Goal: Information Seeking & Learning: Learn about a topic

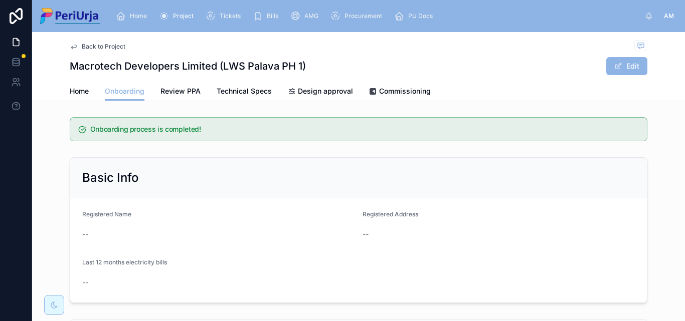
scroll to position [873, 0]
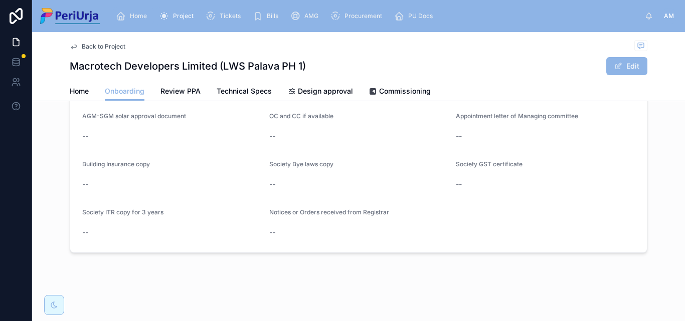
click at [137, 8] on div "Home" at bounding box center [133, 16] width 35 height 16
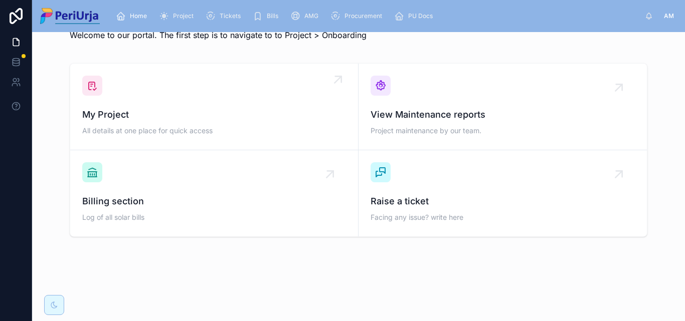
scroll to position [29, 0]
click at [160, 105] on div "My Project All details at one place for quick access" at bounding box center [214, 107] width 264 height 62
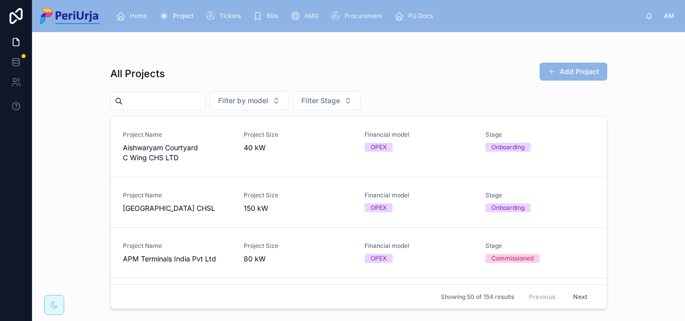
click at [165, 100] on input "text" at bounding box center [164, 101] width 82 height 14
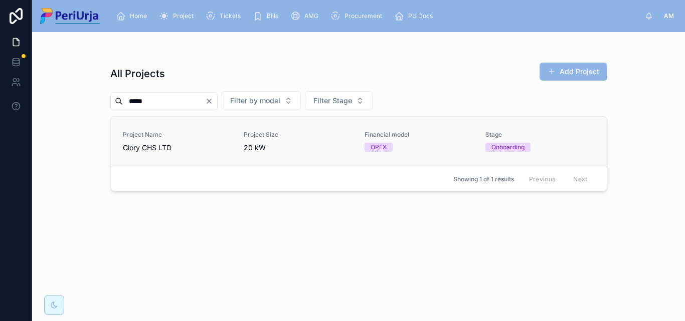
type input "*****"
click at [145, 150] on span "Glory CHS LTD" at bounding box center [177, 148] width 109 height 10
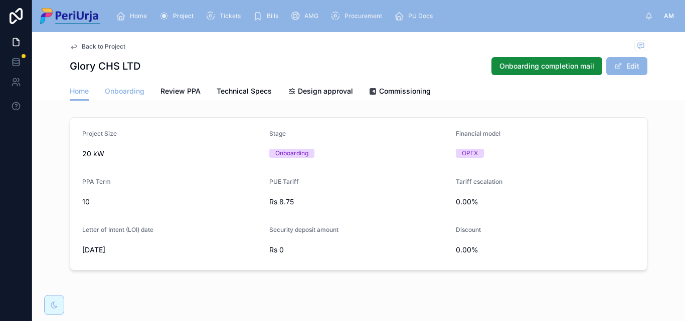
click at [116, 90] on span "Onboarding" at bounding box center [125, 91] width 40 height 10
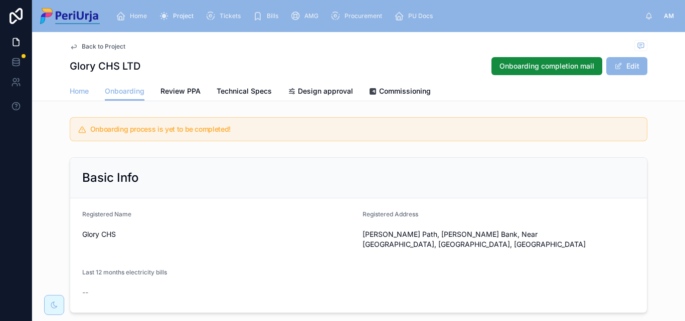
click at [72, 87] on span "Home" at bounding box center [79, 91] width 19 height 10
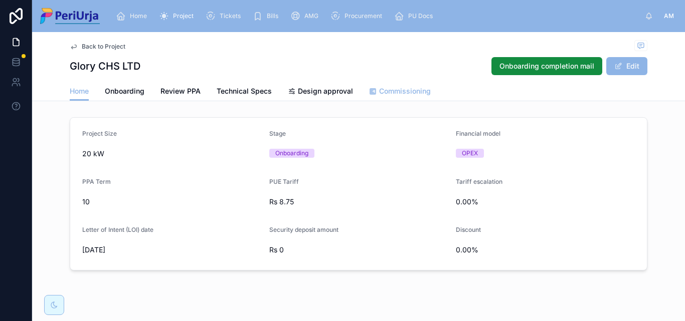
click at [396, 87] on span "Commissioning" at bounding box center [405, 91] width 52 height 10
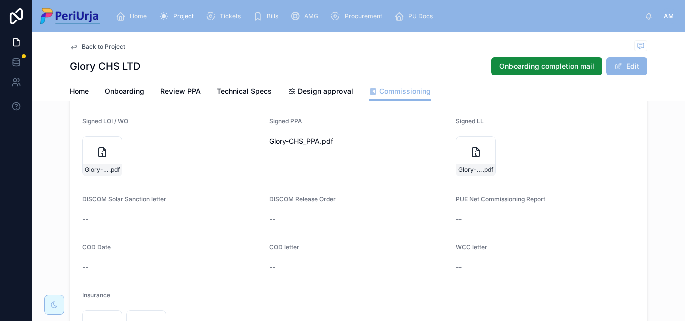
scroll to position [100, 0]
click at [618, 64] on span at bounding box center [618, 66] width 8 height 8
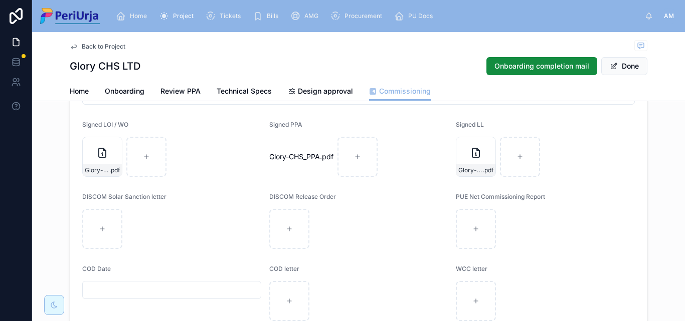
click at [102, 289] on input "text" at bounding box center [172, 290] width 178 height 14
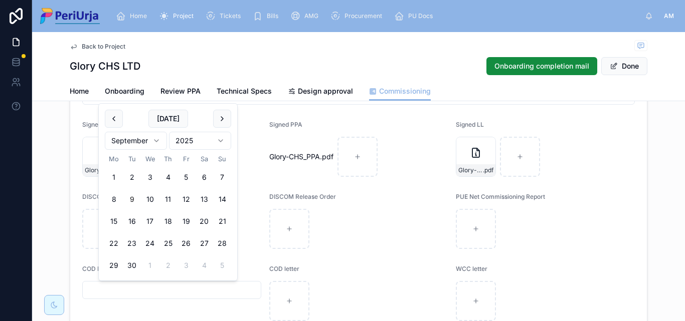
click at [159, 144] on html "Home Project Tickets Bills AMG Procurement PU Docs AM [PERSON_NAME] More Back t…" at bounding box center [342, 160] width 685 height 321
click at [208, 244] on button "26" at bounding box center [204, 244] width 18 height 18
type input "**********"
click at [626, 67] on button "Done" at bounding box center [624, 66] width 46 height 18
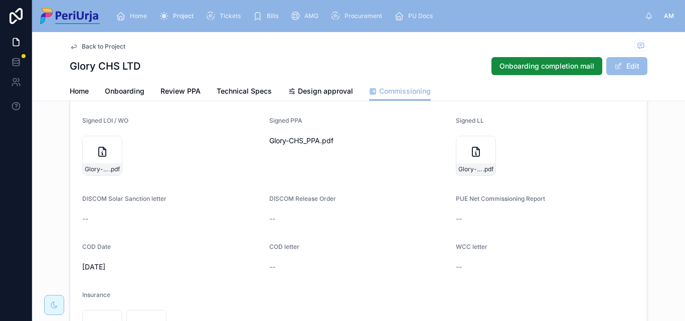
click at [631, 70] on button "Edit" at bounding box center [626, 66] width 41 height 18
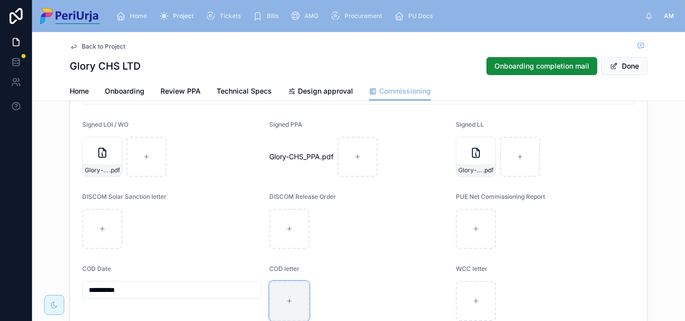
click at [290, 308] on div at bounding box center [289, 301] width 40 height 40
type input "**********"
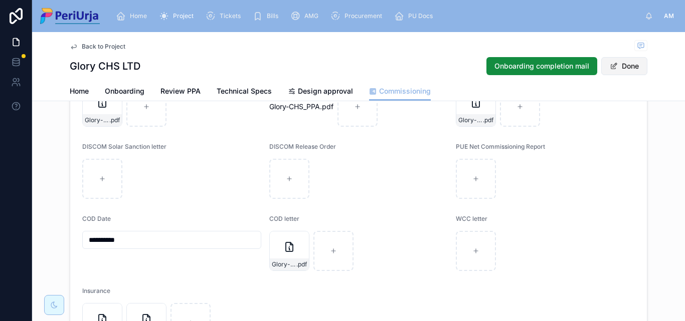
click at [626, 72] on button "Done" at bounding box center [624, 66] width 46 height 18
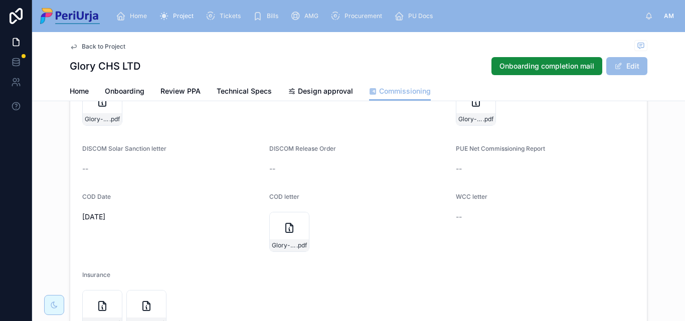
click at [617, 73] on button "Edit" at bounding box center [626, 66] width 41 height 18
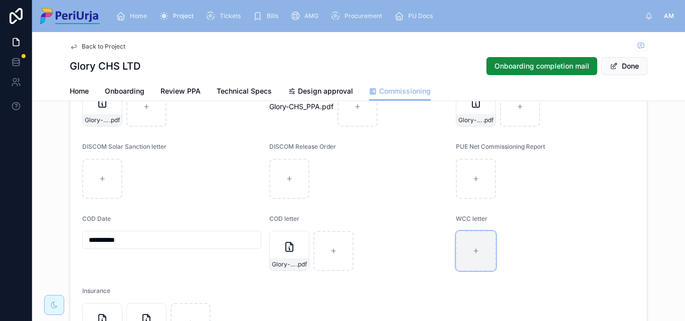
click at [469, 244] on div at bounding box center [476, 251] width 40 height 40
type input "**********"
click at [611, 66] on span at bounding box center [614, 66] width 8 height 8
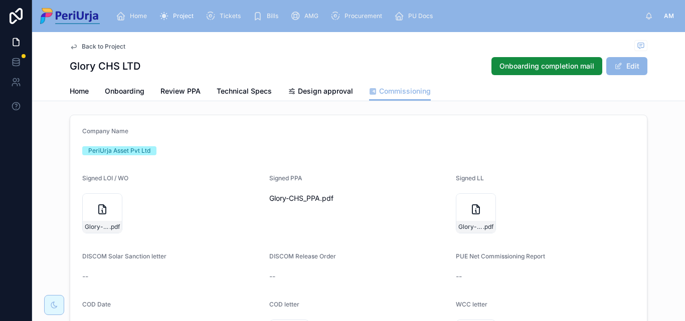
scroll to position [0, 0]
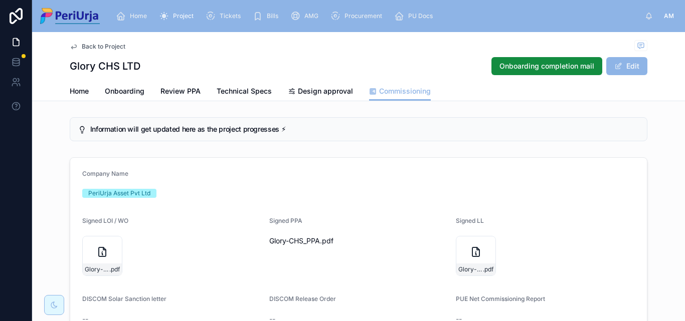
click at [100, 90] on div "Home Onboarding Review PPA Technical Specs Design approval Commissioning" at bounding box center [359, 91] width 578 height 19
click at [126, 95] on span "Onboarding" at bounding box center [125, 91] width 40 height 10
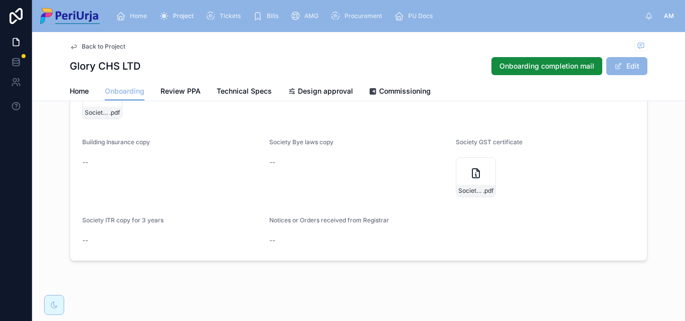
scroll to position [1063, 0]
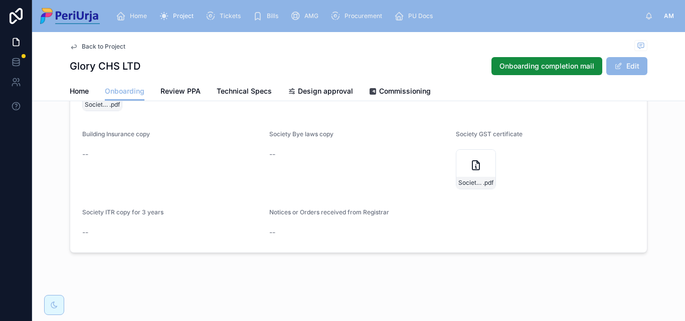
click at [142, 21] on div "Home" at bounding box center [133, 16] width 35 height 16
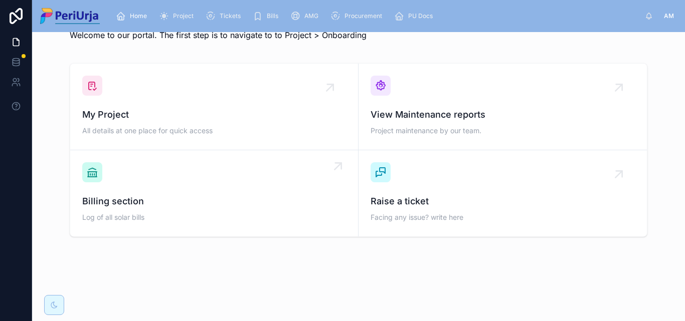
scroll to position [29, 0]
click at [167, 109] on span "My Project" at bounding box center [214, 115] width 264 height 14
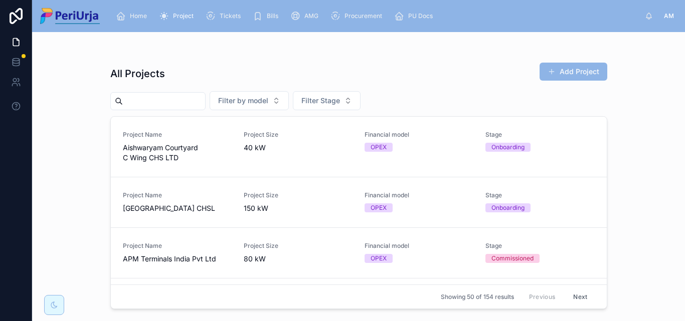
click at [150, 101] on input "text" at bounding box center [164, 101] width 82 height 14
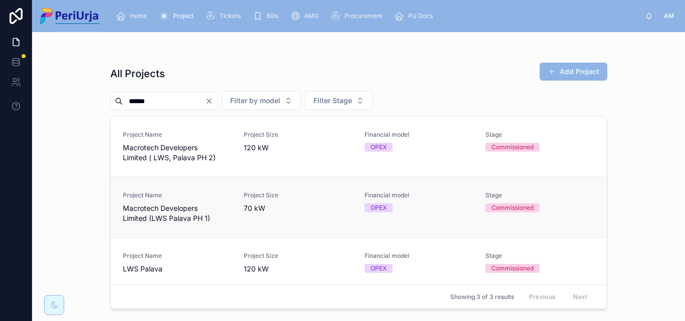
type input "******"
click at [164, 217] on span "Macrotech Developers Limited (LWS Palava PH 1)" at bounding box center [177, 214] width 109 height 20
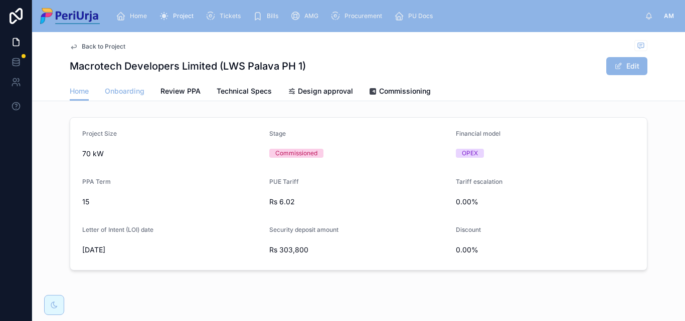
click at [115, 88] on span "Onboarding" at bounding box center [125, 91] width 40 height 10
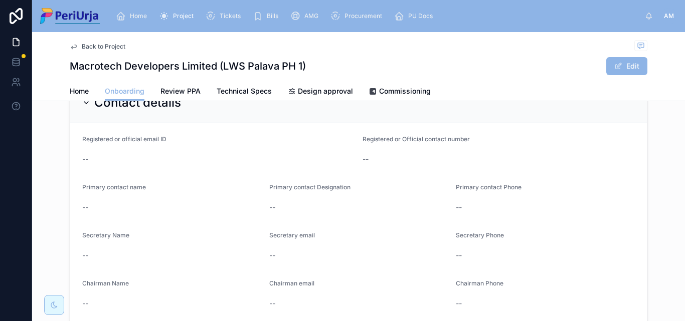
scroll to position [100, 0]
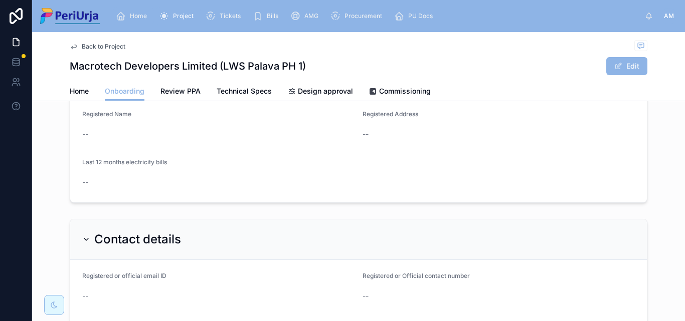
click at [142, 12] on span "Home" at bounding box center [138, 16] width 17 height 8
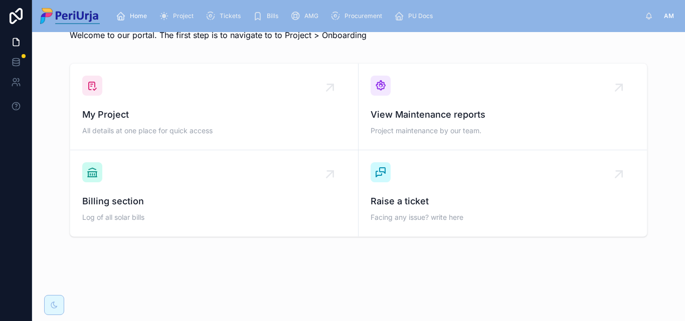
scroll to position [29, 0]
click at [144, 103] on div "My Project All details at one place for quick access" at bounding box center [214, 107] width 264 height 62
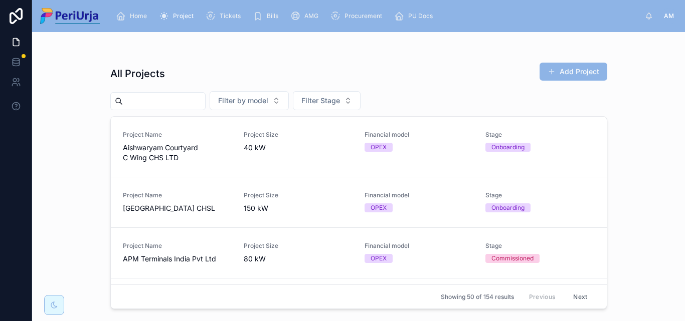
click at [150, 98] on input "text" at bounding box center [164, 101] width 82 height 14
paste input "**********"
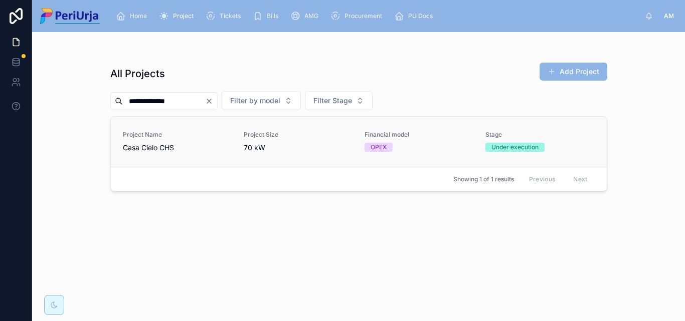
type input "**********"
click at [160, 148] on span "Casa Cielo CHS" at bounding box center [177, 148] width 109 height 10
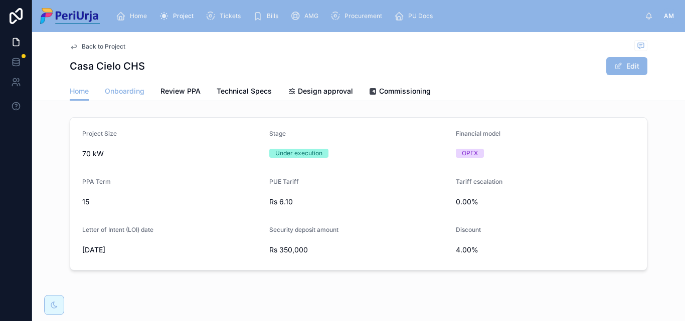
click at [117, 92] on span "Onboarding" at bounding box center [125, 91] width 40 height 10
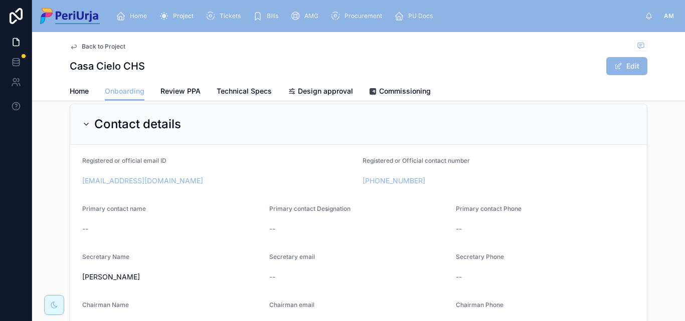
scroll to position [265, 0]
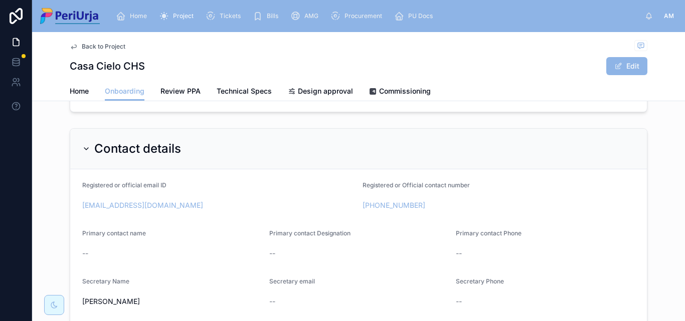
click at [143, 10] on div "Home" at bounding box center [133, 16] width 35 height 16
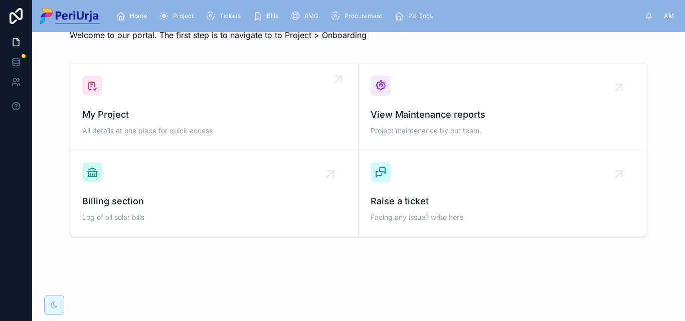
scroll to position [29, 0]
click at [139, 112] on span "My Project" at bounding box center [214, 115] width 264 height 14
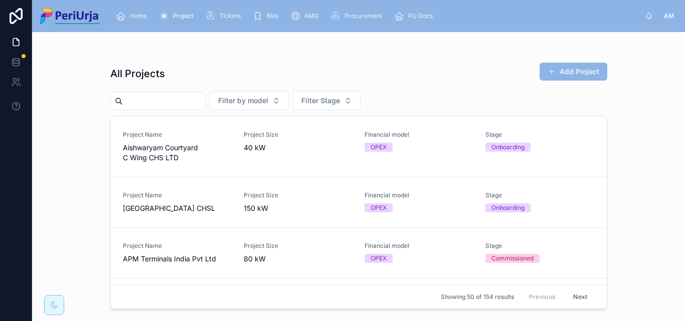
drag, startPoint x: 221, startPoint y: 131, endPoint x: 151, endPoint y: 104, distance: 74.1
click at [151, 104] on input "text" at bounding box center [164, 101] width 82 height 14
paste input "**********"
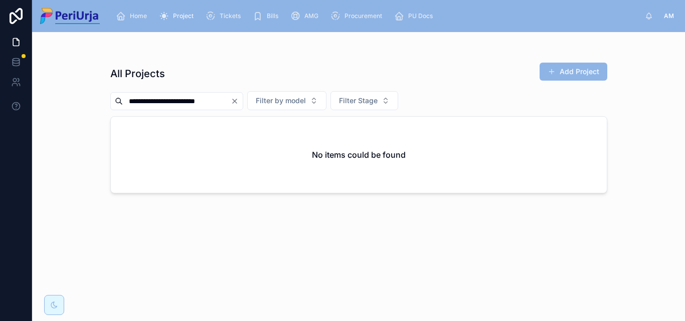
scroll to position [0, 2]
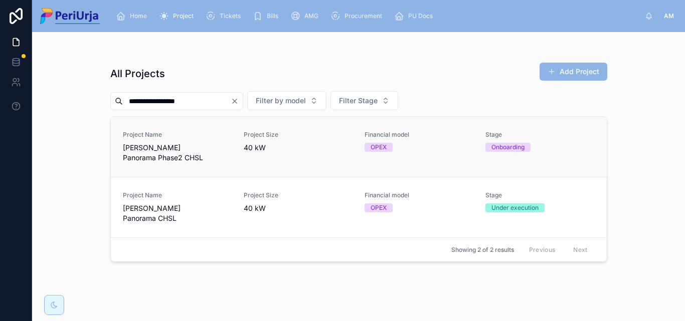
type input "**********"
click at [157, 146] on span "[PERSON_NAME] Panorama Phase2 CHSL" at bounding box center [177, 153] width 109 height 20
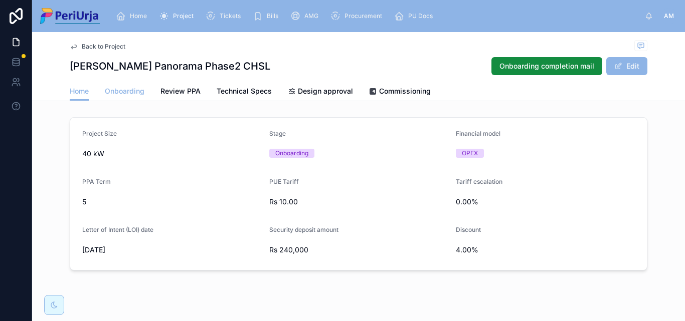
click at [127, 90] on span "Onboarding" at bounding box center [125, 91] width 40 height 10
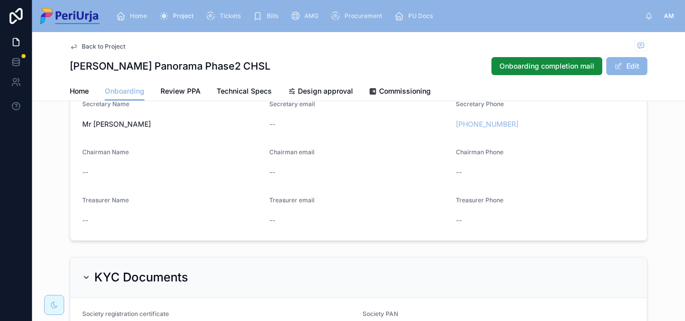
scroll to position [221, 0]
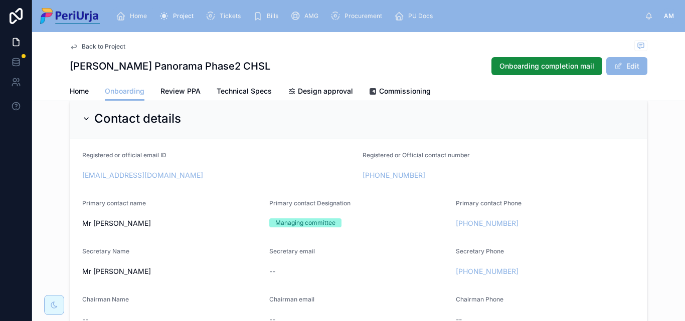
drag, startPoint x: 151, startPoint y: 12, endPoint x: 113, endPoint y: 14, distance: 38.2
click at [150, 12] on link "Home" at bounding box center [133, 16] width 41 height 18
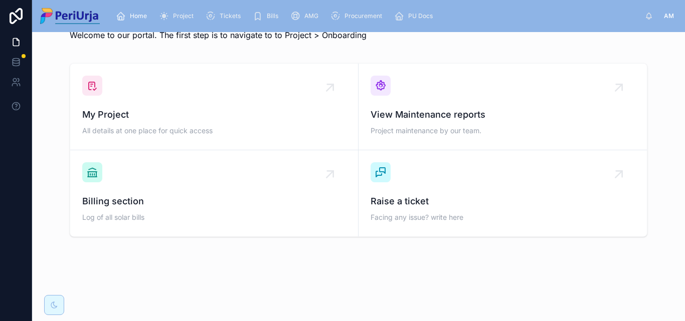
scroll to position [29, 0]
click at [167, 104] on div "My Project All details at one place for quick access" at bounding box center [214, 107] width 264 height 62
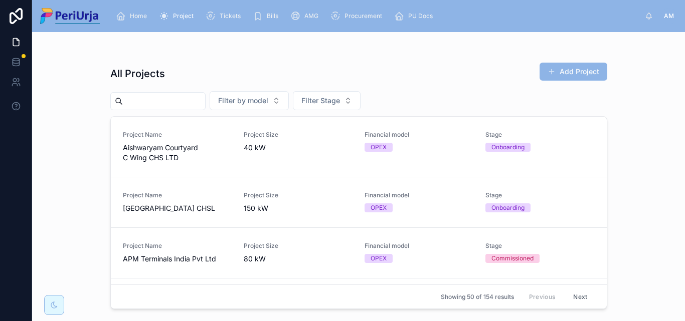
drag, startPoint x: 177, startPoint y: 81, endPoint x: 142, endPoint y: 105, distance: 42.4
click at [142, 105] on input "text" at bounding box center [164, 101] width 82 height 14
paste input "**********"
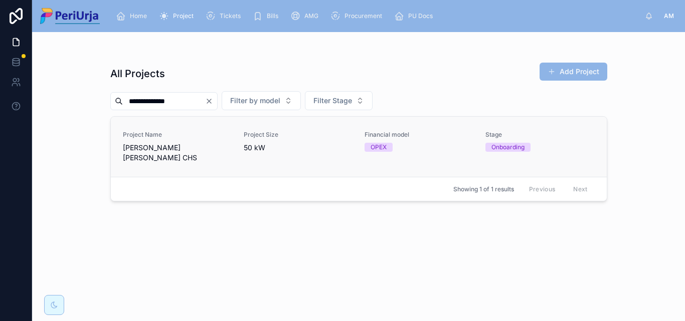
type input "**********"
click at [167, 137] on span "Project Name" at bounding box center [177, 135] width 109 height 8
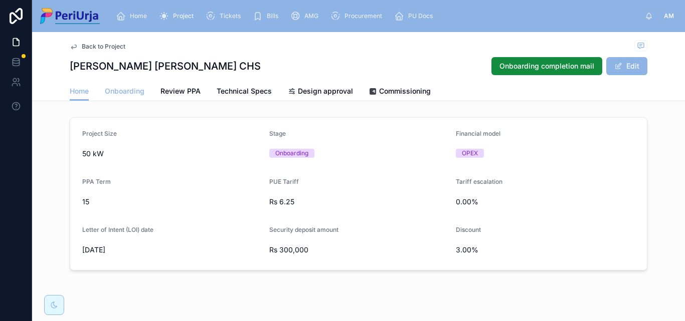
click at [132, 94] on span "Onboarding" at bounding box center [125, 91] width 40 height 10
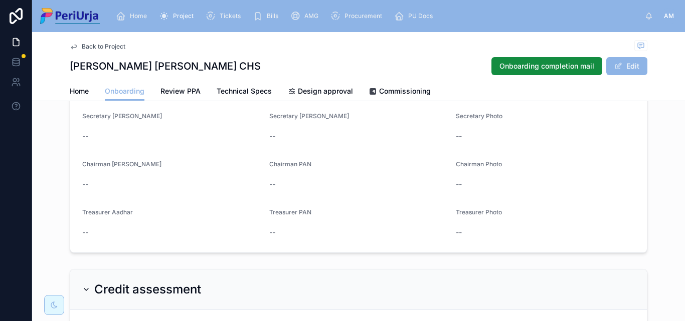
scroll to position [522, 0]
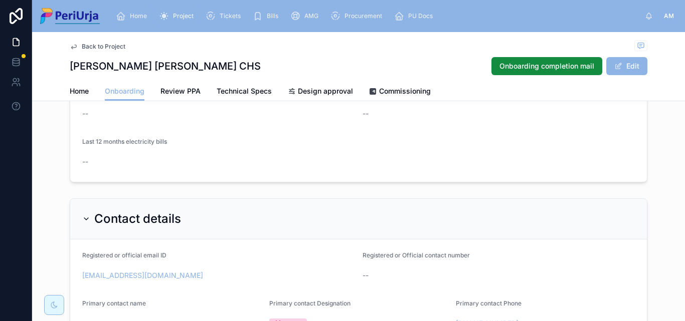
click at [141, 13] on span "Home" at bounding box center [138, 16] width 17 height 8
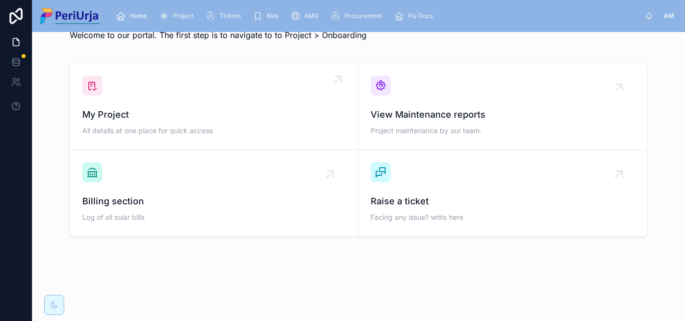
click at [129, 111] on span "My Project" at bounding box center [214, 115] width 264 height 14
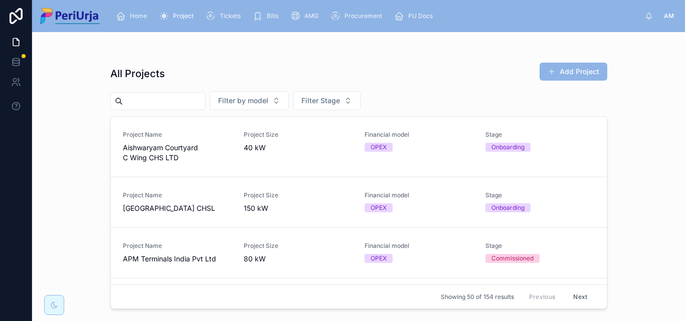
type input "**********"
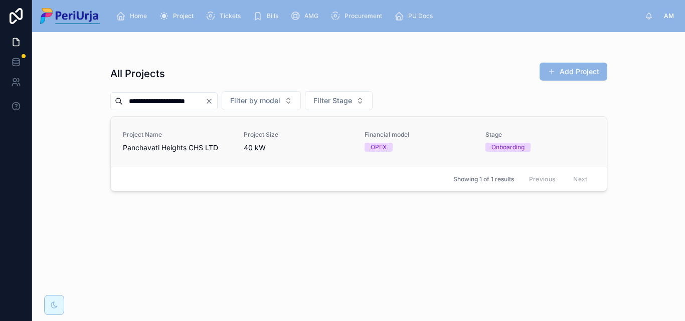
click at [181, 135] on span "Project Name" at bounding box center [177, 135] width 109 height 8
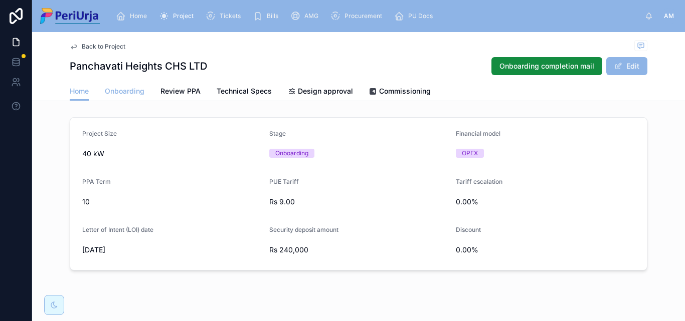
click at [121, 93] on span "Onboarding" at bounding box center [125, 91] width 40 height 10
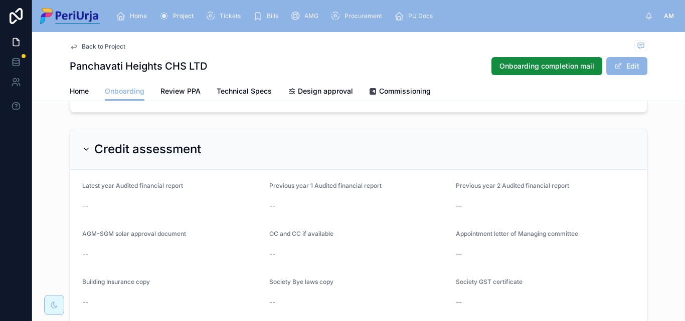
scroll to position [873, 0]
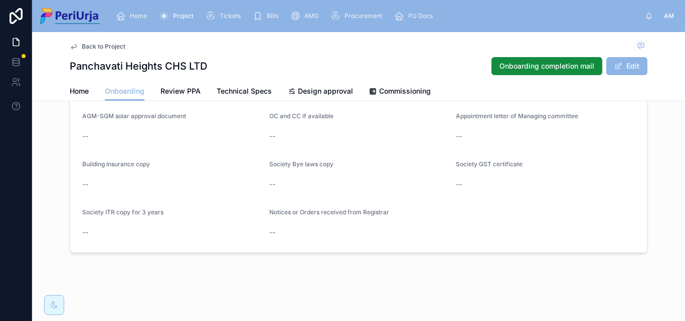
click at [145, 15] on span "Home" at bounding box center [138, 16] width 17 height 8
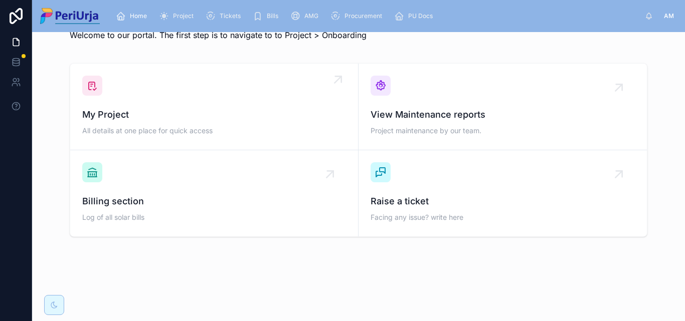
click at [148, 129] on span "All details at one place for quick access" at bounding box center [214, 131] width 264 height 10
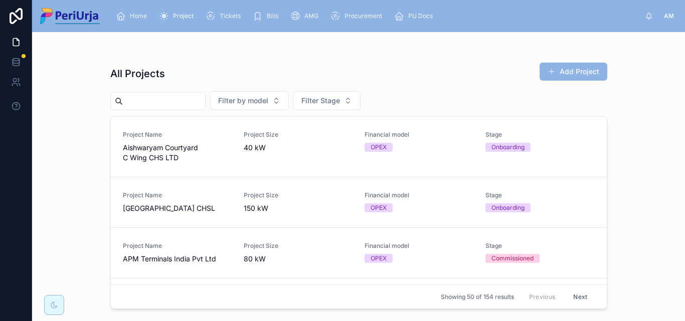
drag, startPoint x: 254, startPoint y: 100, endPoint x: 155, endPoint y: 100, distance: 98.8
click at [155, 100] on input "text" at bounding box center [164, 101] width 82 height 14
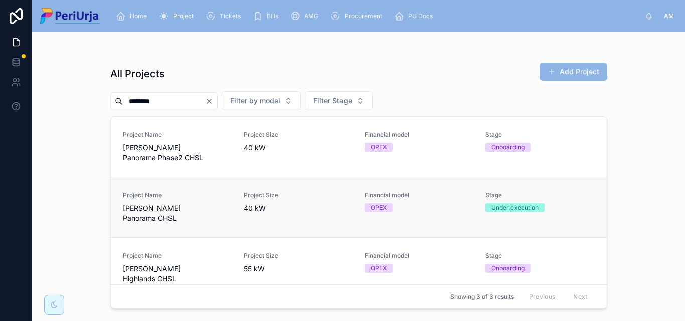
type input "********"
click at [182, 191] on link "Project Name [PERSON_NAME] Panorama CHSL Project Size 40 kW Financial model OPE…" at bounding box center [359, 207] width 496 height 61
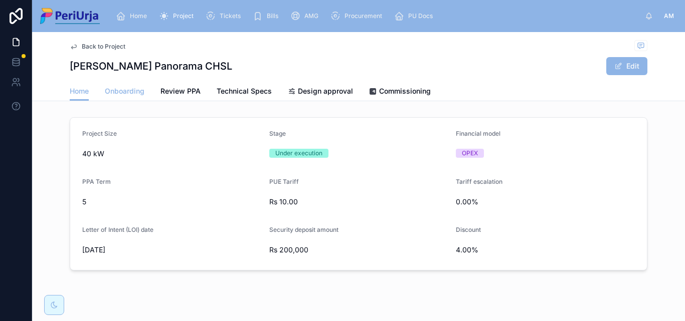
click at [113, 91] on span "Onboarding" at bounding box center [125, 91] width 40 height 10
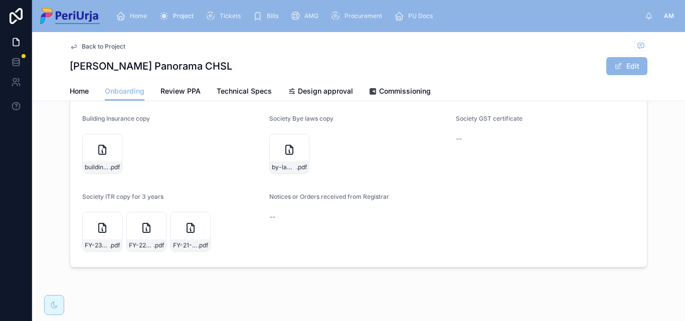
scroll to position [1144, 0]
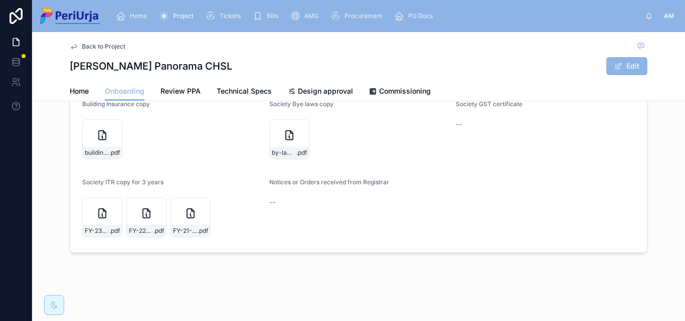
click at [131, 14] on span "Home" at bounding box center [138, 16] width 17 height 8
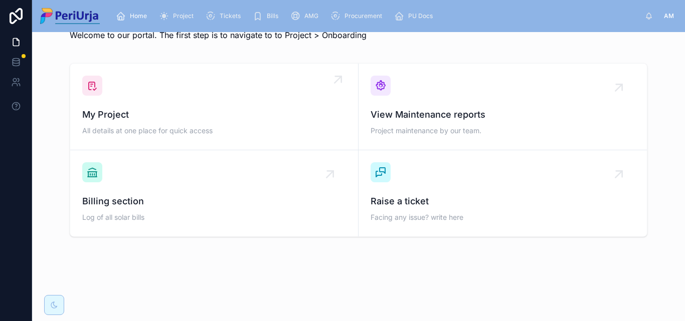
click at [143, 124] on div "My Project All details at one place for quick access" at bounding box center [214, 123] width 264 height 30
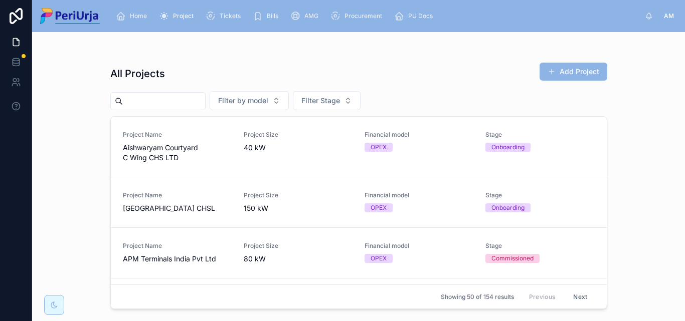
click at [138, 103] on input "text" at bounding box center [164, 101] width 82 height 14
paste input "**********"
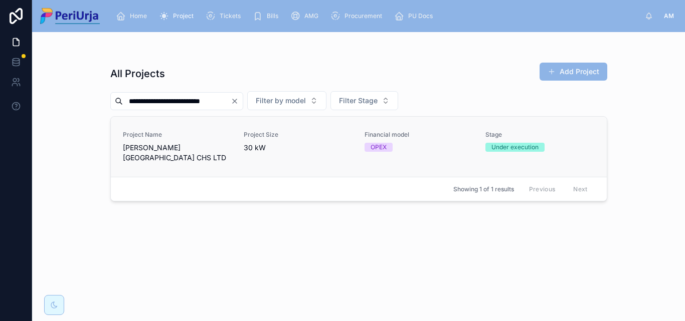
type input "**********"
click at [153, 154] on span "[PERSON_NAME][GEOGRAPHIC_DATA] CHS LTD" at bounding box center [177, 153] width 109 height 20
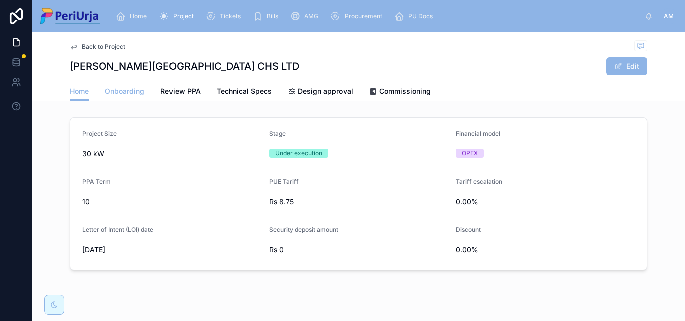
click at [115, 88] on span "Onboarding" at bounding box center [125, 91] width 40 height 10
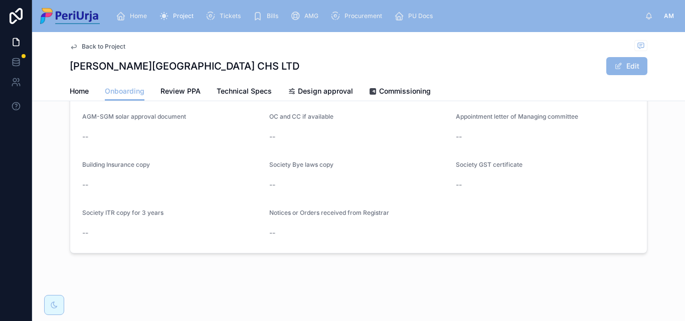
scroll to position [873, 0]
click at [143, 20] on div "Home" at bounding box center [133, 16] width 35 height 16
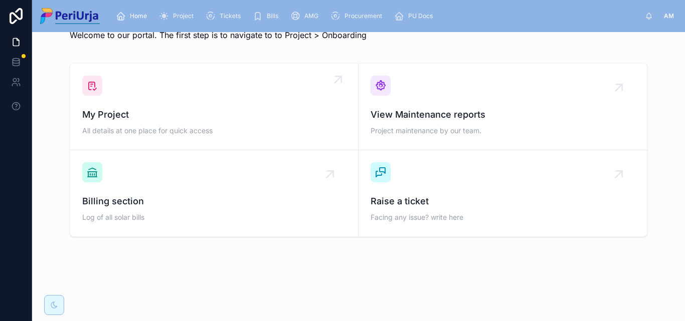
scroll to position [29, 0]
click at [169, 97] on div "My Project All details at one place for quick access" at bounding box center [214, 107] width 264 height 62
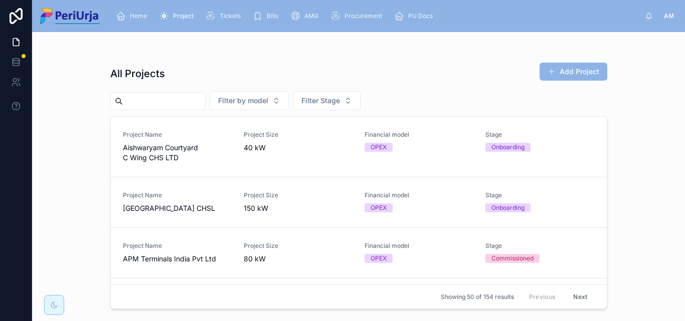
click at [135, 98] on input "text" at bounding box center [164, 101] width 82 height 14
paste input "**********"
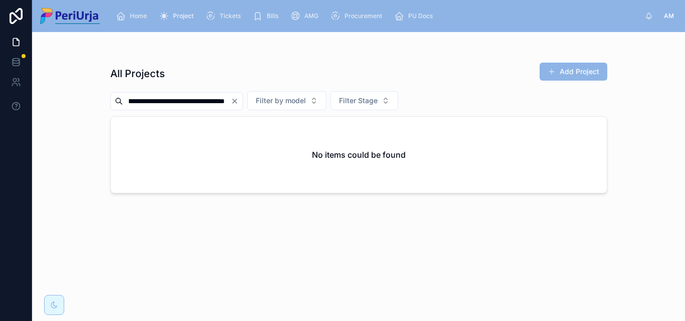
scroll to position [0, 97]
type input "**********"
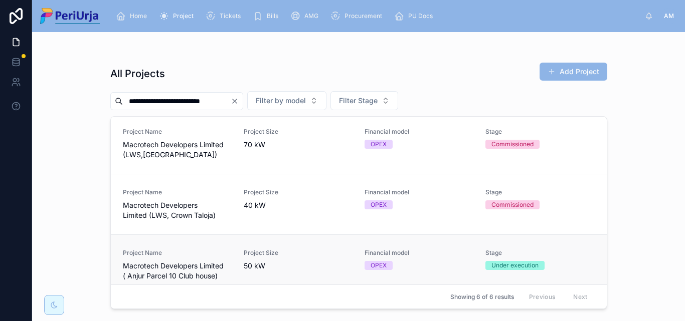
scroll to position [100, 0]
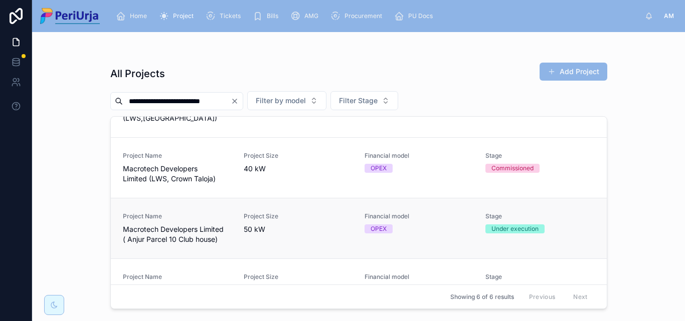
click at [159, 228] on span "Macrotech Developers Limited ( Anjur Parcel 10 Club house)" at bounding box center [177, 235] width 109 height 20
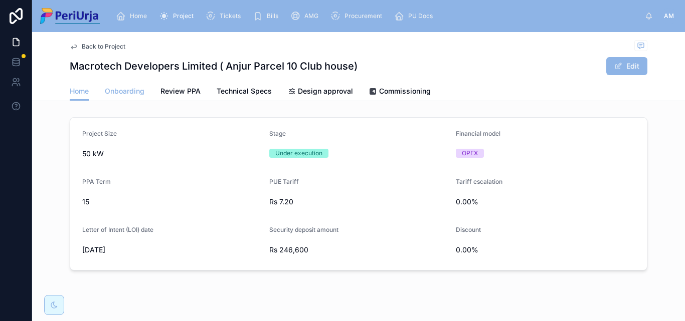
click at [114, 87] on span "Onboarding" at bounding box center [125, 91] width 40 height 10
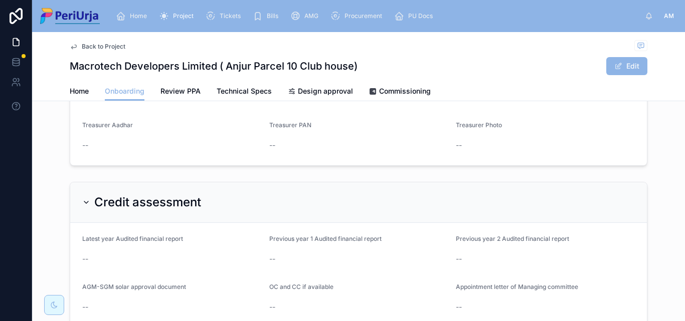
scroll to position [873, 0]
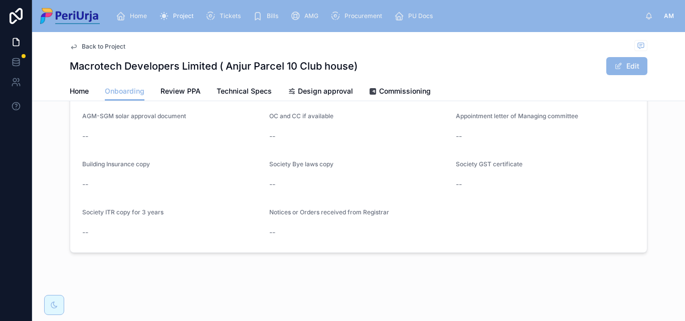
click at [301, 146] on form "Latest year Audited financial report -- Previous year 1 Audited financial repor…" at bounding box center [358, 152] width 577 height 201
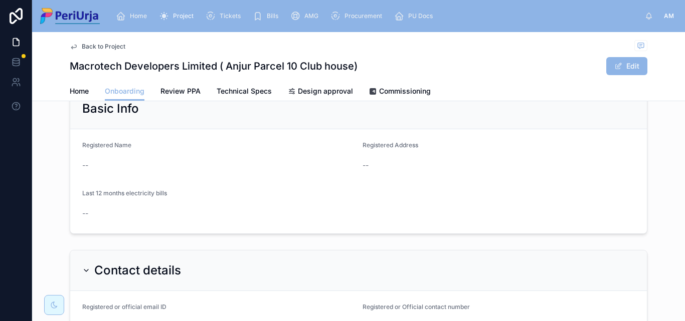
scroll to position [0, 0]
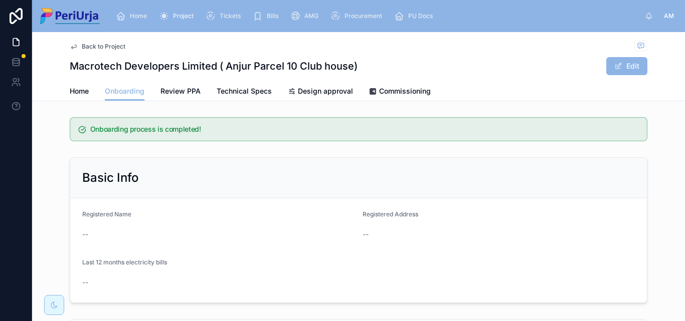
click at [137, 9] on div "Home" at bounding box center [133, 16] width 35 height 16
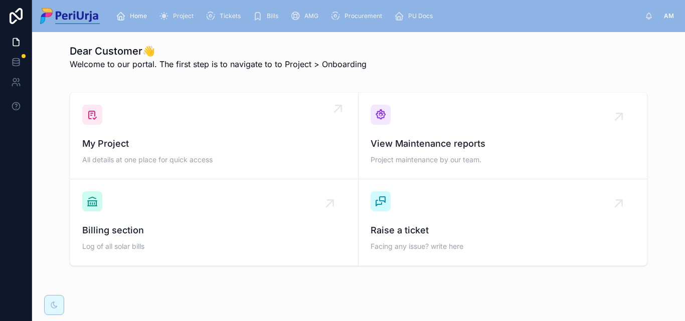
click at [136, 117] on div "My Project All details at one place for quick access" at bounding box center [214, 136] width 264 height 62
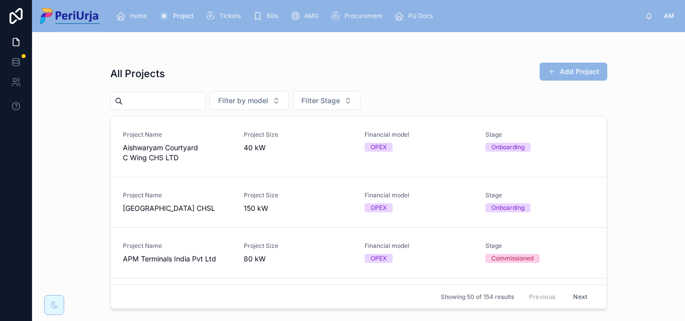
click at [155, 105] on input "text" at bounding box center [164, 101] width 82 height 14
paste input "**********"
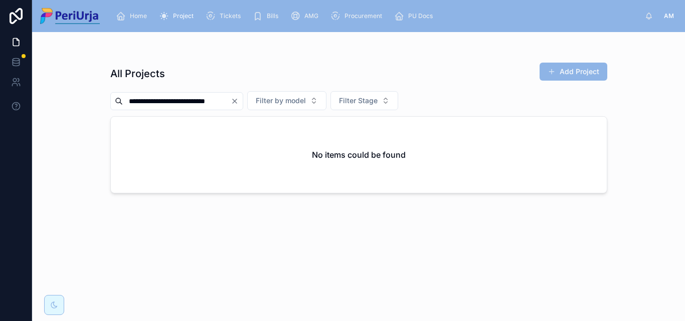
scroll to position [0, 17]
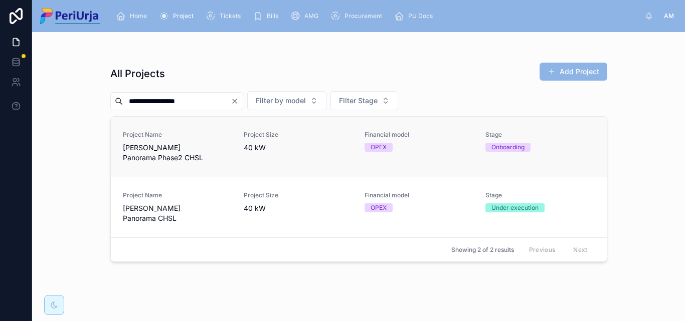
type input "**********"
click at [177, 151] on span "[PERSON_NAME] Panorama Phase2 CHSL" at bounding box center [177, 153] width 109 height 20
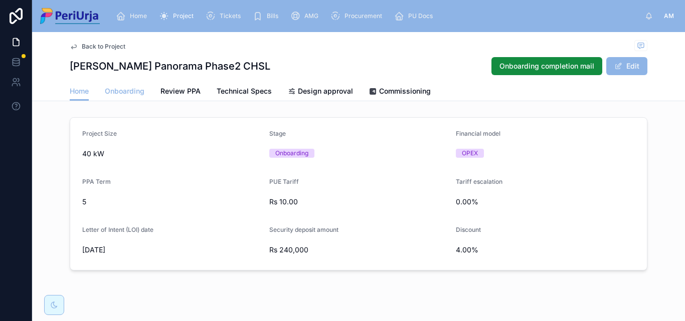
click at [118, 91] on span "Onboarding" at bounding box center [125, 91] width 40 height 10
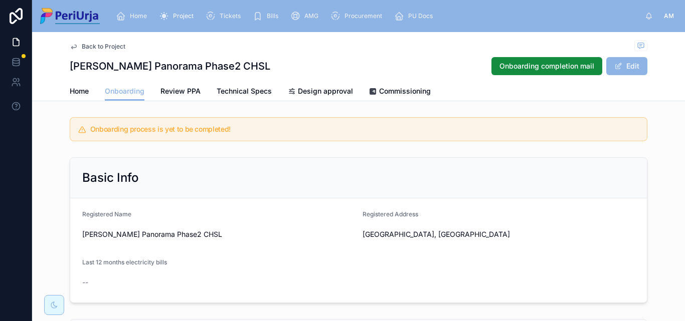
click at [135, 16] on span "Home" at bounding box center [138, 16] width 17 height 8
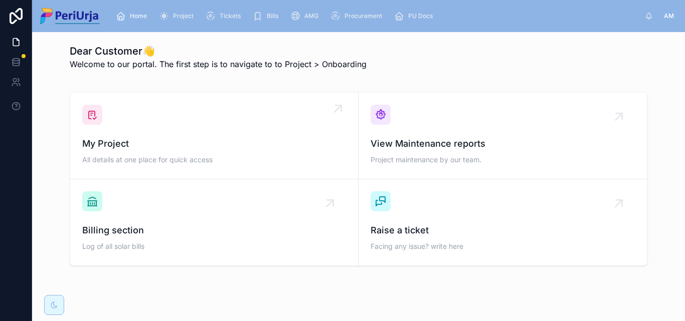
click at [131, 117] on div "My Project All details at one place for quick access" at bounding box center [214, 136] width 264 height 62
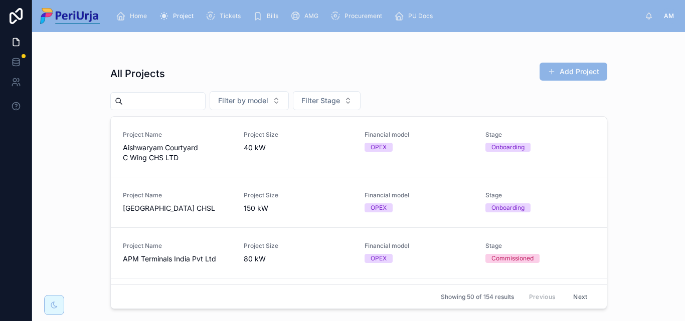
click at [147, 105] on input "text" at bounding box center [164, 101] width 82 height 14
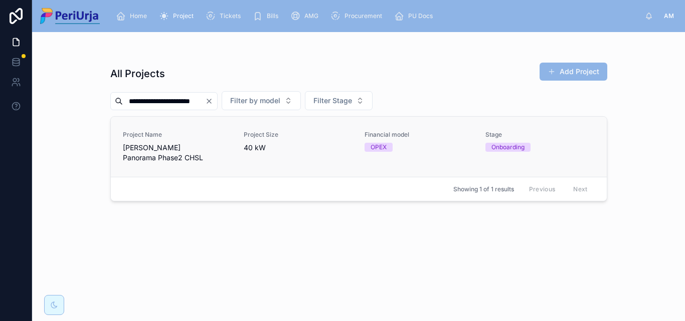
type input "**********"
click at [158, 148] on span "[PERSON_NAME] Panorama Phase2 CHSL" at bounding box center [177, 153] width 109 height 20
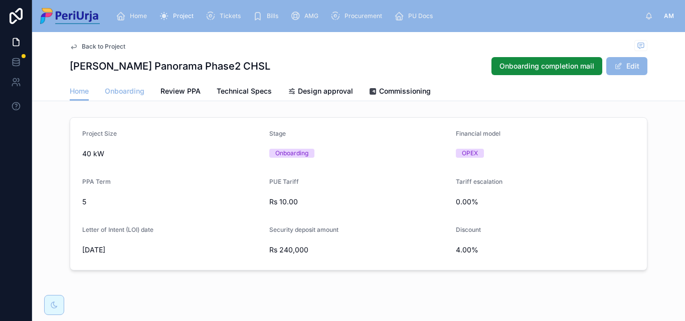
click at [115, 87] on span "Onboarding" at bounding box center [125, 91] width 40 height 10
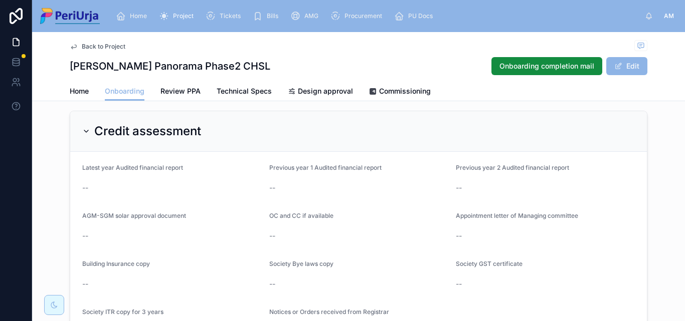
scroll to position [773, 0]
click at [151, 11] on div "Home" at bounding box center [133, 16] width 35 height 16
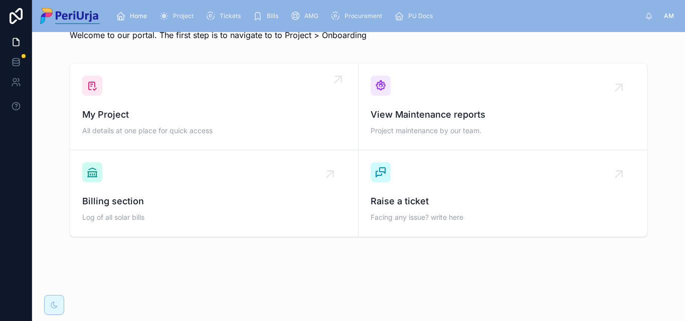
scroll to position [29, 0]
click at [149, 100] on div "My Project All details at one place for quick access" at bounding box center [214, 107] width 264 height 62
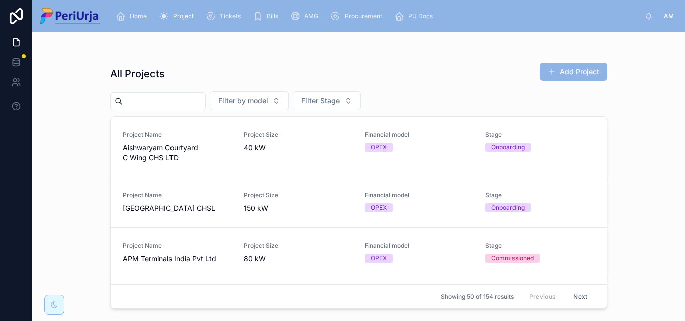
click at [152, 102] on input "text" at bounding box center [164, 101] width 82 height 14
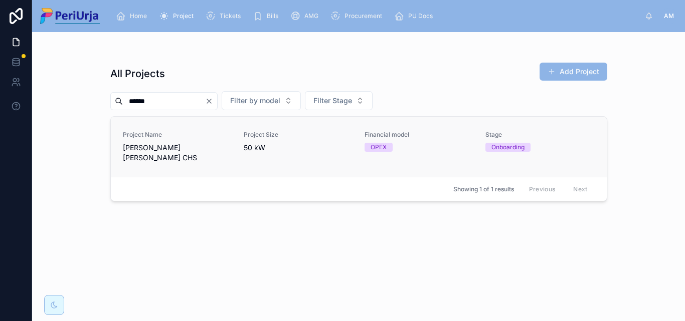
type input "******"
click at [215, 140] on div "Project Name [PERSON_NAME] [PERSON_NAME] CHS" at bounding box center [177, 147] width 109 height 32
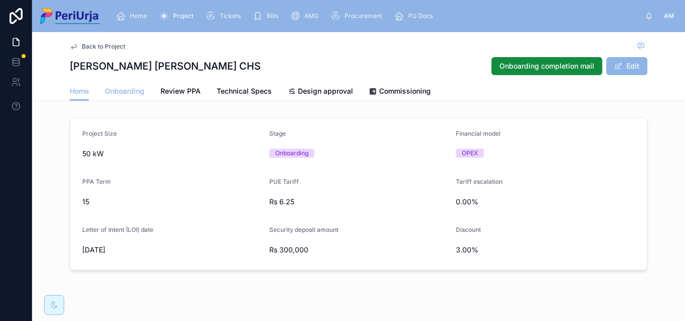
click at [127, 87] on span "Onboarding" at bounding box center [125, 91] width 40 height 10
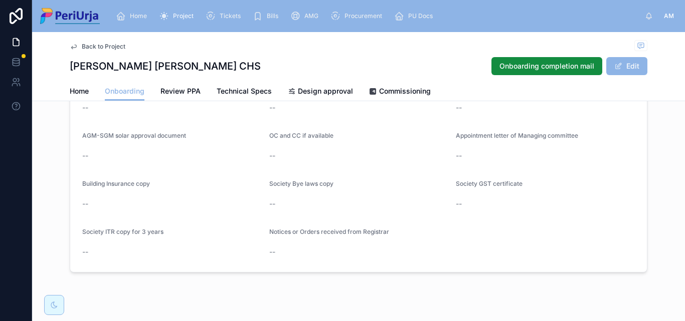
scroll to position [873, 0]
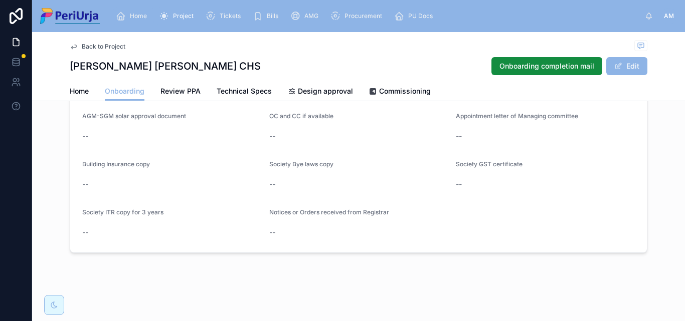
click at [147, 15] on div "Home" at bounding box center [133, 16] width 35 height 16
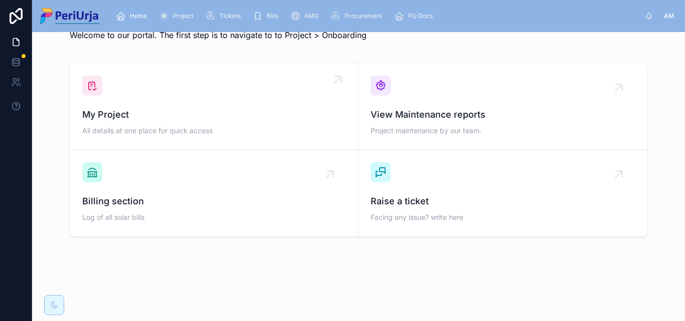
click at [161, 100] on div "My Project All details at one place for quick access" at bounding box center [214, 107] width 264 height 62
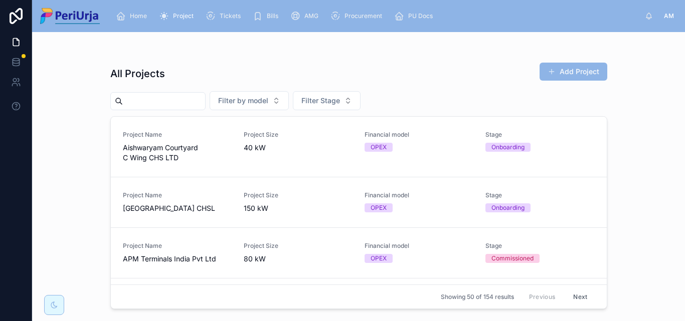
click at [160, 102] on input "text" at bounding box center [164, 101] width 82 height 14
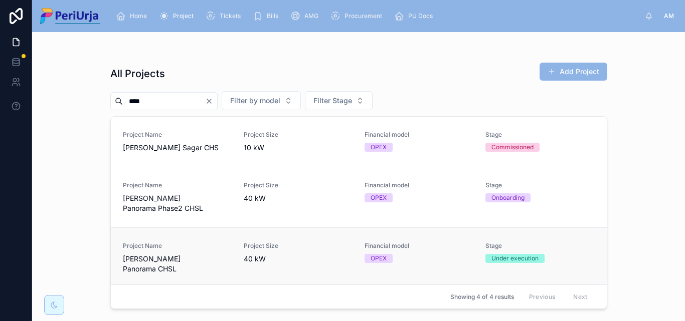
type input "****"
click at [154, 241] on link "Project Name [PERSON_NAME] Panorama CHSL Project Size 40 kW Financial model OPE…" at bounding box center [359, 258] width 496 height 61
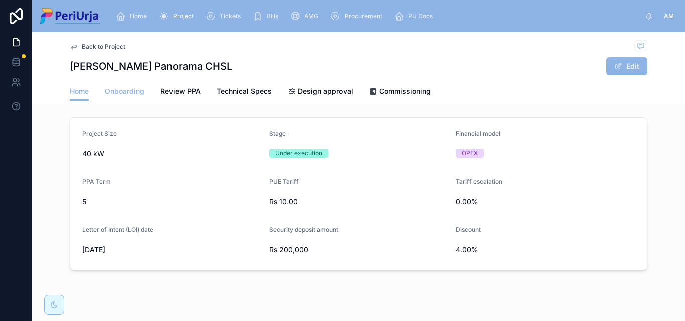
click at [123, 87] on span "Onboarding" at bounding box center [125, 91] width 40 height 10
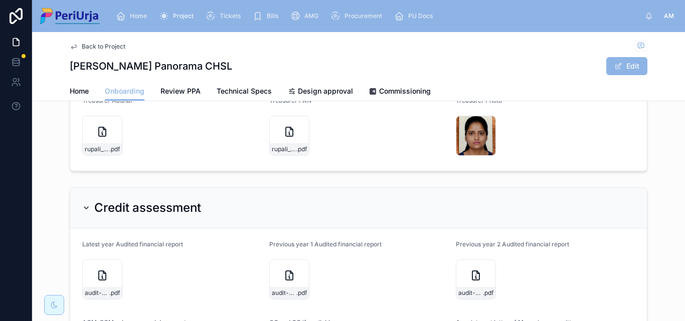
scroll to position [843, 0]
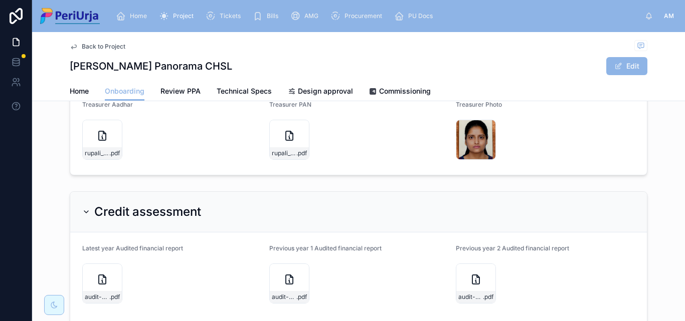
click at [129, 10] on div "Home" at bounding box center [133, 16] width 35 height 16
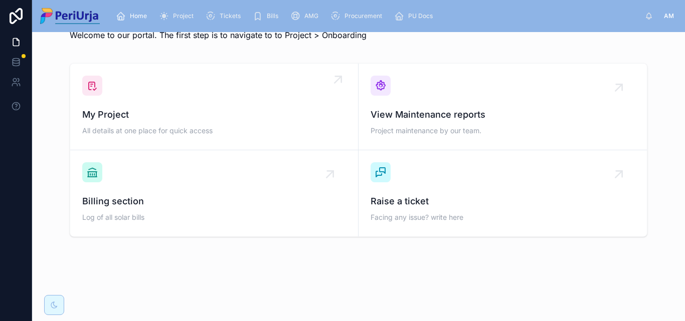
click at [150, 109] on span "My Project" at bounding box center [214, 115] width 264 height 14
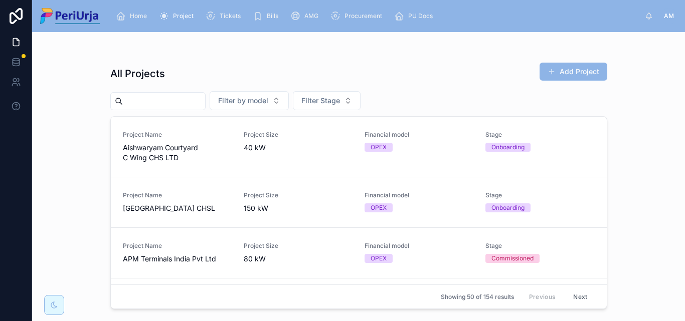
drag, startPoint x: 113, startPoint y: 128, endPoint x: 145, endPoint y: 96, distance: 45.4
click at [145, 96] on input "text" at bounding box center [164, 101] width 82 height 14
paste input "**********"
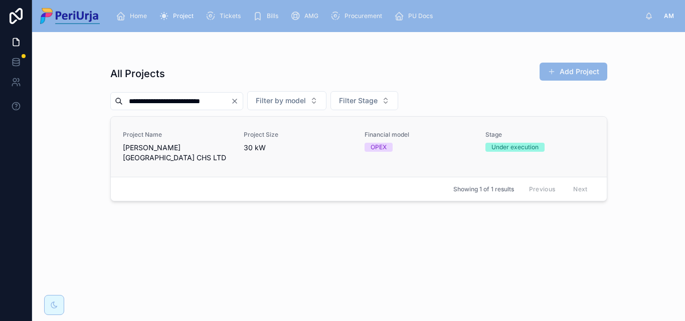
type input "**********"
click at [150, 145] on span "[PERSON_NAME][GEOGRAPHIC_DATA] CHS LTD" at bounding box center [177, 153] width 109 height 20
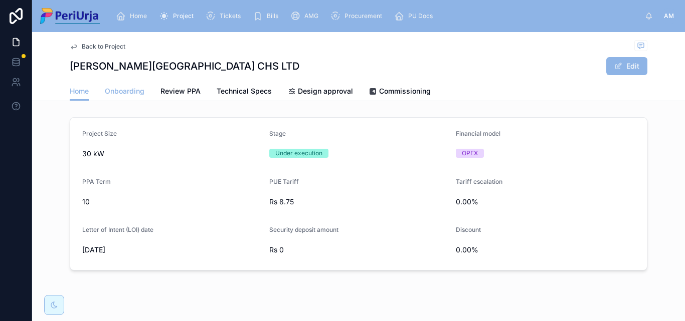
click at [120, 94] on span "Onboarding" at bounding box center [125, 91] width 40 height 10
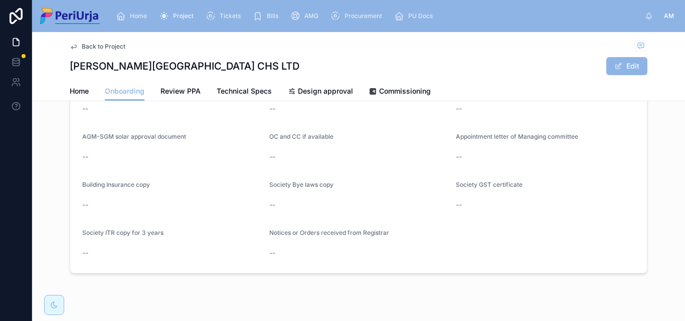
scroll to position [873, 0]
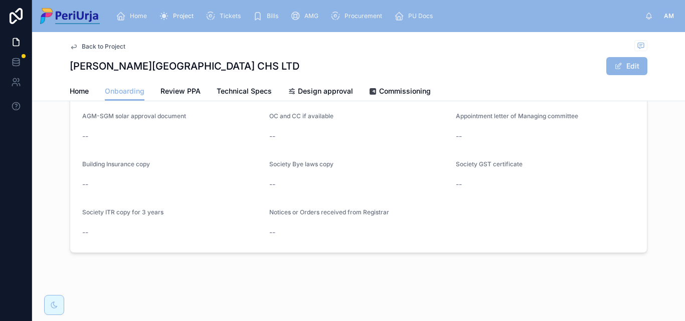
click at [140, 16] on span "Home" at bounding box center [138, 16] width 17 height 8
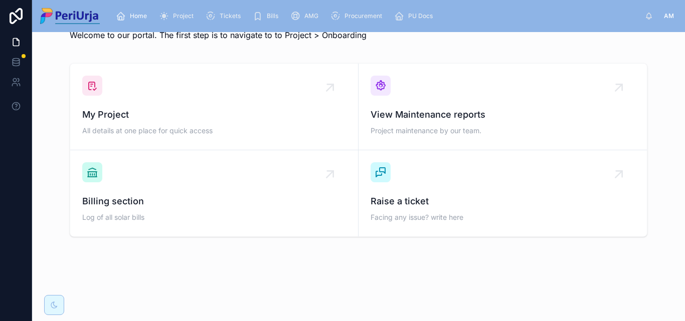
scroll to position [29, 0]
click at [141, 119] on span "My Project" at bounding box center [214, 115] width 264 height 14
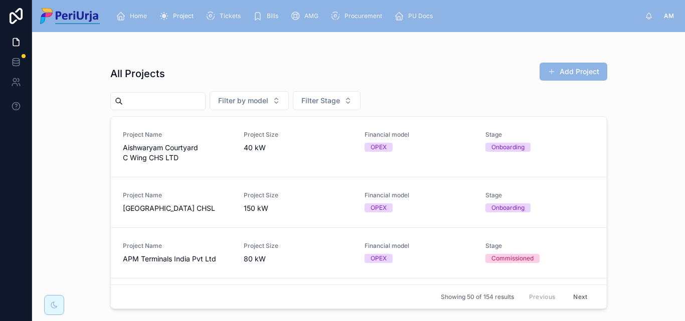
click at [131, 97] on input "text" at bounding box center [164, 101] width 82 height 14
paste input "**********"
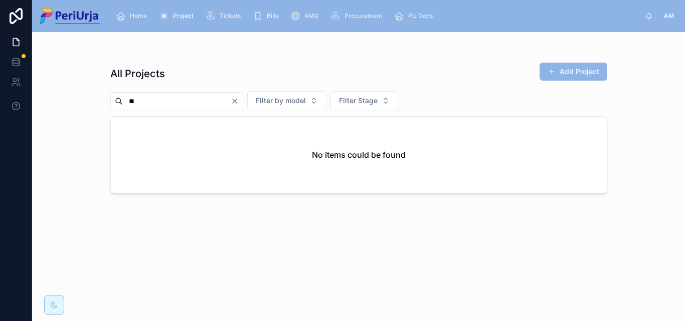
type input "*"
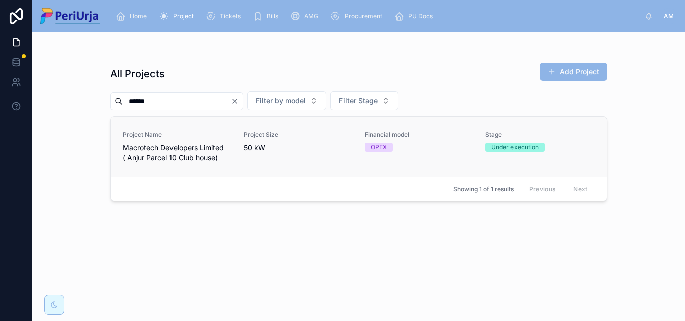
type input "*****"
click at [180, 148] on span "Macrotech Developers Limited ( Anjur Parcel 10 Club house)" at bounding box center [177, 153] width 109 height 20
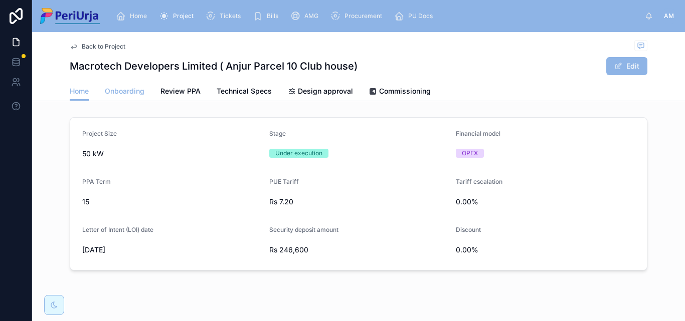
click at [121, 90] on span "Onboarding" at bounding box center [125, 91] width 40 height 10
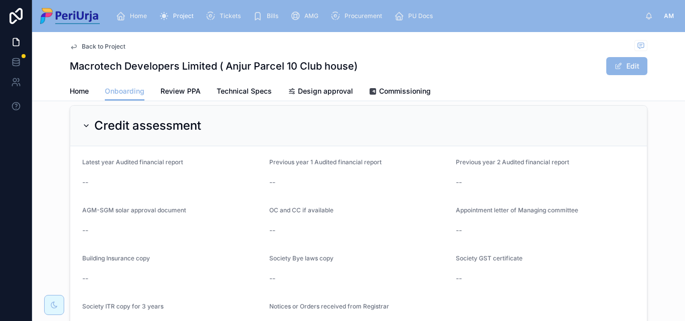
scroll to position [873, 0]
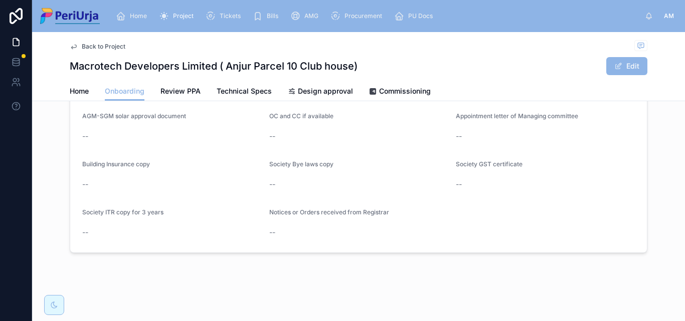
click at [134, 14] on span "Home" at bounding box center [138, 16] width 17 height 8
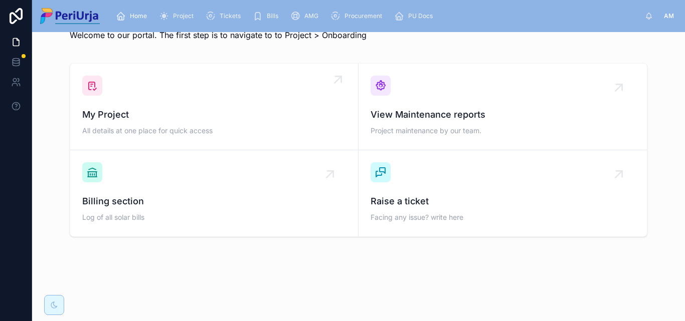
click at [135, 93] on div "My Project All details at one place for quick access" at bounding box center [214, 107] width 264 height 62
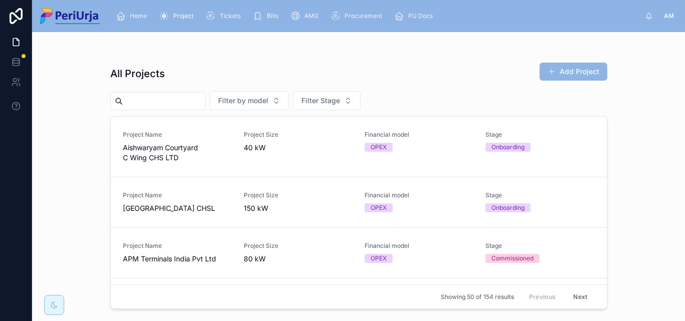
click at [143, 102] on input "text" at bounding box center [164, 101] width 82 height 14
paste input "**********"
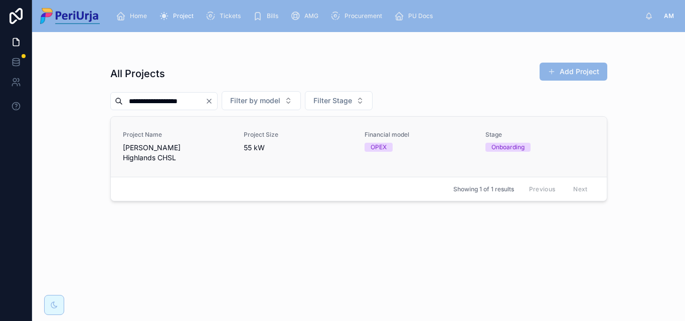
type input "**********"
click at [161, 141] on div "Project Name [PERSON_NAME][GEOGRAPHIC_DATA] CHSL" at bounding box center [177, 147] width 109 height 32
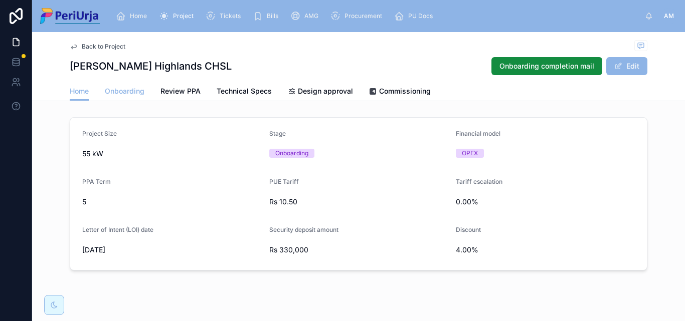
click at [124, 92] on span "Onboarding" at bounding box center [125, 91] width 40 height 10
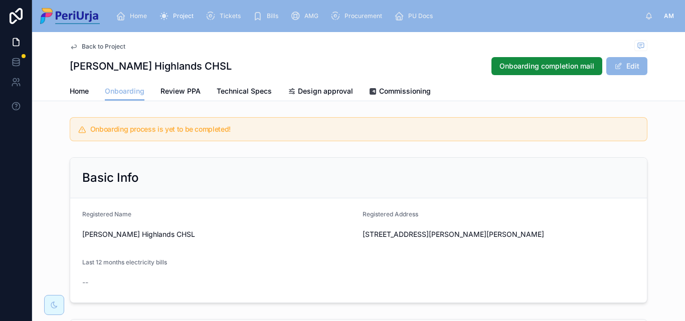
click at [131, 14] on span "Home" at bounding box center [138, 16] width 17 height 8
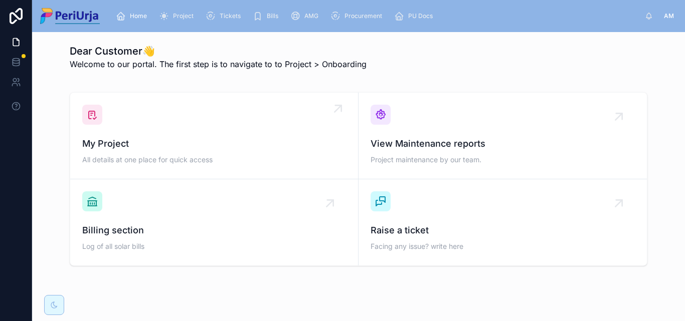
click at [144, 116] on div "My Project All details at one place for quick access" at bounding box center [214, 136] width 264 height 62
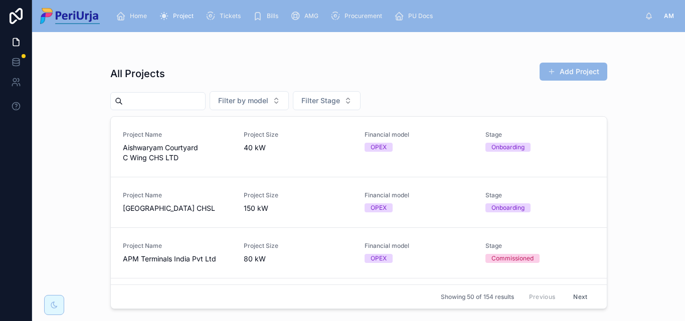
click at [143, 107] on input "text" at bounding box center [164, 101] width 82 height 14
paste input "**********"
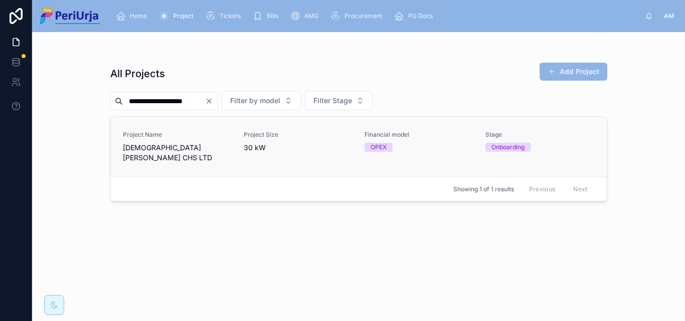
type input "**********"
click at [161, 147] on span "[DEMOGRAPHIC_DATA][PERSON_NAME] CHS LTD" at bounding box center [177, 153] width 109 height 20
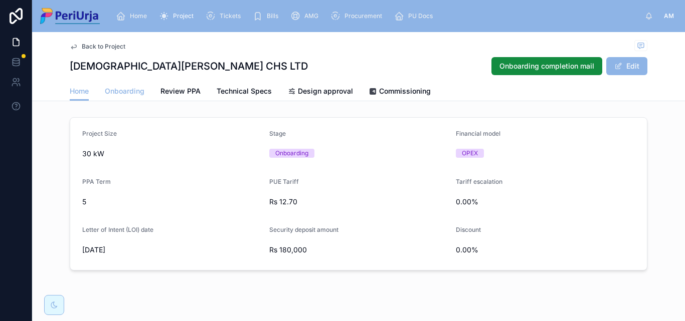
click at [115, 89] on span "Onboarding" at bounding box center [125, 91] width 40 height 10
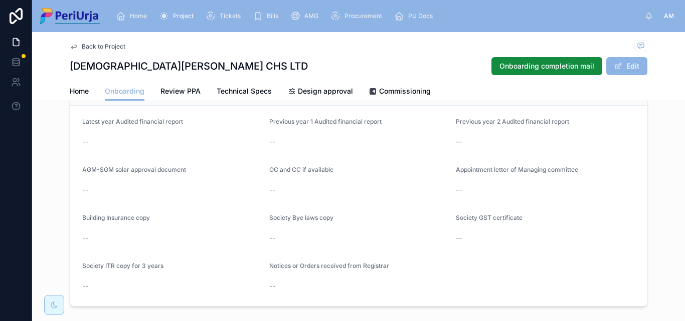
scroll to position [1003, 0]
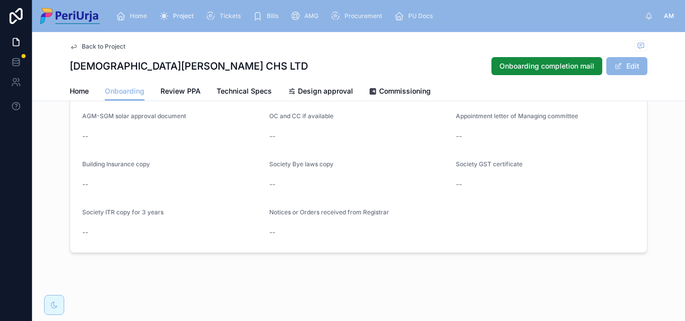
click at [132, 6] on div "Home Project Tickets Bills AMG Procurement PU Docs" at bounding box center [376, 16] width 537 height 22
click at [136, 18] on span "Home" at bounding box center [138, 16] width 17 height 8
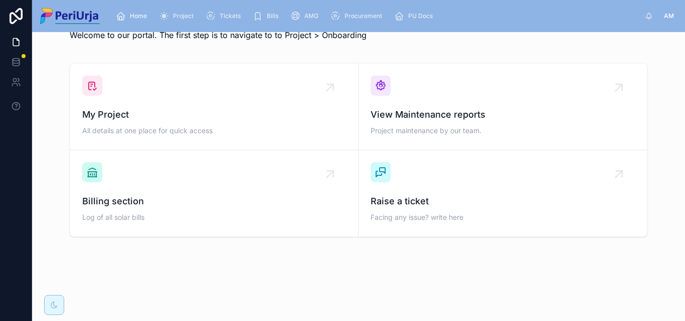
click at [177, 99] on div "My Project All details at one place for quick access" at bounding box center [214, 107] width 264 height 62
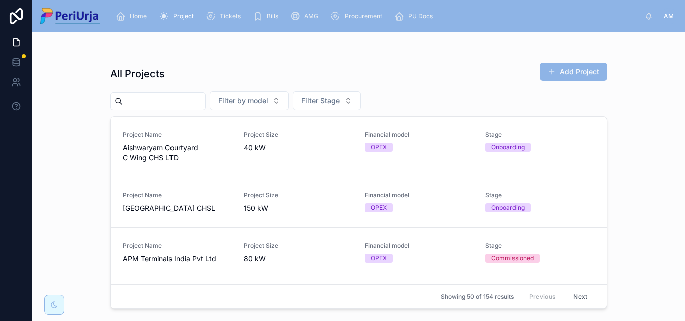
click at [144, 98] on input "text" at bounding box center [164, 101] width 82 height 14
paste input "**********"
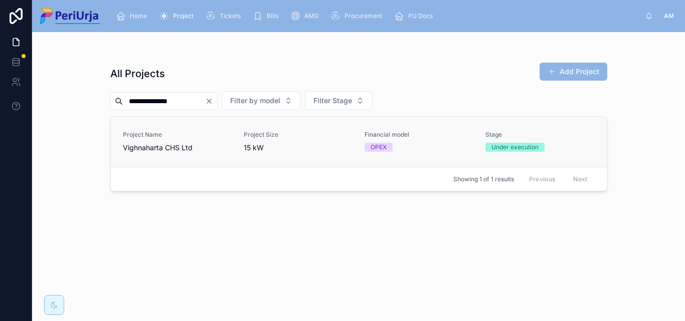
type input "**********"
click at [140, 133] on span "Project Name" at bounding box center [177, 135] width 109 height 8
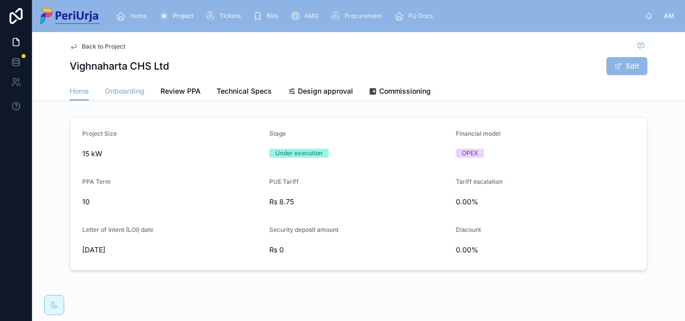
click at [124, 84] on link "Onboarding" at bounding box center [125, 92] width 40 height 20
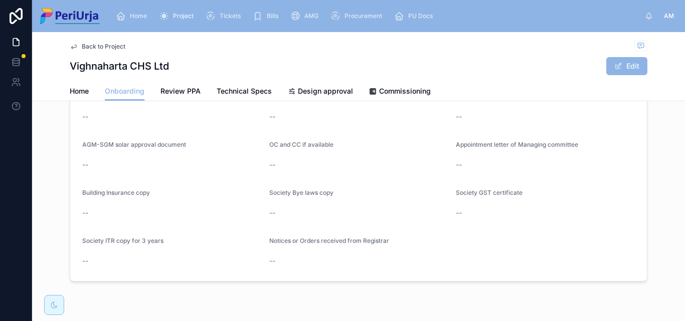
scroll to position [873, 0]
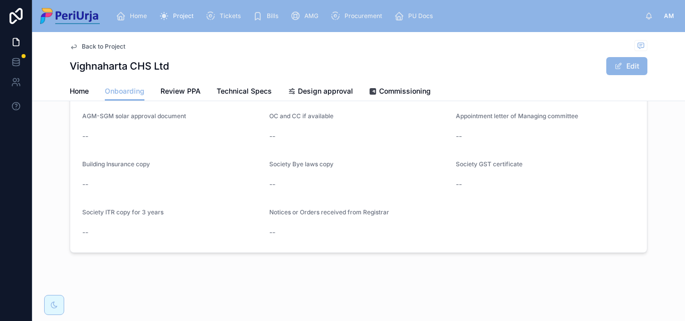
click at [141, 17] on span "Home" at bounding box center [138, 16] width 17 height 8
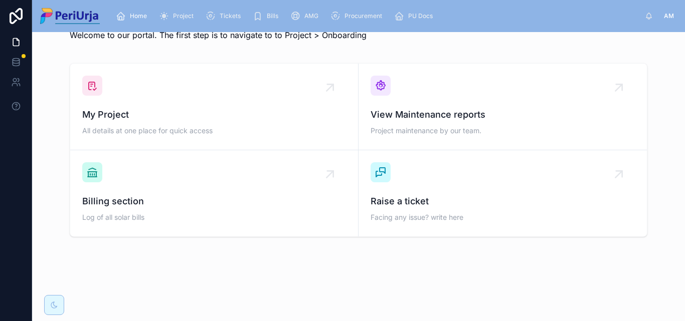
scroll to position [29, 0]
click at [155, 109] on span "My Project" at bounding box center [214, 115] width 264 height 14
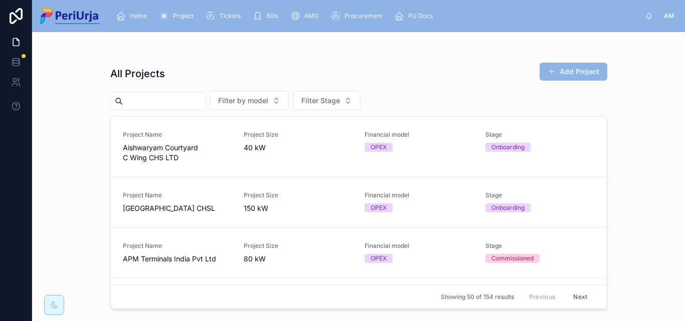
click at [147, 105] on input "text" at bounding box center [164, 101] width 82 height 14
paste input "*********"
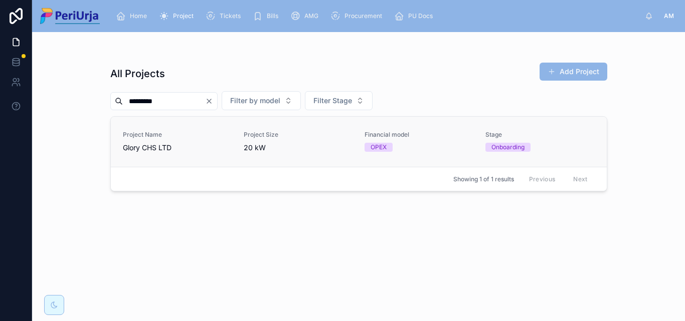
type input "*********"
click at [151, 147] on span "Glory CHS LTD" at bounding box center [177, 148] width 109 height 10
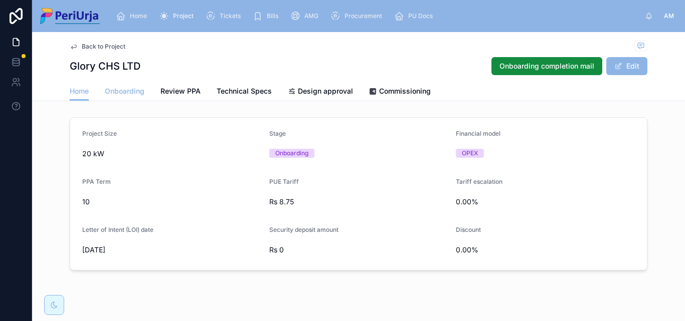
click at [132, 91] on span "Onboarding" at bounding box center [125, 91] width 40 height 10
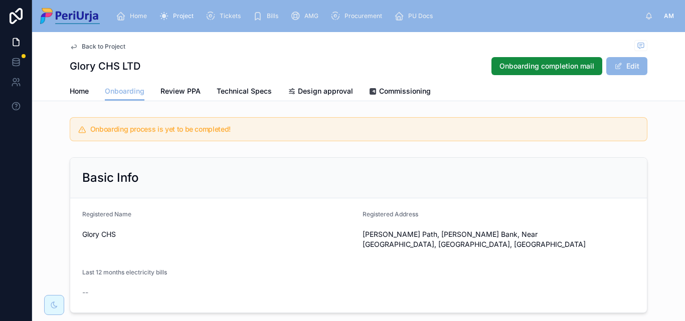
click at [127, 18] on div "Home" at bounding box center [133, 16] width 35 height 16
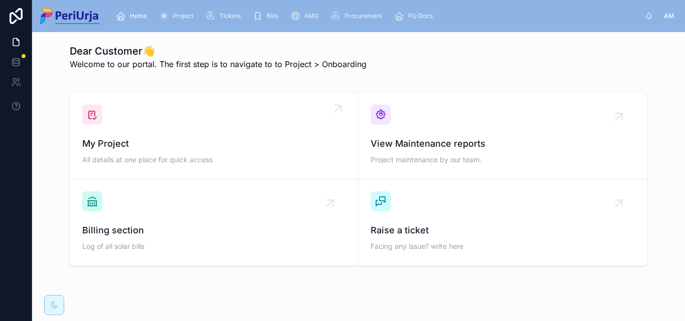
click at [137, 120] on div "My Project All details at one place for quick access" at bounding box center [214, 136] width 264 height 62
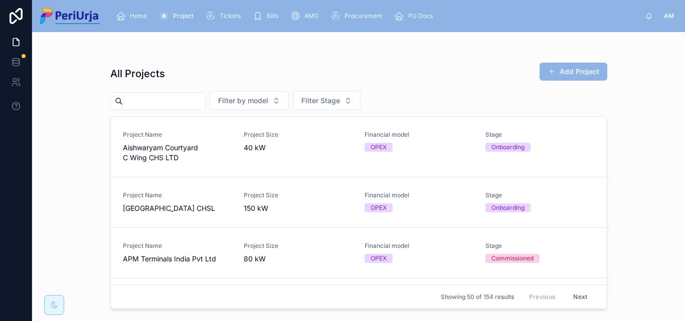
click at [139, 94] on input "text" at bounding box center [164, 101] width 82 height 14
paste input "**********"
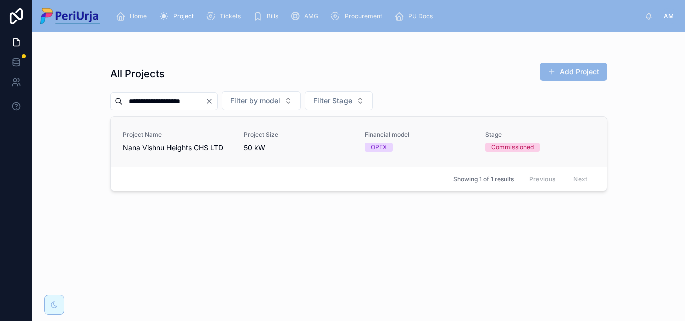
type input "**********"
click at [203, 140] on div "Project Name Nana Vishnu Heights CHS LTD" at bounding box center [177, 142] width 109 height 22
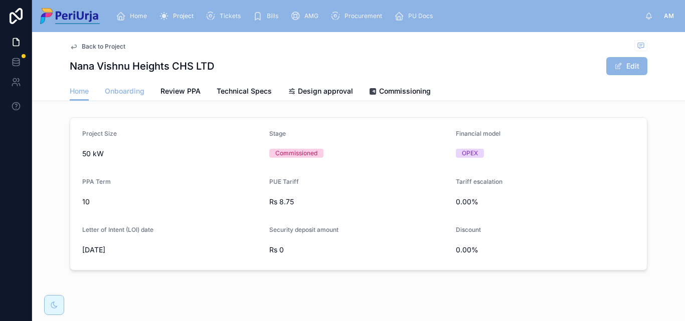
click at [125, 88] on span "Onboarding" at bounding box center [125, 91] width 40 height 10
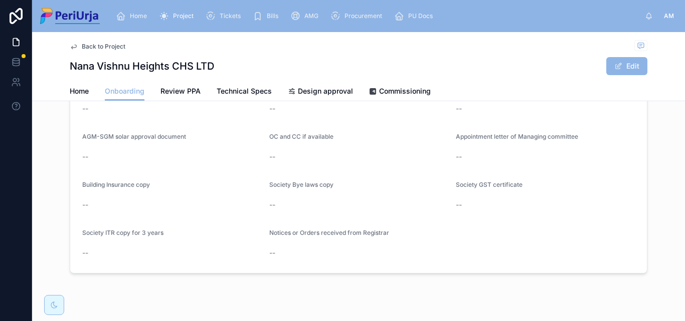
scroll to position [873, 0]
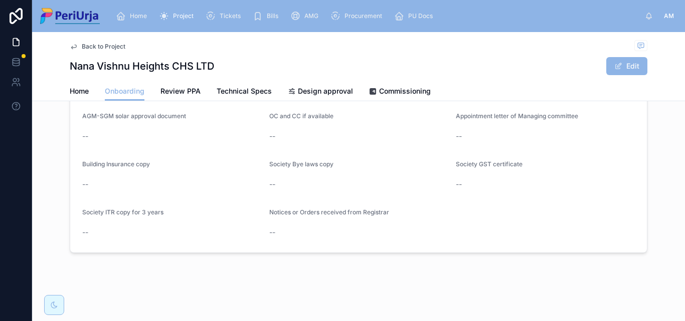
click at [152, 14] on link "Home" at bounding box center [133, 16] width 41 height 18
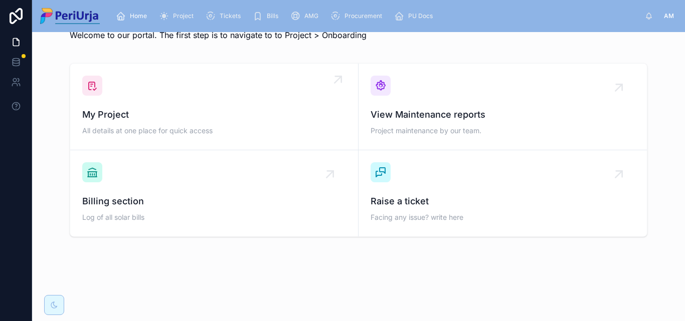
scroll to position [29, 0]
click at [161, 119] on span "My Project" at bounding box center [214, 115] width 264 height 14
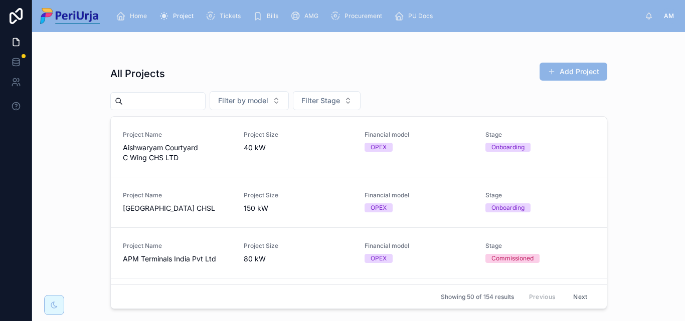
click at [147, 106] on input "text" at bounding box center [164, 101] width 82 height 14
paste input "**********"
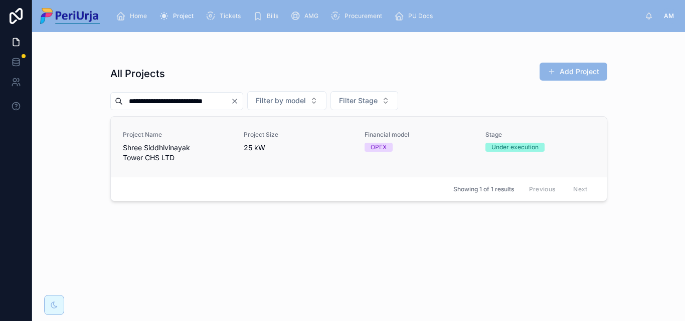
type input "**********"
click at [160, 154] on span "Shree Siddhivinayak Tower CHS LTD" at bounding box center [177, 153] width 109 height 20
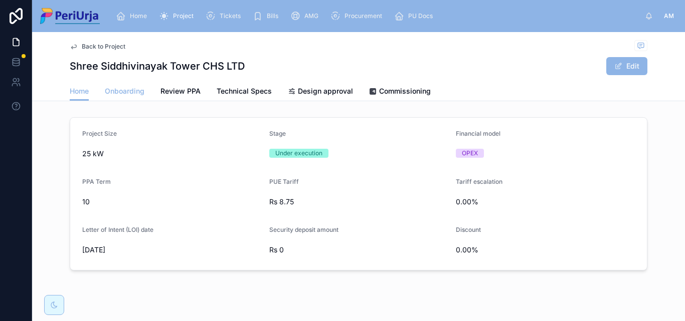
click at [115, 89] on span "Onboarding" at bounding box center [125, 91] width 40 height 10
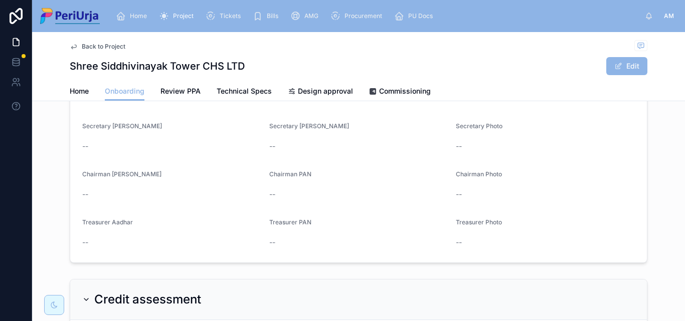
scroll to position [522, 0]
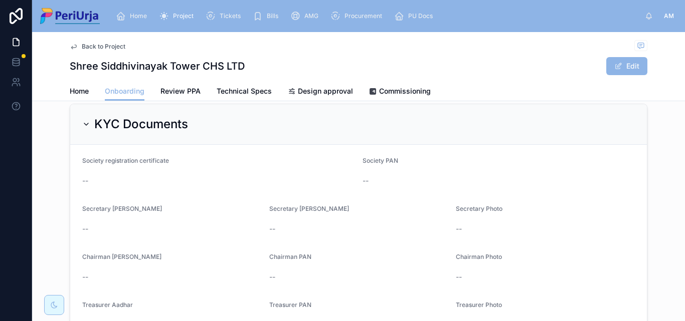
click at [142, 8] on link "Home" at bounding box center [133, 16] width 41 height 18
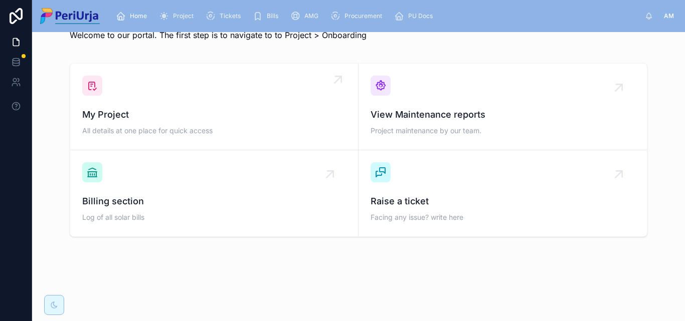
scroll to position [29, 0]
click at [138, 102] on div "My Project All details at one place for quick access" at bounding box center [214, 107] width 264 height 62
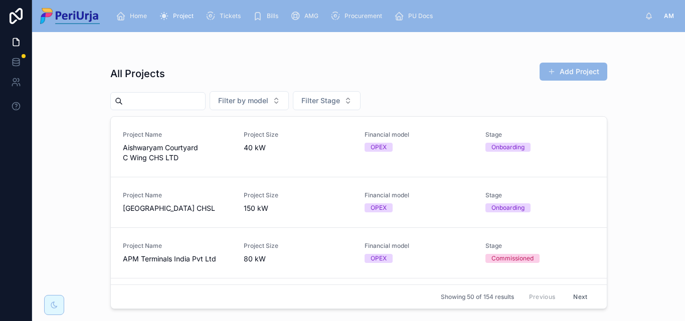
click at [145, 101] on input "text" at bounding box center [164, 101] width 82 height 14
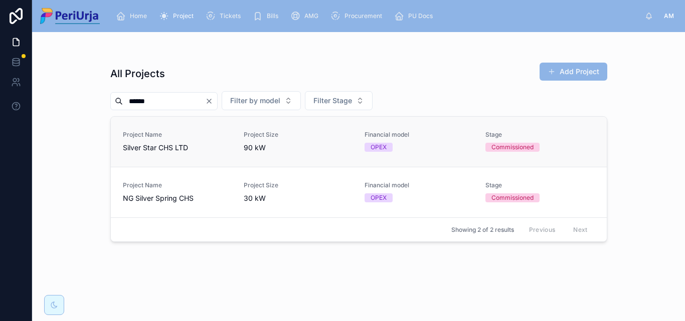
type input "******"
click at [169, 142] on div "Project Name Silver Star CHS LTD" at bounding box center [177, 142] width 109 height 22
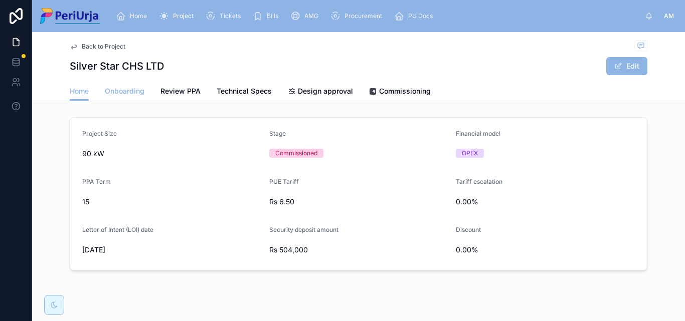
click at [116, 90] on span "Onboarding" at bounding box center [125, 91] width 40 height 10
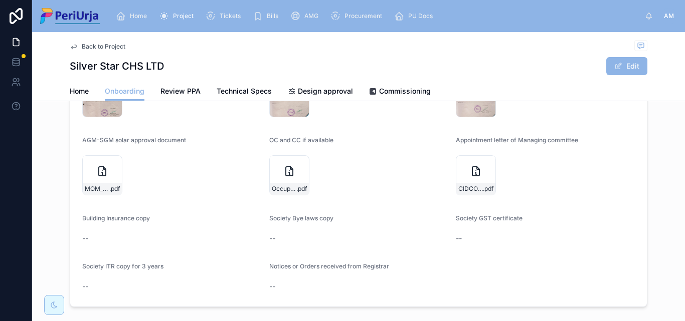
scroll to position [953, 0]
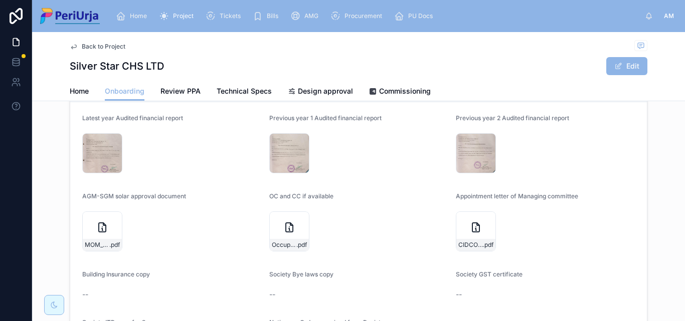
click at [141, 19] on span "Home" at bounding box center [138, 16] width 17 height 8
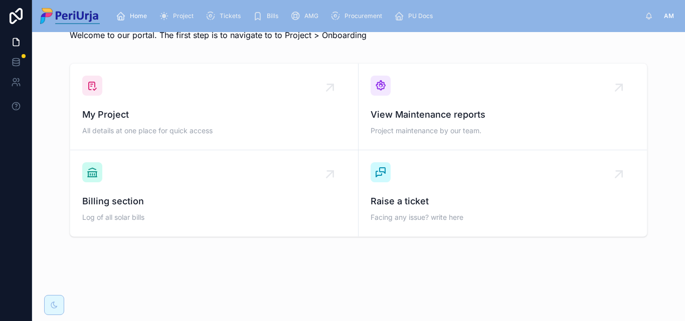
scroll to position [29, 0]
click at [157, 117] on span "My Project" at bounding box center [214, 115] width 264 height 14
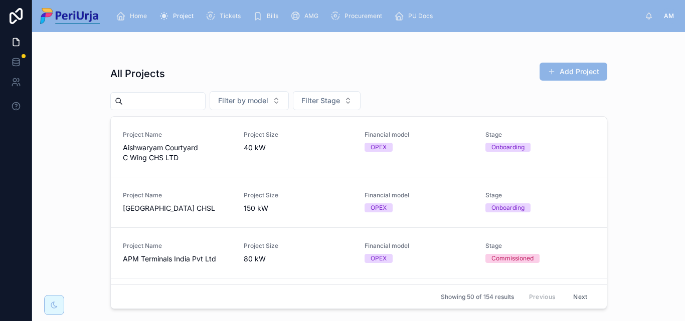
click at [142, 101] on input "text" at bounding box center [164, 101] width 82 height 14
paste input "**********"
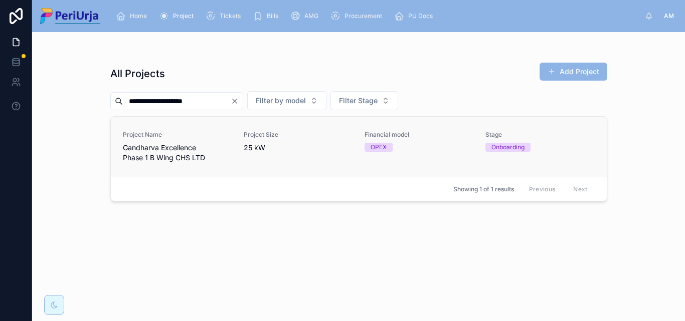
type input "**********"
click at [167, 146] on span "Gandharva Excellence Phase 1 B Wing CHS LTD" at bounding box center [177, 153] width 109 height 20
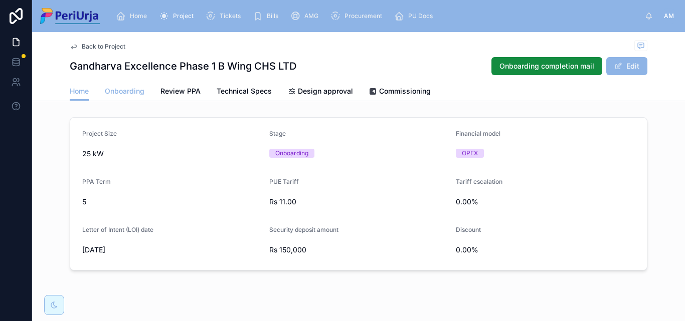
click at [119, 86] on span "Onboarding" at bounding box center [125, 91] width 40 height 10
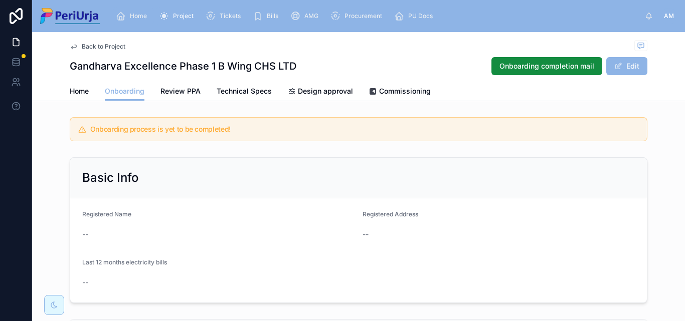
click at [140, 15] on span "Home" at bounding box center [138, 16] width 17 height 8
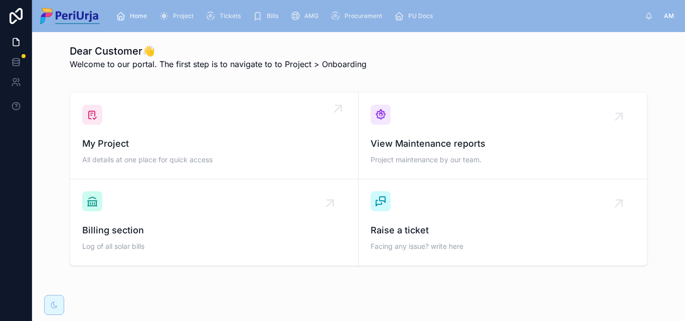
click at [148, 122] on div "My Project All details at one place for quick access" at bounding box center [214, 136] width 264 height 62
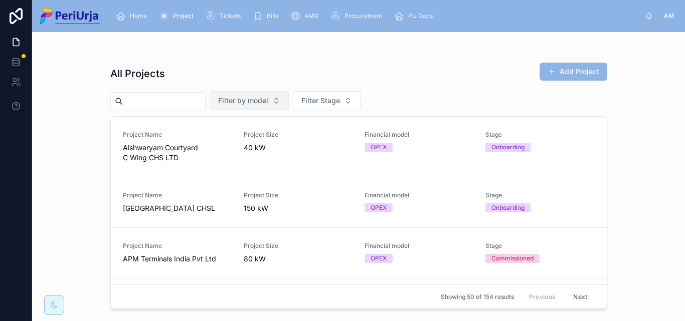
drag, startPoint x: 138, startPoint y: 102, endPoint x: 254, endPoint y: 100, distance: 115.8
click at [138, 101] on input "text" at bounding box center [164, 101] width 82 height 14
paste input "**********"
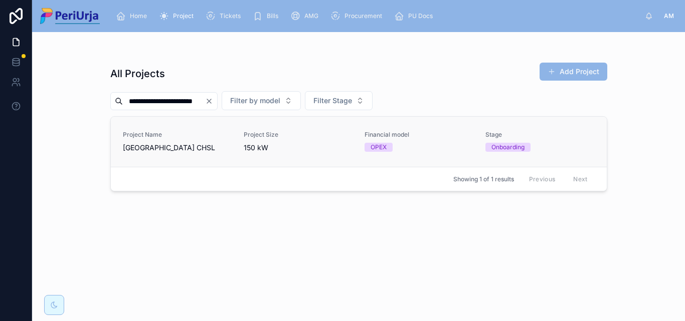
type input "**********"
click at [154, 136] on span "Project Name" at bounding box center [177, 135] width 109 height 8
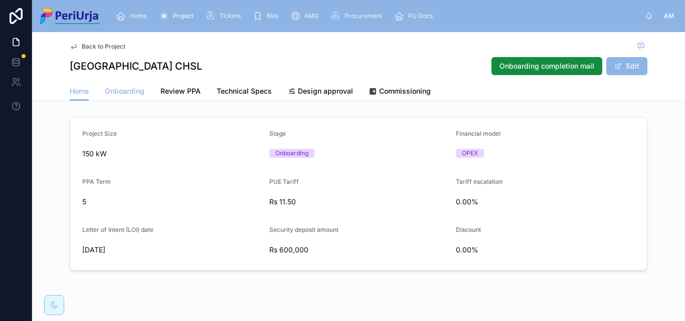
click at [119, 96] on span "Onboarding" at bounding box center [125, 91] width 40 height 10
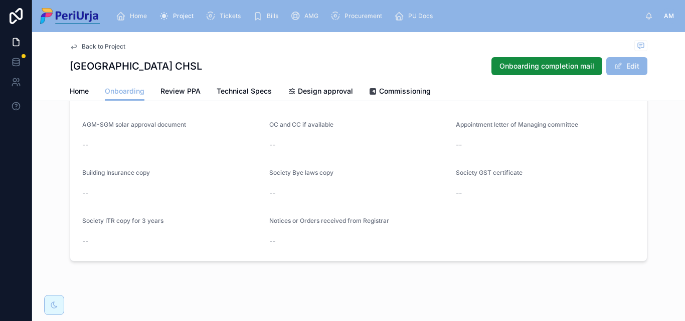
scroll to position [873, 0]
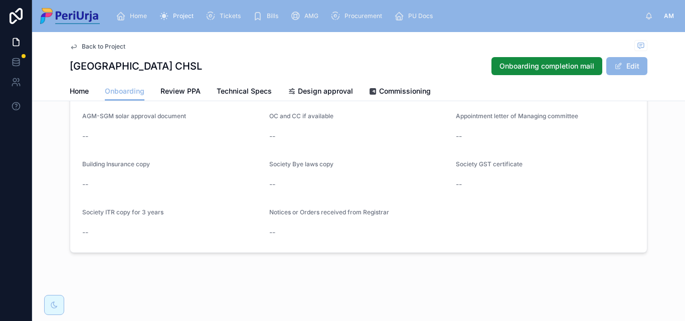
click at [133, 9] on div "Home" at bounding box center [133, 16] width 35 height 16
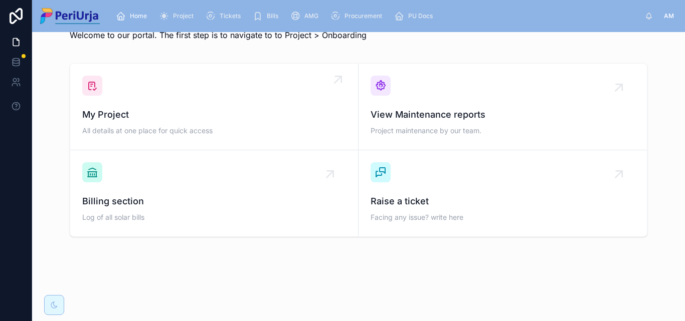
click at [134, 96] on div "My Project All details at one place for quick access" at bounding box center [214, 107] width 264 height 62
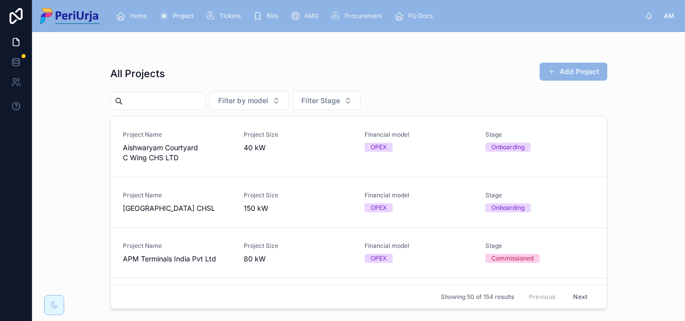
click at [149, 101] on input "text" at bounding box center [164, 101] width 82 height 14
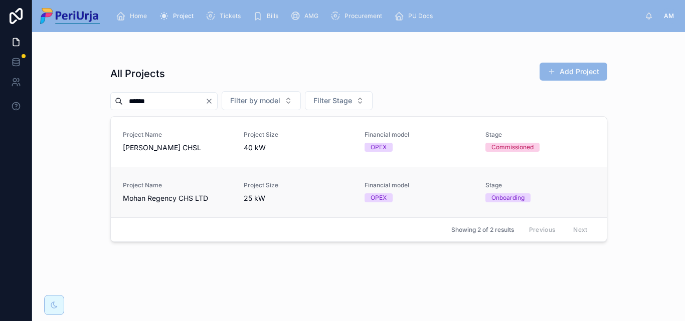
type input "*****"
click at [166, 189] on span "Project Name" at bounding box center [177, 185] width 109 height 8
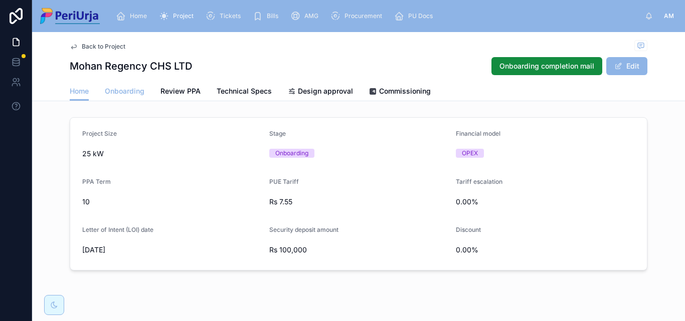
click at [126, 93] on span "Onboarding" at bounding box center [125, 91] width 40 height 10
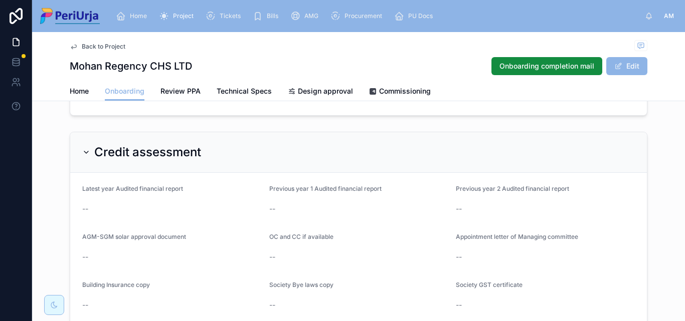
scroll to position [873, 0]
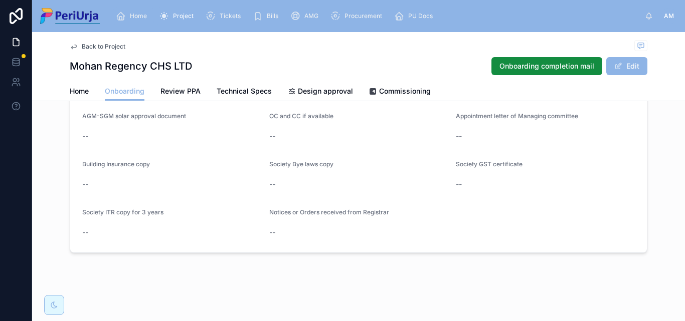
click at [131, 21] on div "Home" at bounding box center [133, 16] width 35 height 16
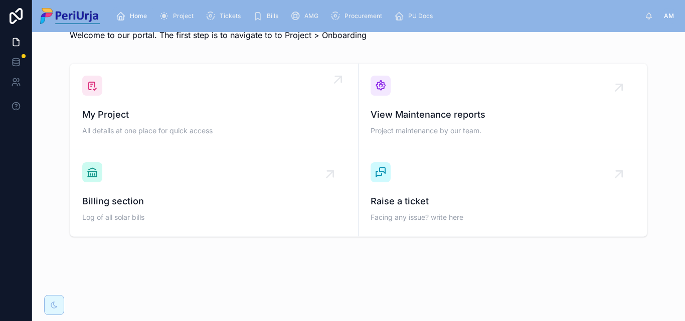
scroll to position [29, 0]
click at [154, 101] on div "My Project All details at one place for quick access" at bounding box center [214, 107] width 264 height 62
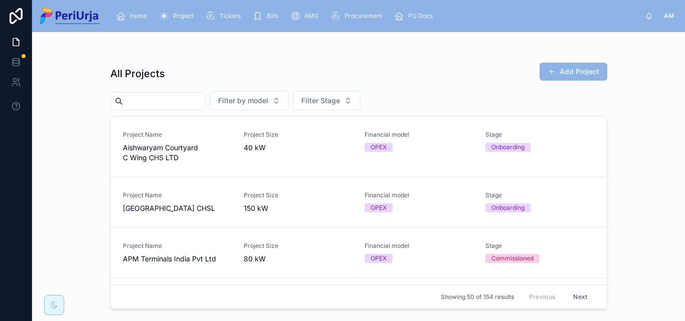
click at [142, 105] on input "text" at bounding box center [164, 101] width 82 height 14
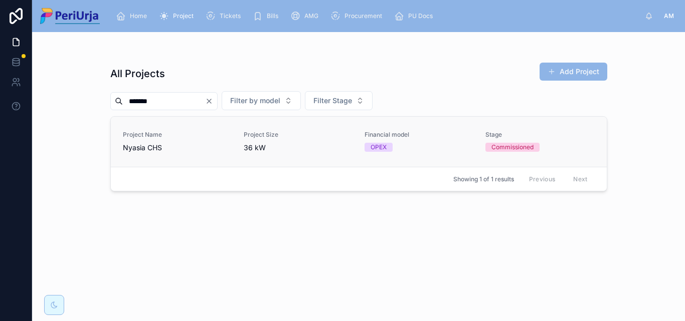
type input "******"
click at [154, 137] on span "Project Name" at bounding box center [177, 135] width 109 height 8
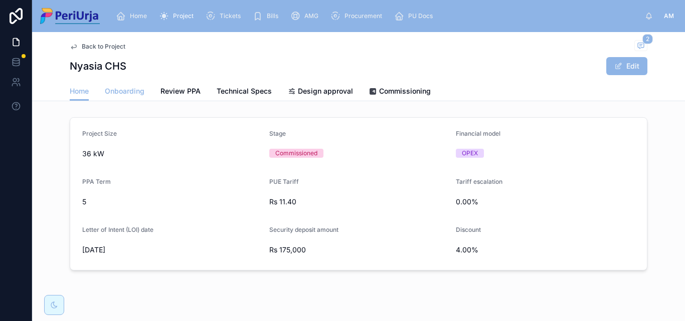
click at [126, 92] on span "Onboarding" at bounding box center [125, 91] width 40 height 10
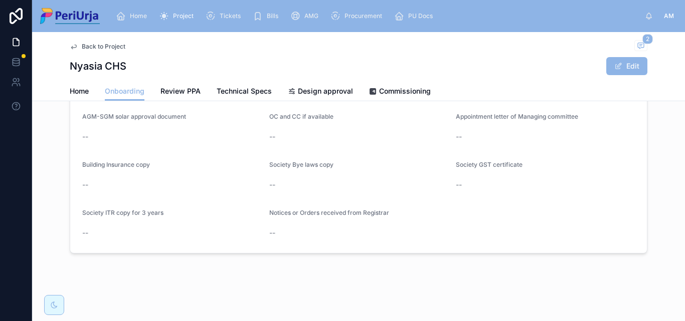
scroll to position [903, 0]
click at [127, 3] on div "Home Project Tickets Bills AMG Procurement PU Docs AM [PERSON_NAME]" at bounding box center [358, 16] width 653 height 32
click at [134, 18] on span "Home" at bounding box center [138, 16] width 17 height 8
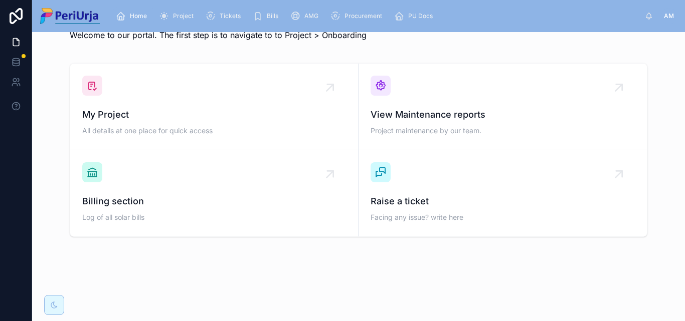
scroll to position [29, 0]
click at [135, 91] on div "My Project All details at one place for quick access" at bounding box center [214, 107] width 264 height 62
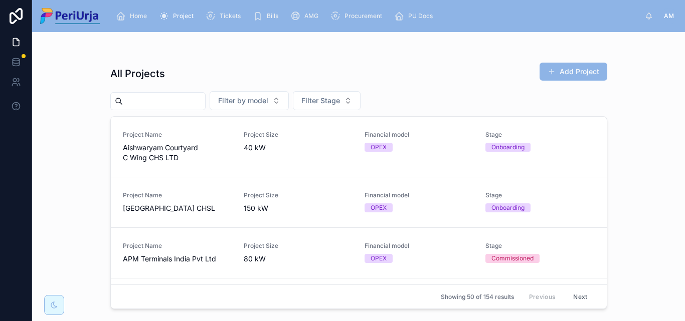
drag, startPoint x: 134, startPoint y: 145, endPoint x: 139, endPoint y: 97, distance: 48.4
click at [136, 97] on input "text" at bounding box center [164, 101] width 82 height 14
paste input "**********"
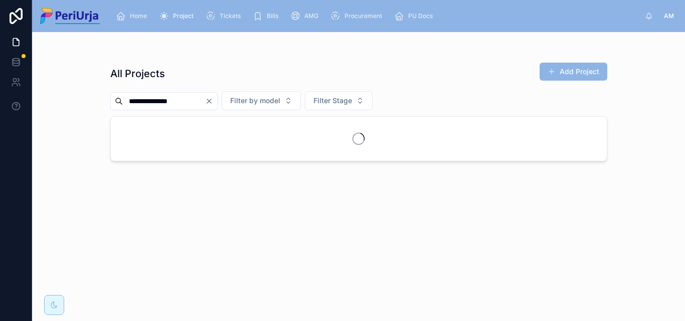
type input "**********"
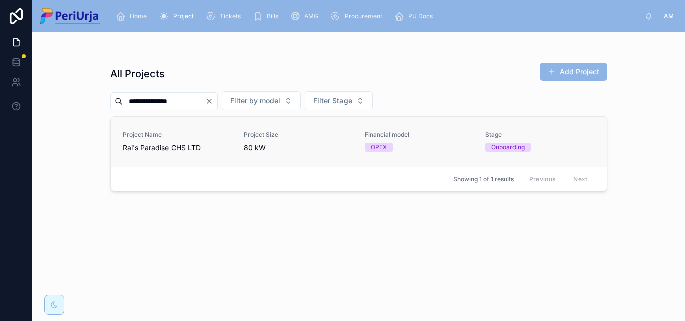
click at [151, 140] on div "Project Name Rai's Paradise CHS LTD" at bounding box center [177, 142] width 109 height 22
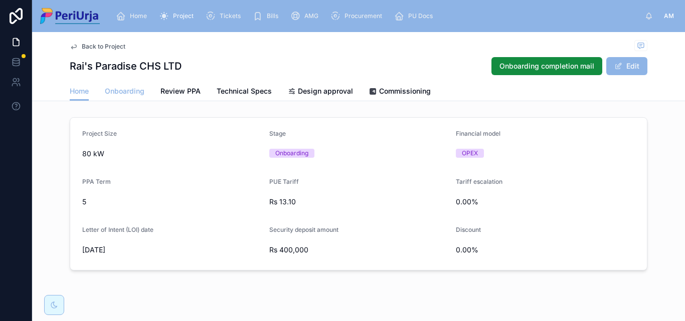
click at [119, 88] on span "Onboarding" at bounding box center [125, 91] width 40 height 10
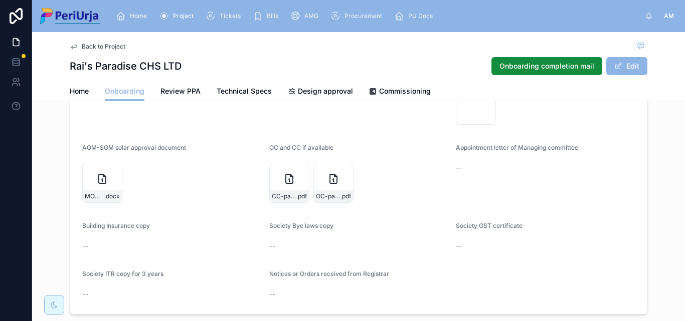
scroll to position [1166, 0]
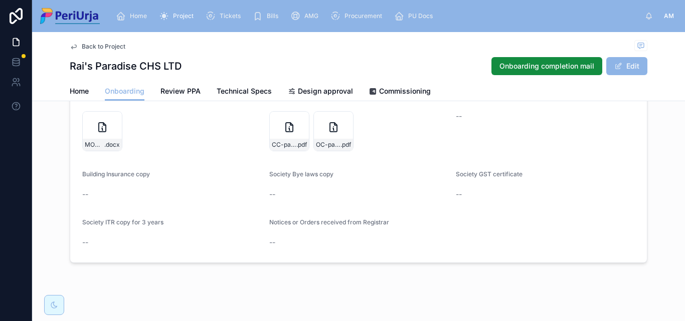
click at [122, 94] on span "Onboarding" at bounding box center [125, 91] width 40 height 10
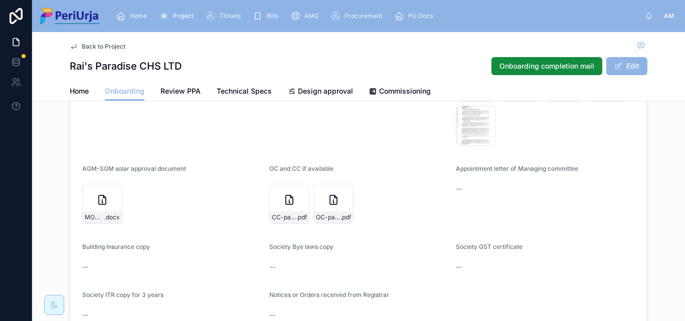
scroll to position [1115, 0]
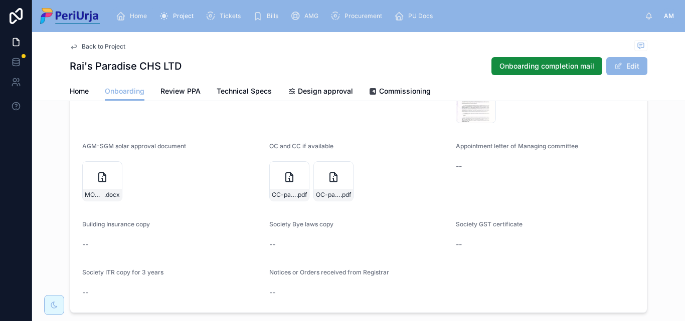
click at [132, 13] on span "Home" at bounding box center [138, 16] width 17 height 8
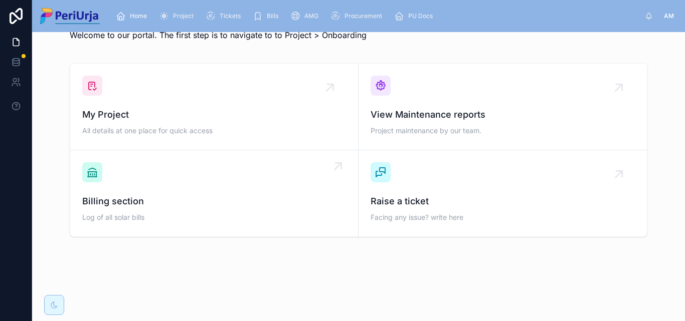
scroll to position [29, 0]
click at [143, 101] on div "My Project All details at one place for quick access" at bounding box center [214, 107] width 264 height 62
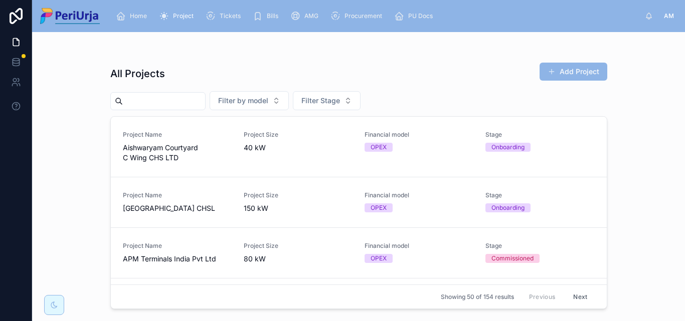
click at [164, 97] on input "text" at bounding box center [164, 101] width 82 height 14
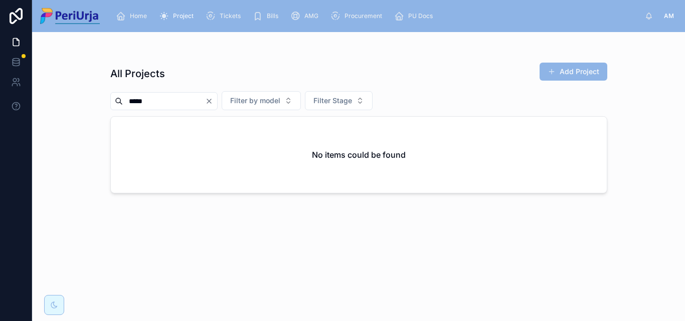
click at [241, 143] on div "No items could be found" at bounding box center [359, 155] width 496 height 76
click at [160, 101] on input "*****" at bounding box center [164, 101] width 82 height 14
drag, startPoint x: 158, startPoint y: 101, endPoint x: 0, endPoint y: 103, distance: 158.4
click at [0, 103] on div "Home Project Tickets Bills AMG Procurement PU Docs AM [PERSON_NAME] More All Pr…" at bounding box center [342, 160] width 685 height 321
type input "*"
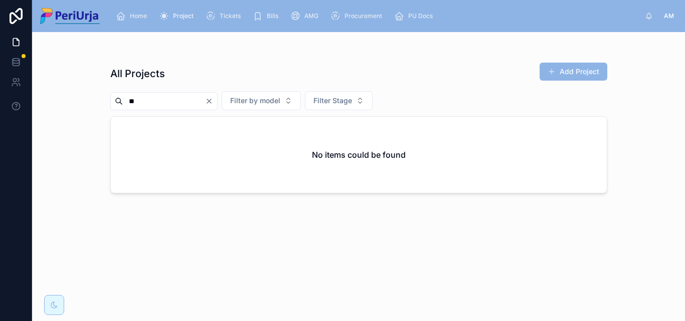
type input "*"
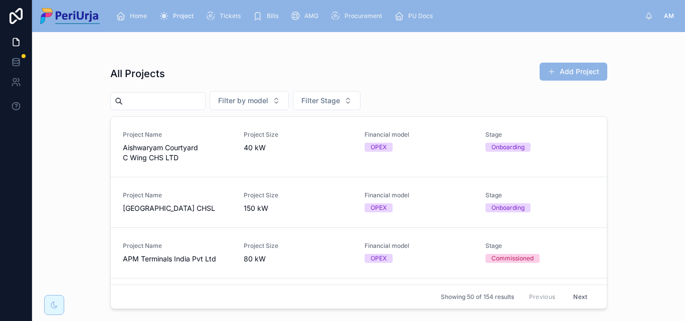
paste input "**********"
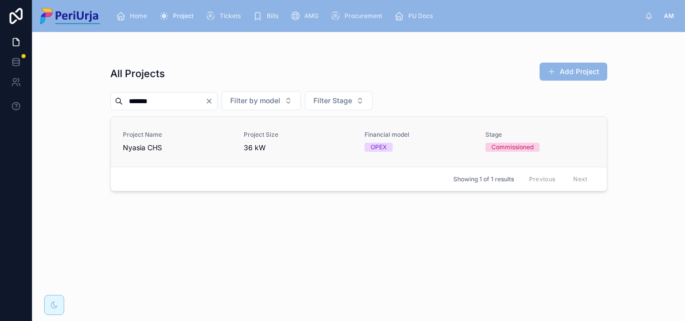
type input "******"
click at [161, 133] on span "Project Name" at bounding box center [177, 135] width 109 height 8
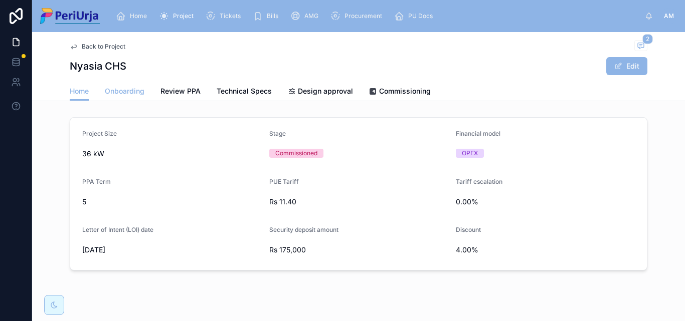
click at [128, 92] on span "Onboarding" at bounding box center [125, 91] width 40 height 10
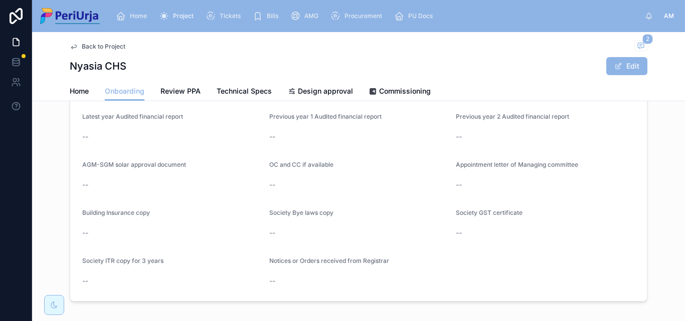
scroll to position [903, 0]
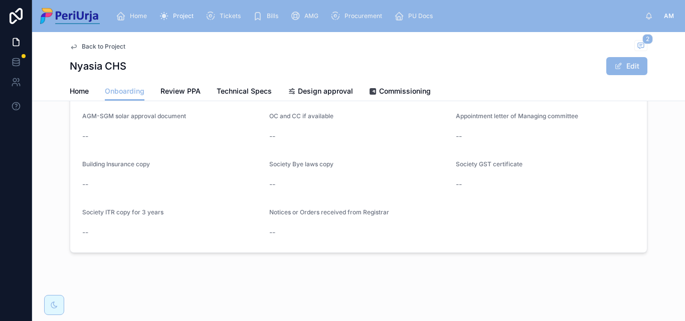
click at [137, 9] on div "Home" at bounding box center [133, 16] width 35 height 16
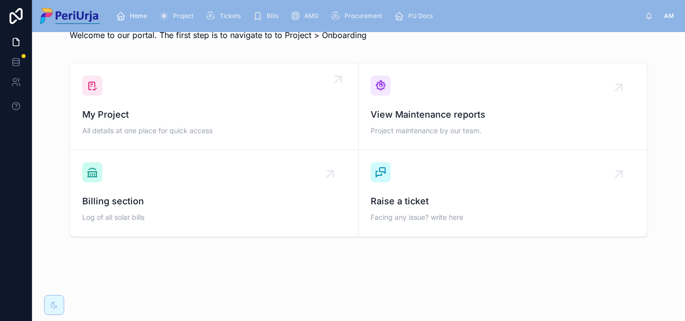
scroll to position [29, 0]
click at [148, 111] on span "My Project" at bounding box center [214, 115] width 264 height 14
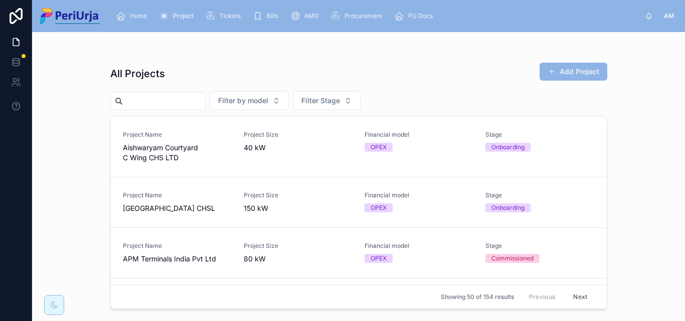
click at [138, 100] on input "text" at bounding box center [164, 101] width 82 height 14
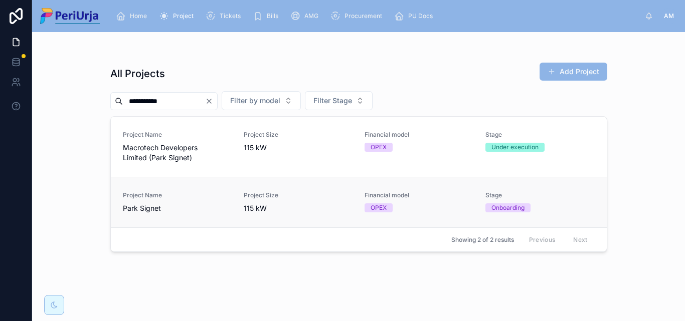
type input "**********"
click at [140, 197] on span "Project Name" at bounding box center [177, 196] width 109 height 8
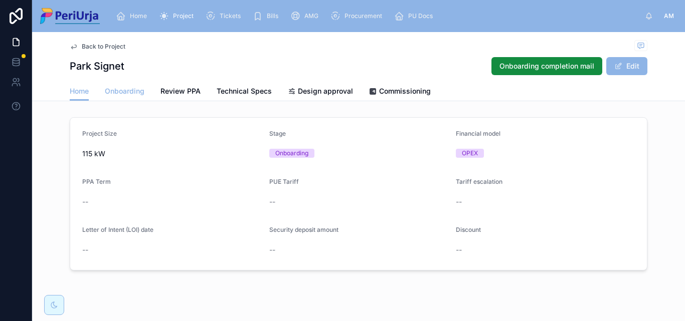
click at [126, 87] on span "Onboarding" at bounding box center [125, 91] width 40 height 10
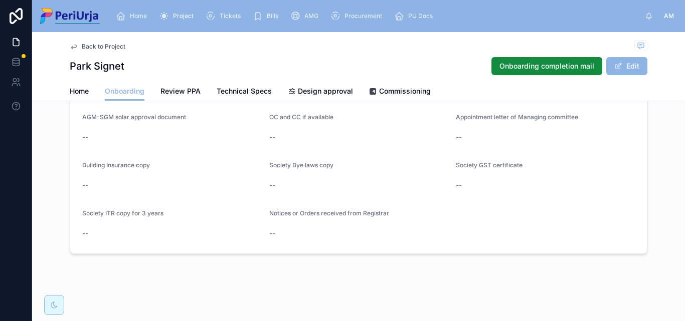
scroll to position [873, 0]
click at [135, 24] on div "Home" at bounding box center [133, 16] width 35 height 16
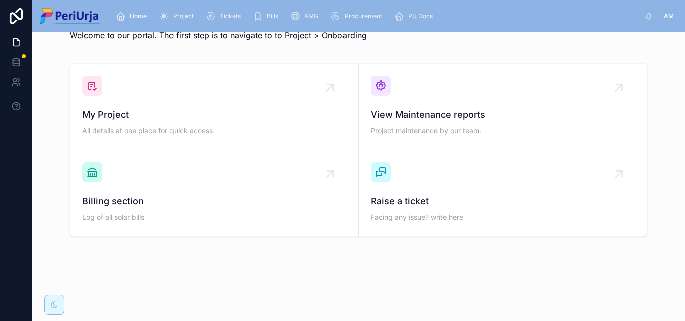
scroll to position [29, 0]
click at [139, 108] on span "My Project" at bounding box center [214, 115] width 264 height 14
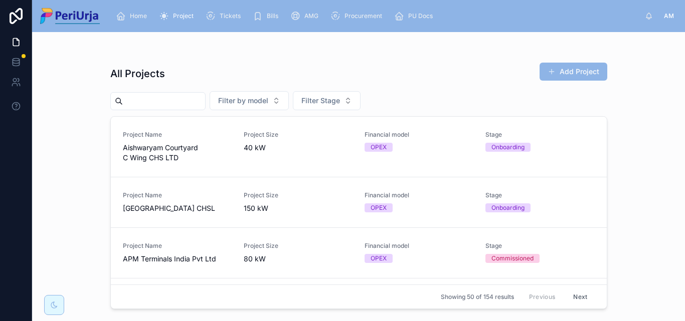
click at [162, 103] on input "text" at bounding box center [164, 101] width 82 height 14
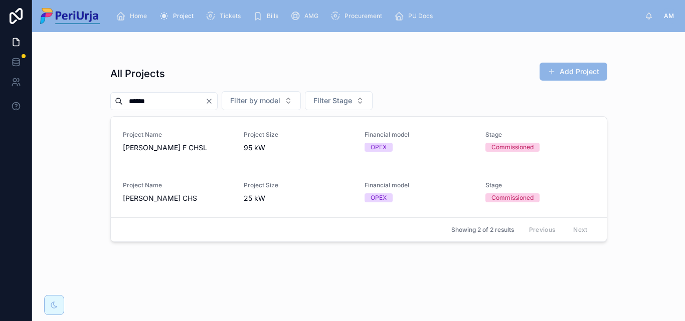
type input "*****"
click at [173, 194] on span "[PERSON_NAME] CHS" at bounding box center [177, 199] width 109 height 10
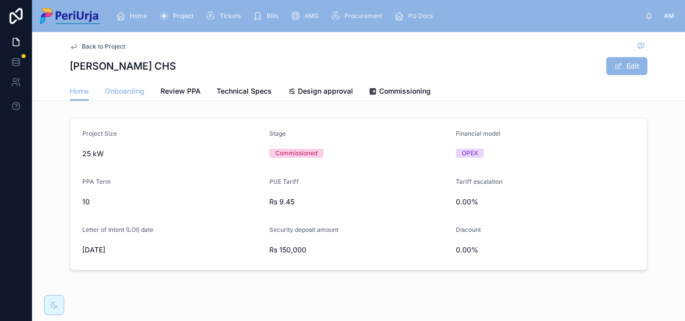
click at [126, 89] on span "Onboarding" at bounding box center [125, 91] width 40 height 10
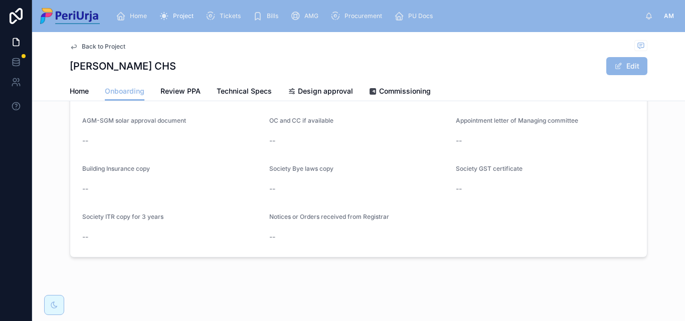
scroll to position [873, 0]
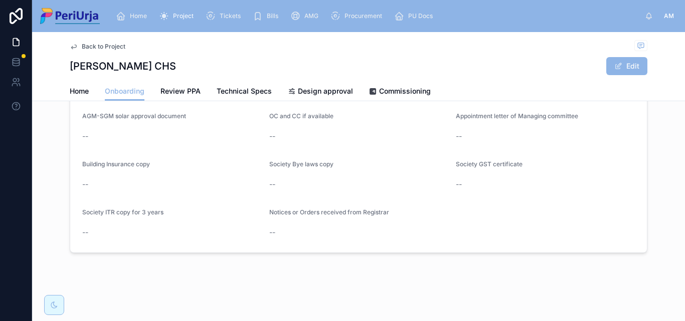
click at [144, 17] on span "Home" at bounding box center [138, 16] width 17 height 8
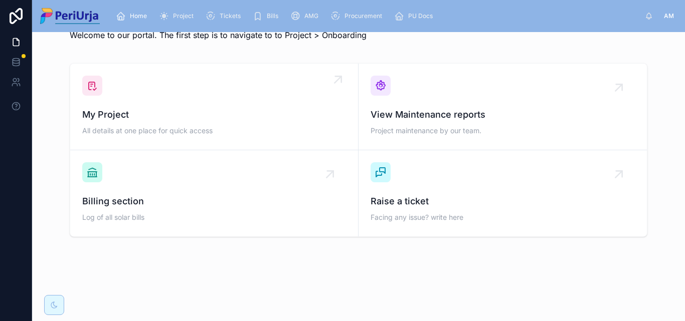
click at [152, 94] on div "My Project All details at one place for quick access" at bounding box center [214, 107] width 264 height 62
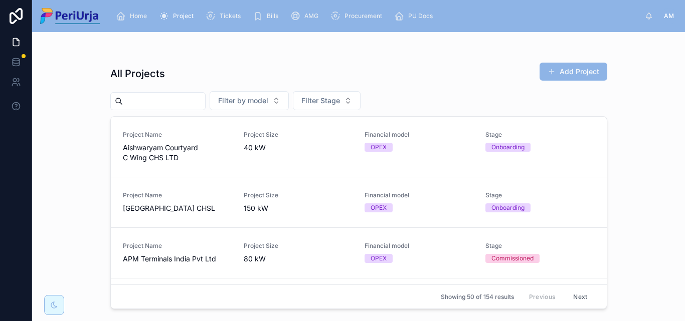
drag, startPoint x: 122, startPoint y: 129, endPoint x: 141, endPoint y: 95, distance: 39.3
click at [142, 95] on input "text" at bounding box center [164, 101] width 82 height 14
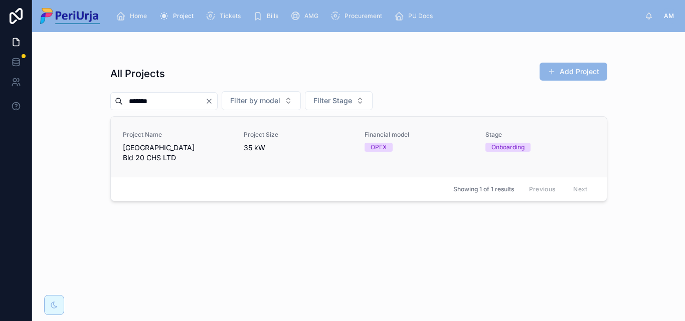
type input "*******"
click at [150, 137] on span "Project Name" at bounding box center [177, 135] width 109 height 8
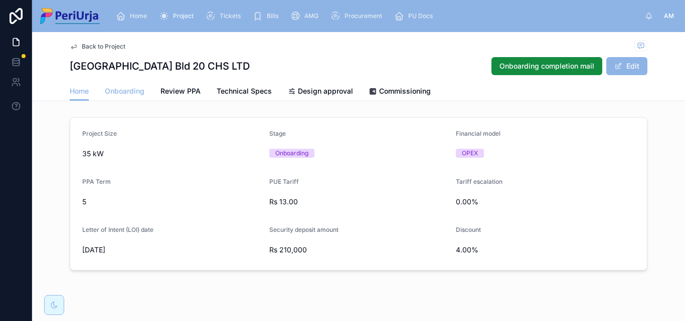
click at [125, 92] on span "Onboarding" at bounding box center [125, 91] width 40 height 10
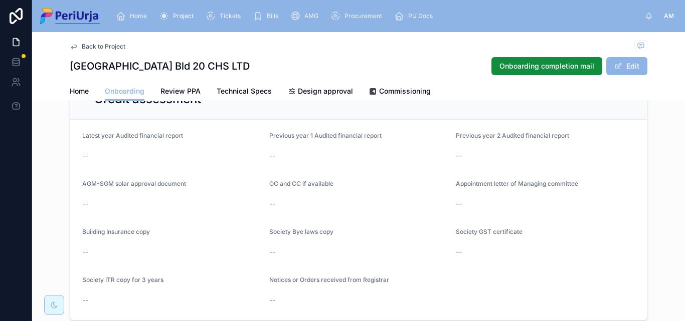
scroll to position [873, 0]
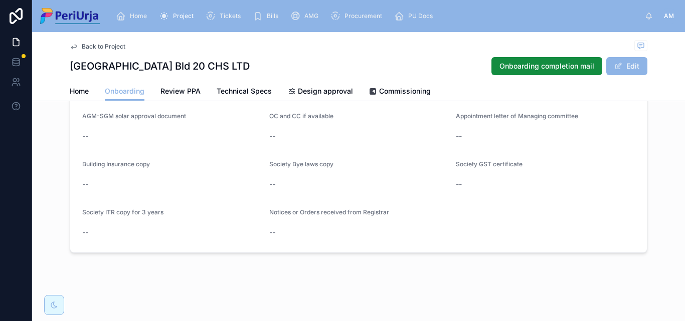
click at [120, 6] on div "Home Project Tickets Bills AMG Procurement PU Docs" at bounding box center [376, 16] width 537 height 22
click at [140, 8] on div "Home" at bounding box center [133, 16] width 35 height 16
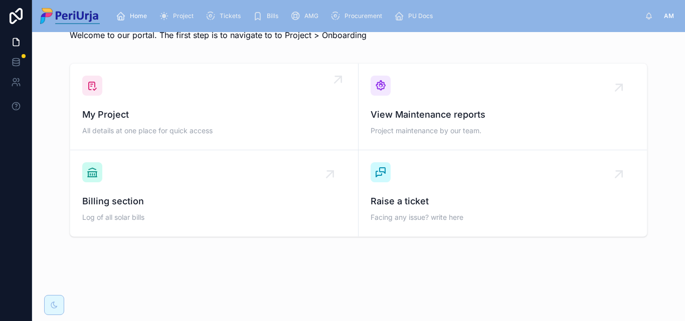
scroll to position [29, 0]
click at [154, 117] on span "My Project" at bounding box center [214, 115] width 264 height 14
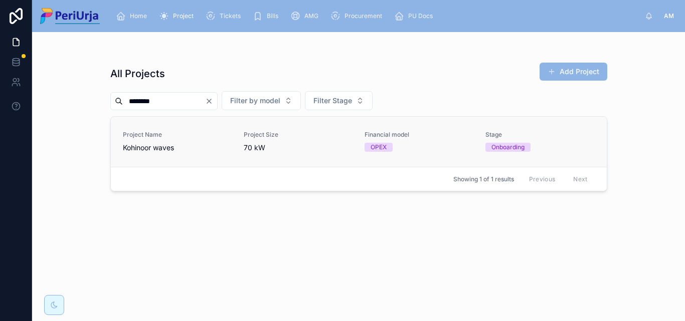
type input "********"
click at [161, 139] on div "Project Name Kohinoor waves" at bounding box center [177, 142] width 109 height 22
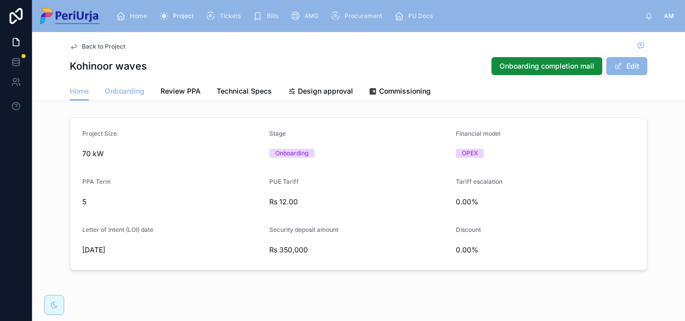
click at [124, 85] on link "Onboarding" at bounding box center [125, 92] width 40 height 20
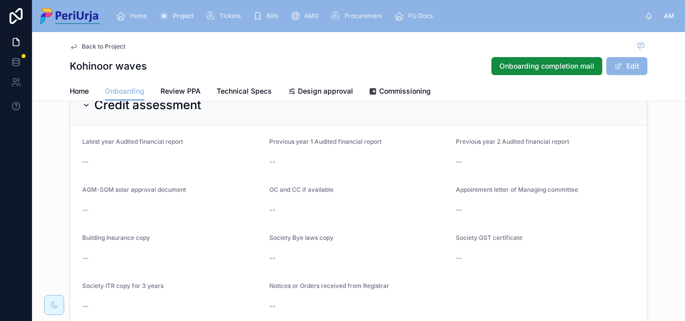
scroll to position [802, 0]
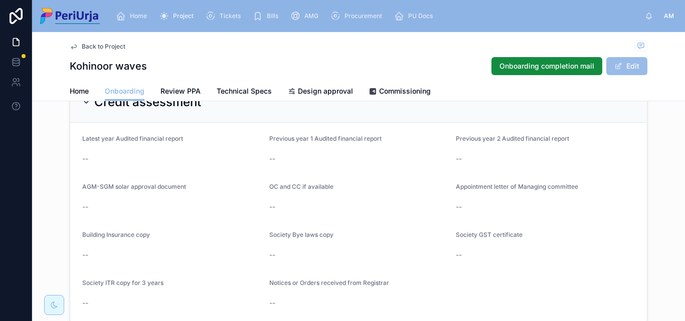
click at [625, 66] on button "Edit" at bounding box center [626, 66] width 41 height 18
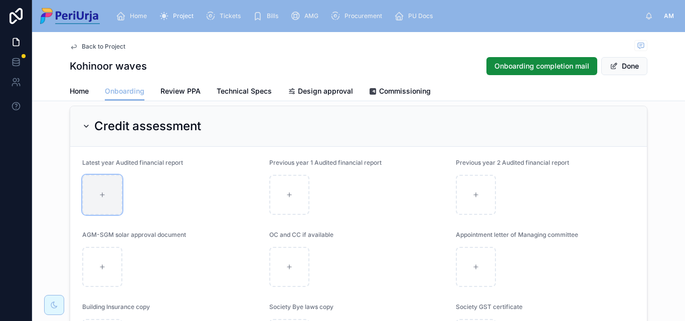
click at [106, 201] on div at bounding box center [102, 195] width 40 height 40
type input "**********"
click at [629, 69] on button "Done" at bounding box center [624, 66] width 46 height 18
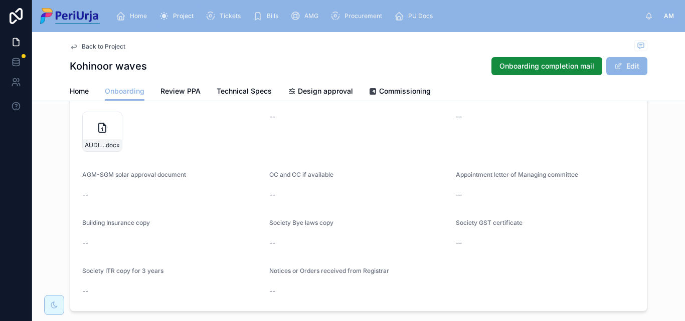
scroll to position [752, 0]
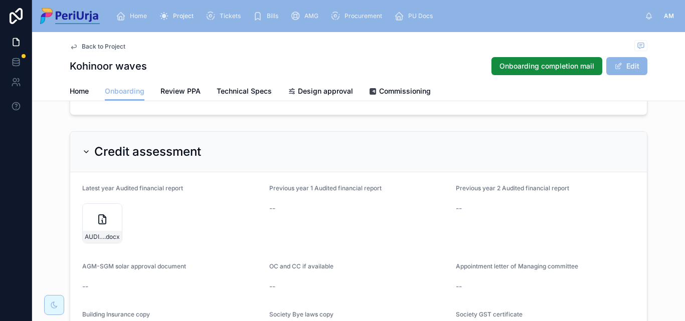
click at [138, 17] on span "Home" at bounding box center [138, 16] width 17 height 8
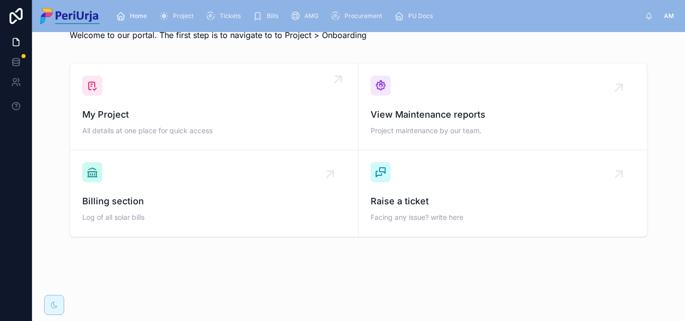
click at [144, 92] on div "My Project All details at one place for quick access" at bounding box center [214, 107] width 264 height 62
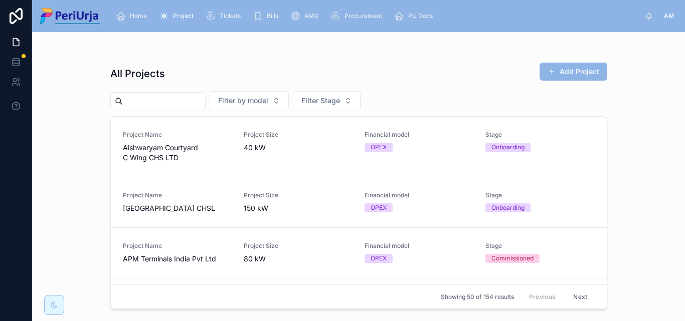
click at [155, 104] on input "text" at bounding box center [164, 101] width 82 height 14
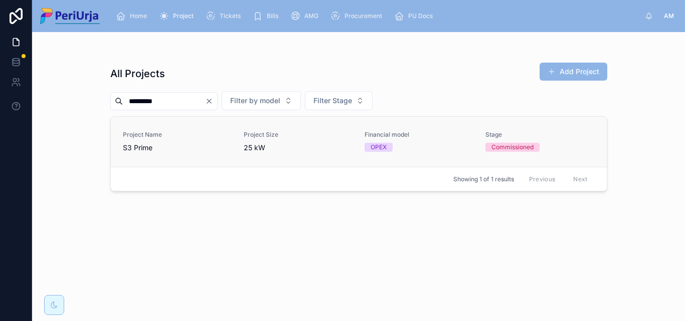
type input "********"
click at [142, 150] on span "S3 Prime" at bounding box center [177, 148] width 109 height 10
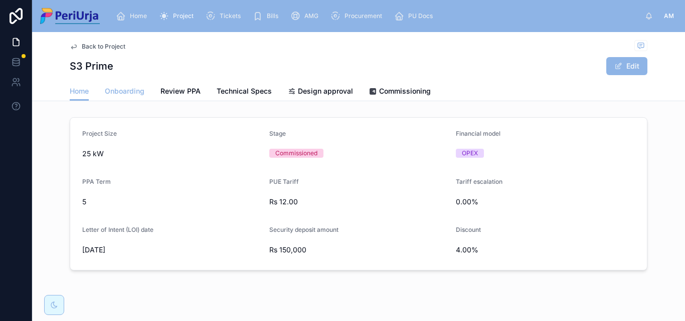
click at [125, 94] on span "Onboarding" at bounding box center [125, 91] width 40 height 10
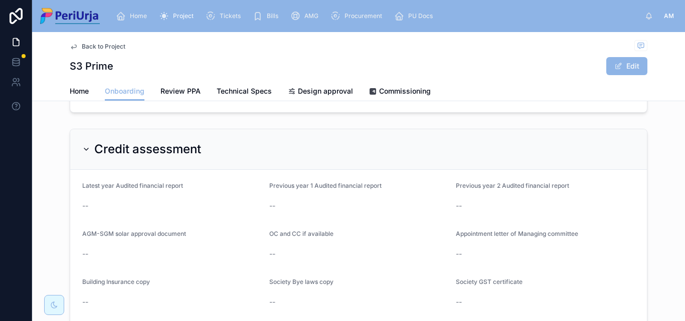
scroll to position [873, 0]
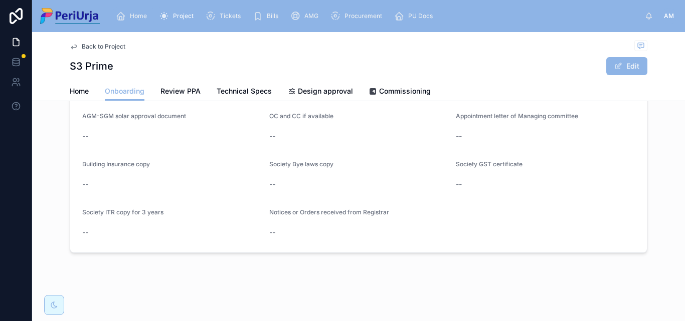
click at [137, 21] on div "Home" at bounding box center [133, 16] width 35 height 16
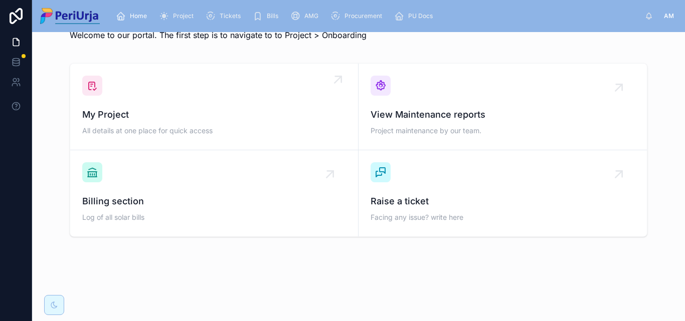
scroll to position [29, 0]
click at [142, 120] on span "My Project" at bounding box center [214, 115] width 264 height 14
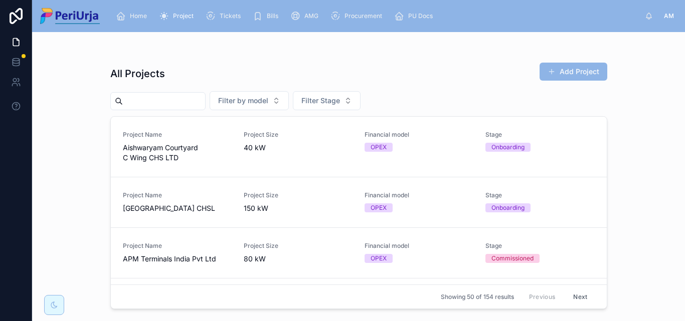
click at [142, 98] on input "text" at bounding box center [164, 101] width 82 height 14
paste input "**********"
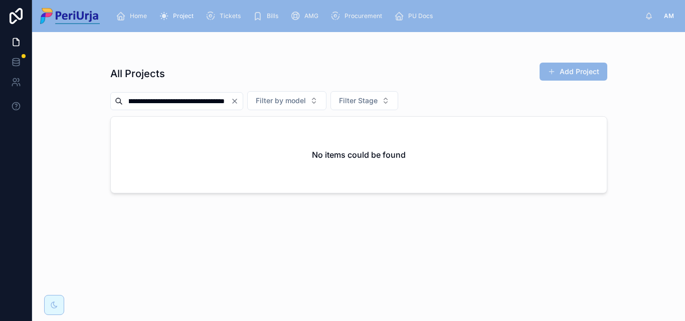
scroll to position [0, 124]
type input "**********"
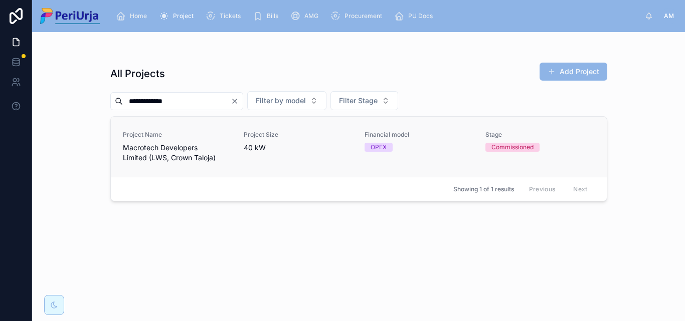
click at [161, 157] on span "Macrotech Developers Limited (LWS, Crown Taloja)" at bounding box center [177, 153] width 109 height 20
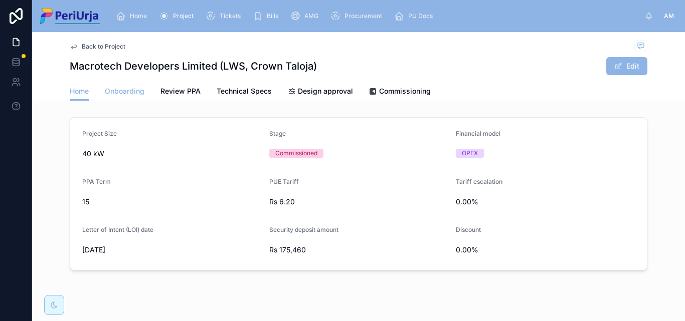
click at [119, 86] on span "Onboarding" at bounding box center [125, 91] width 40 height 10
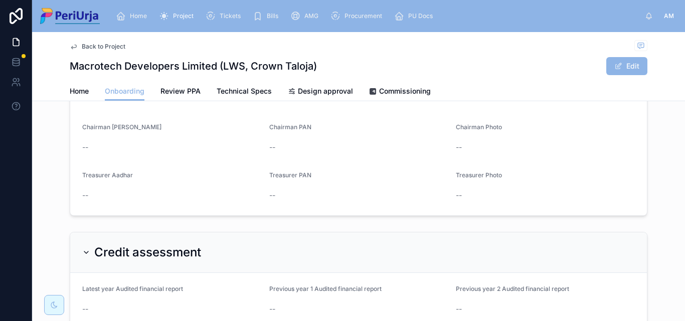
scroll to position [873, 0]
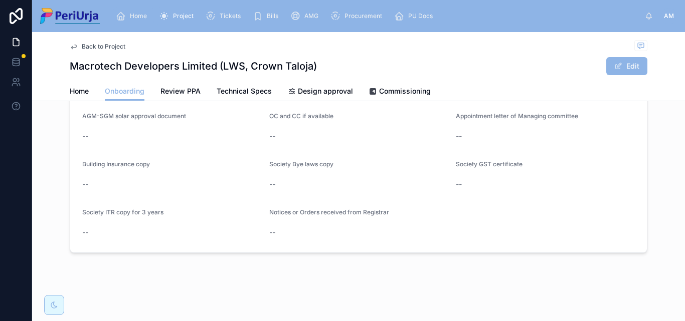
click at [123, 13] on icon "scrollable content" at bounding box center [121, 16] width 10 height 10
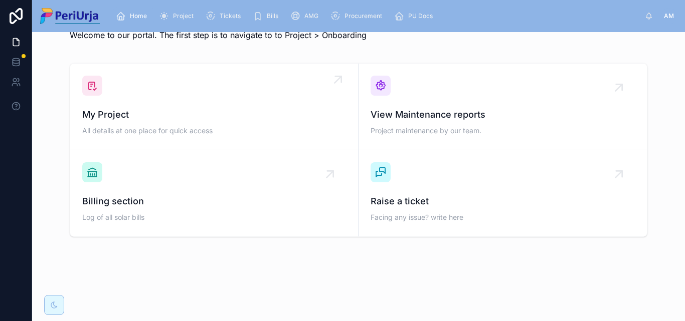
scroll to position [29, 0]
click at [154, 118] on span "My Project" at bounding box center [214, 115] width 264 height 14
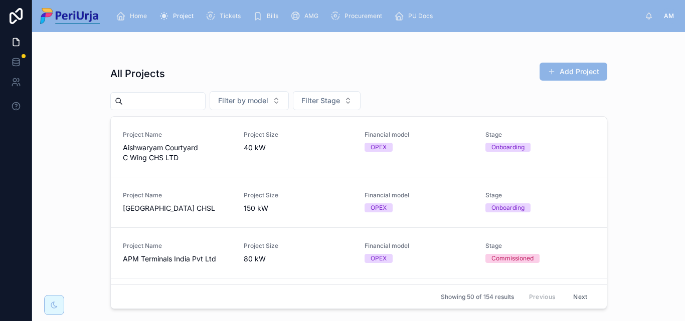
click at [146, 104] on input "text" at bounding box center [164, 101] width 82 height 14
type input "*"
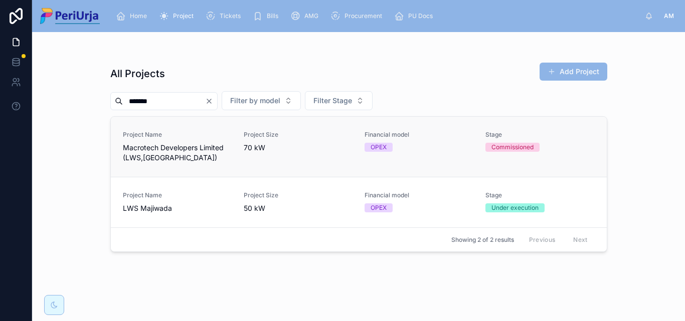
type input "*******"
click at [178, 152] on span "Macrotech Developers Limited (LWS,[GEOGRAPHIC_DATA])" at bounding box center [177, 153] width 109 height 20
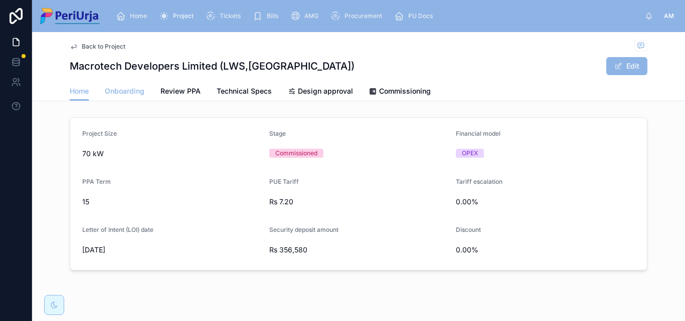
click at [131, 91] on span "Onboarding" at bounding box center [125, 91] width 40 height 10
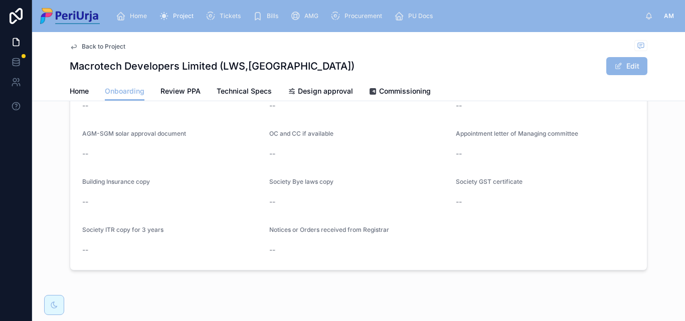
scroll to position [873, 0]
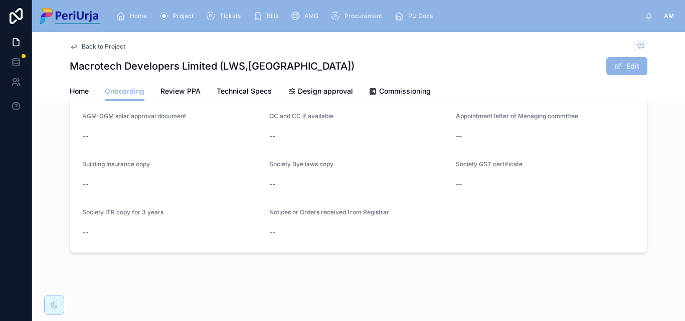
click at [145, 12] on div "Home" at bounding box center [133, 16] width 35 height 16
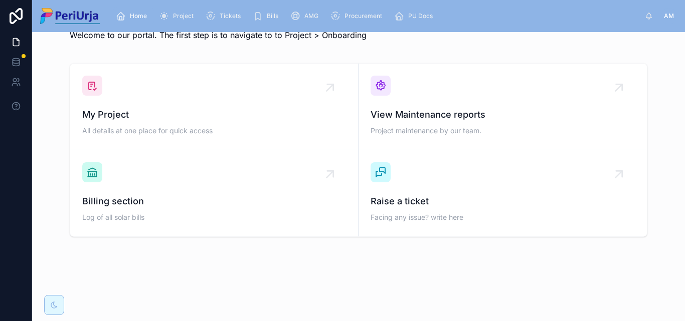
scroll to position [29, 0]
click at [156, 107] on div "My Project All details at one place for quick access" at bounding box center [214, 107] width 264 height 62
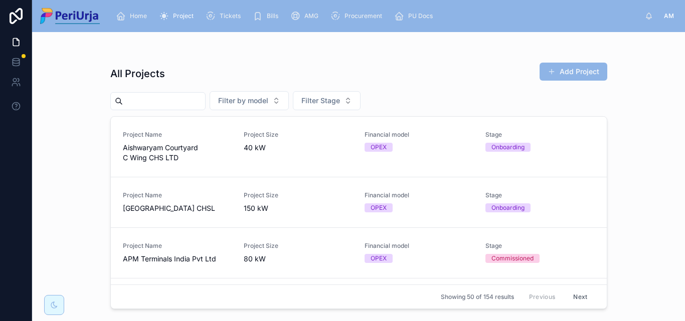
click at [172, 109] on div at bounding box center [157, 101] width 95 height 18
drag, startPoint x: 155, startPoint y: 93, endPoint x: 148, endPoint y: 92, distance: 7.1
click at [155, 93] on div at bounding box center [157, 101] width 95 height 18
click at [151, 97] on input "text" at bounding box center [164, 101] width 82 height 14
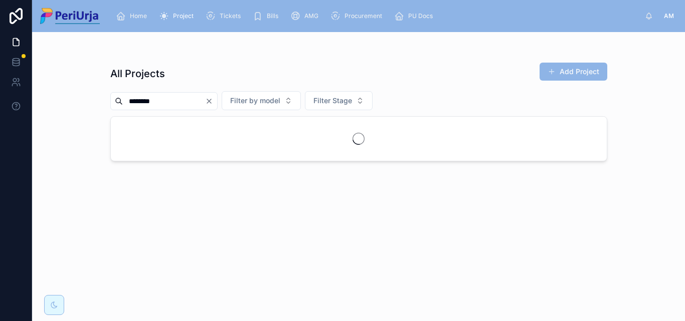
click at [172, 99] on input "********" at bounding box center [164, 101] width 82 height 14
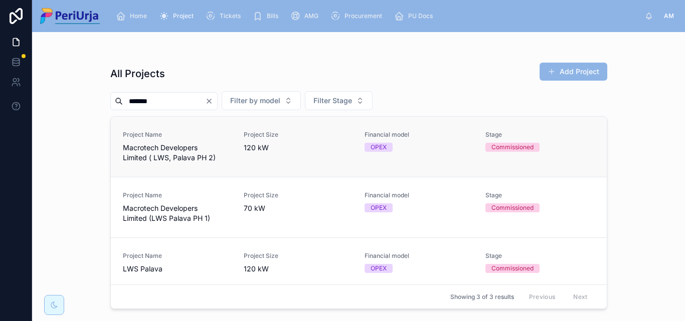
type input "******"
click at [205, 151] on span "Macrotech Developers Limited ( LWS, Palava PH 2)" at bounding box center [177, 153] width 109 height 20
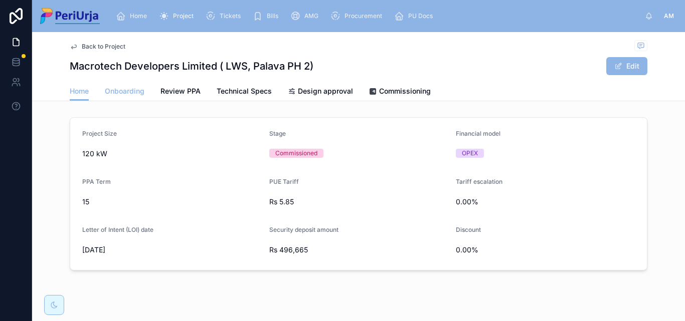
click at [133, 91] on span "Onboarding" at bounding box center [125, 91] width 40 height 10
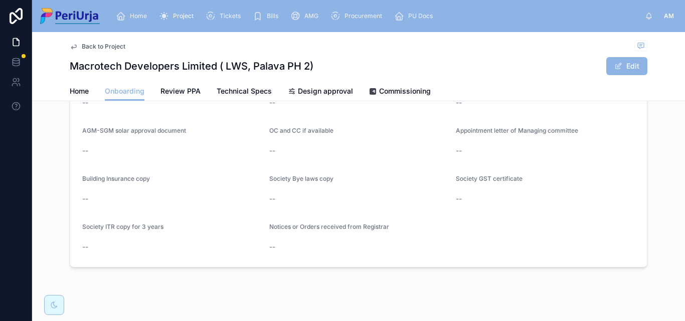
scroll to position [873, 0]
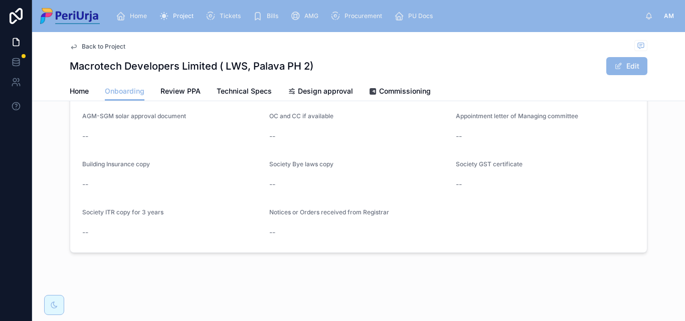
click at [144, 15] on span "Home" at bounding box center [138, 16] width 17 height 8
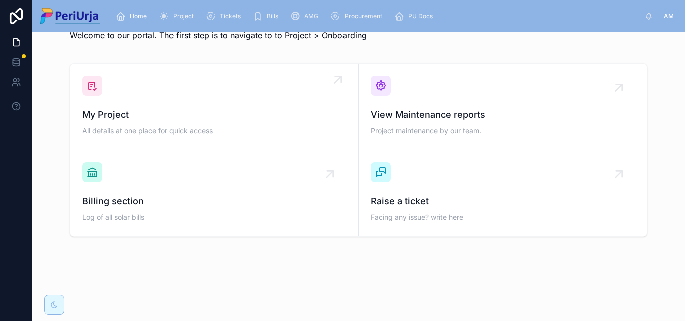
scroll to position [29, 0]
click at [147, 94] on div "My Project All details at one place for quick access" at bounding box center [214, 107] width 264 height 62
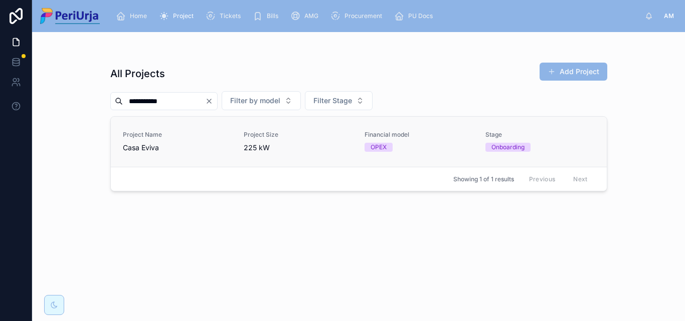
type input "**********"
click at [155, 142] on div "Project Name Casa Eviva" at bounding box center [177, 142] width 109 height 22
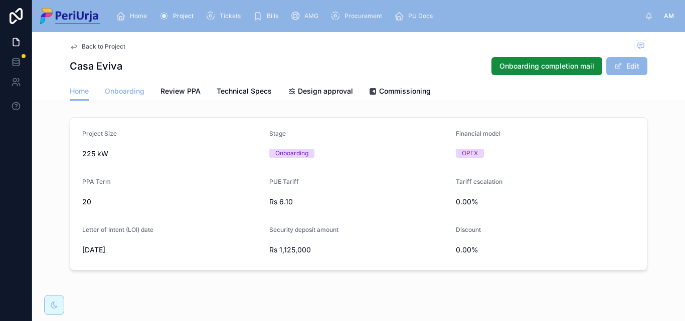
click at [121, 93] on span "Onboarding" at bounding box center [125, 91] width 40 height 10
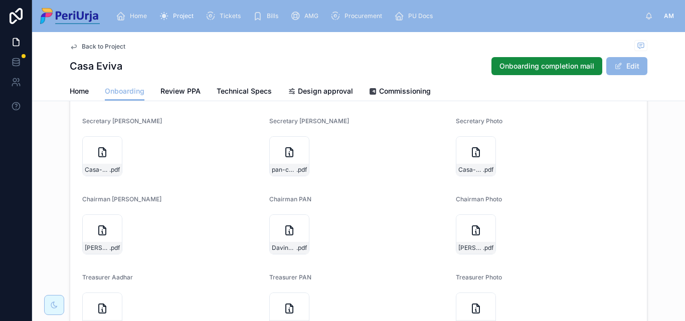
scroll to position [562, 0]
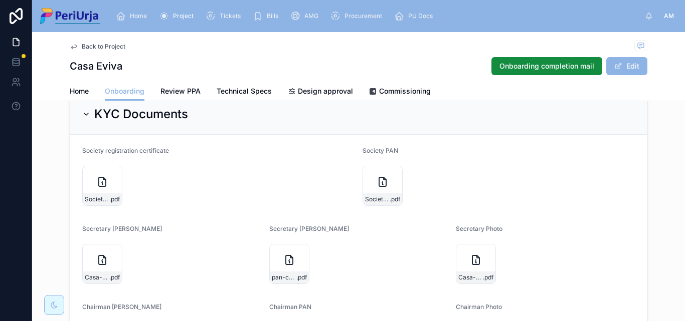
click at [139, 22] on div "Home" at bounding box center [133, 16] width 35 height 16
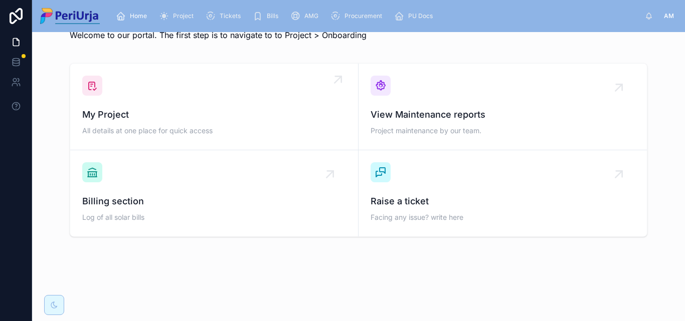
scroll to position [29, 0]
click at [141, 116] on span "My Project" at bounding box center [214, 115] width 264 height 14
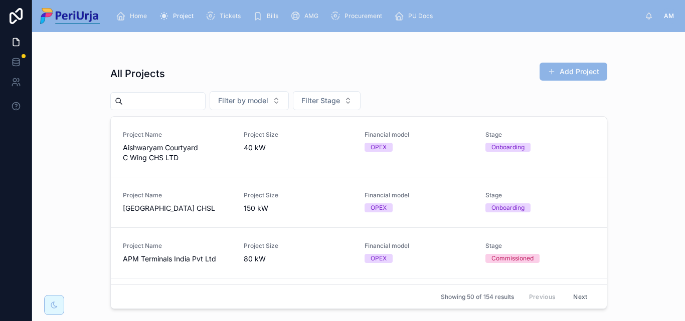
drag, startPoint x: 152, startPoint y: 104, endPoint x: 157, endPoint y: 96, distance: 9.5
click at [152, 104] on input "text" at bounding box center [164, 101] width 82 height 14
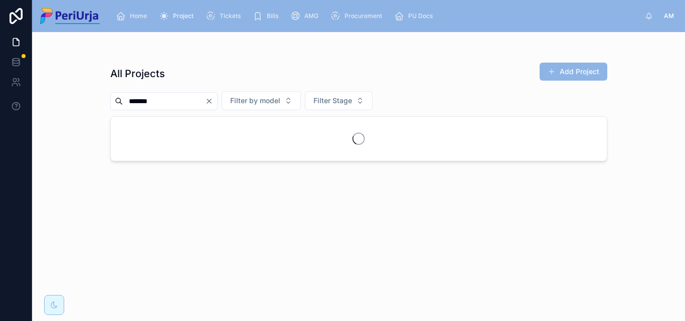
click at [205, 100] on input "*******" at bounding box center [164, 101] width 82 height 14
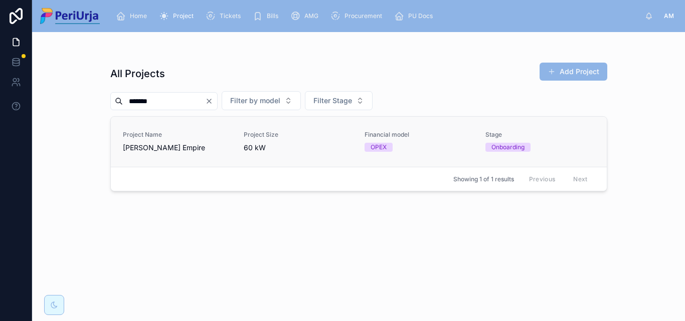
type input "*******"
click at [131, 143] on span "[PERSON_NAME] Empire" at bounding box center [177, 148] width 109 height 10
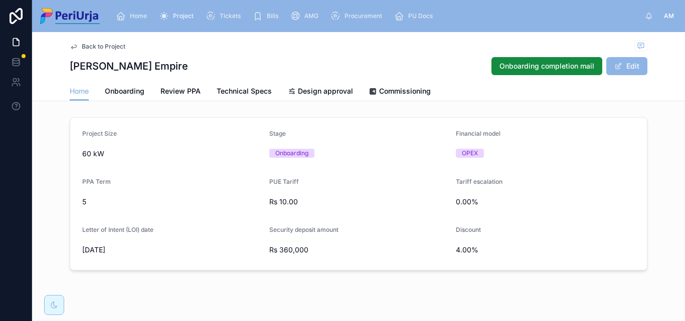
click at [127, 103] on div "Back to Project [PERSON_NAME] Empire Onboarding completion mail Edit Home Home …" at bounding box center [358, 185] width 653 height 307
click at [132, 97] on link "Onboarding" at bounding box center [125, 92] width 40 height 20
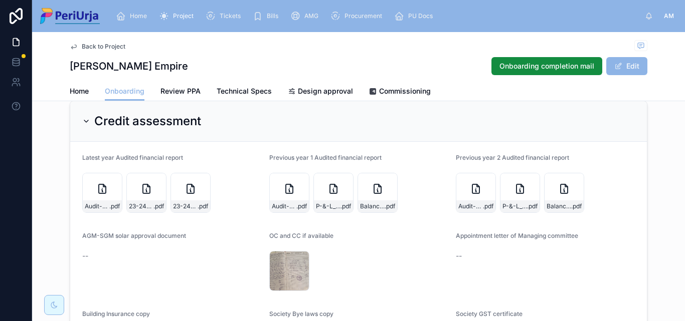
scroll to position [813, 0]
click at [149, 9] on div "Home" at bounding box center [133, 16] width 35 height 16
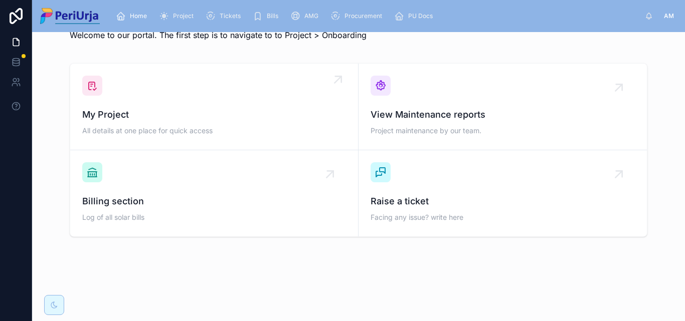
click at [167, 116] on span "My Project" at bounding box center [214, 115] width 264 height 14
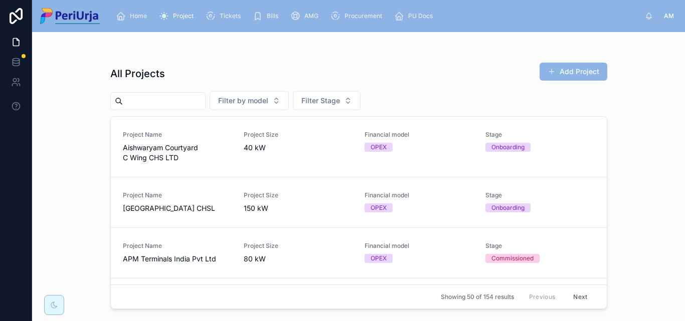
click at [139, 102] on input "text" at bounding box center [164, 101] width 82 height 14
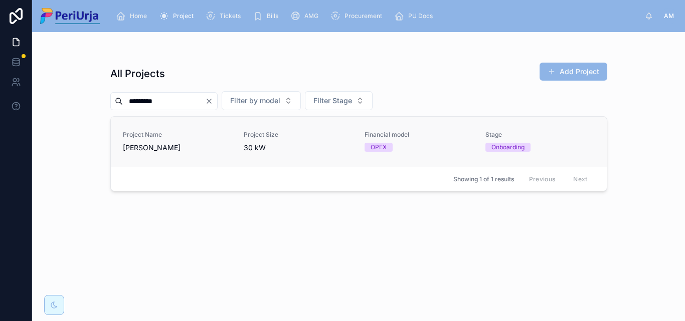
type input "*********"
click at [152, 145] on span "[PERSON_NAME]" at bounding box center [177, 148] width 109 height 10
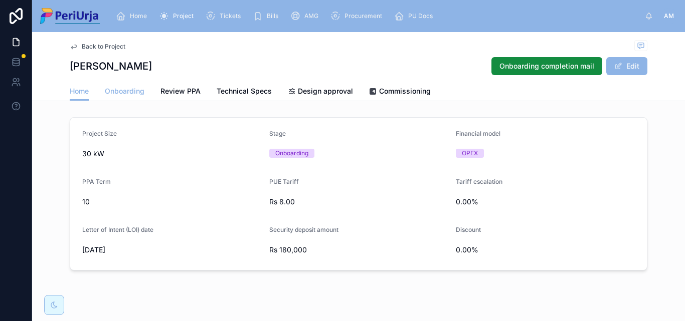
click at [130, 93] on span "Onboarding" at bounding box center [125, 91] width 40 height 10
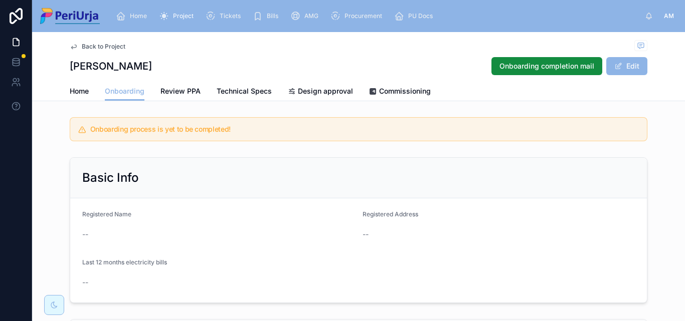
click at [148, 9] on div "Home" at bounding box center [133, 16] width 35 height 16
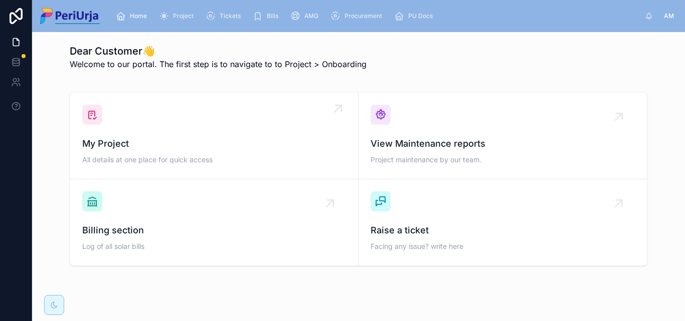
click at [175, 132] on div "My Project All details at one place for quick access" at bounding box center [214, 136] width 264 height 62
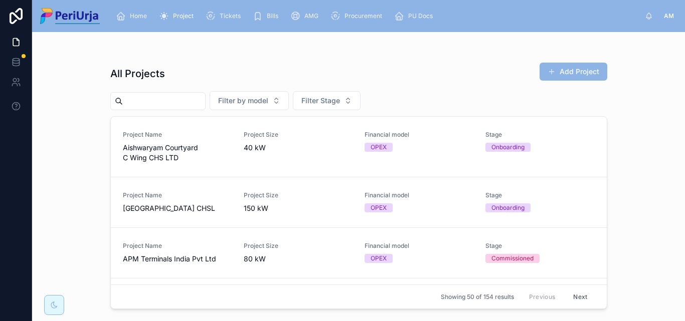
click at [170, 101] on input "text" at bounding box center [164, 101] width 82 height 14
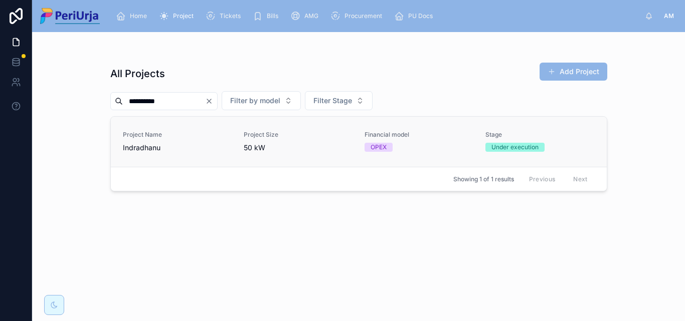
type input "**********"
click at [135, 146] on span "Indradhanu" at bounding box center [177, 148] width 109 height 10
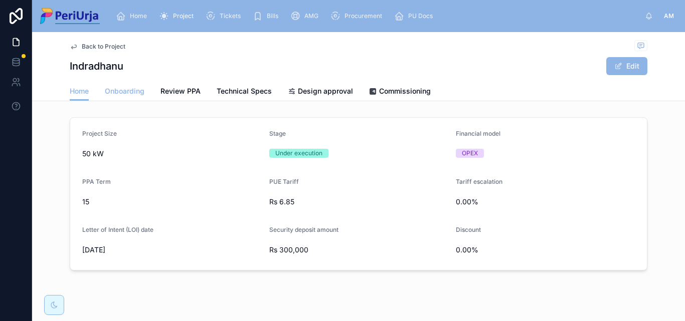
click at [116, 87] on span "Onboarding" at bounding box center [125, 91] width 40 height 10
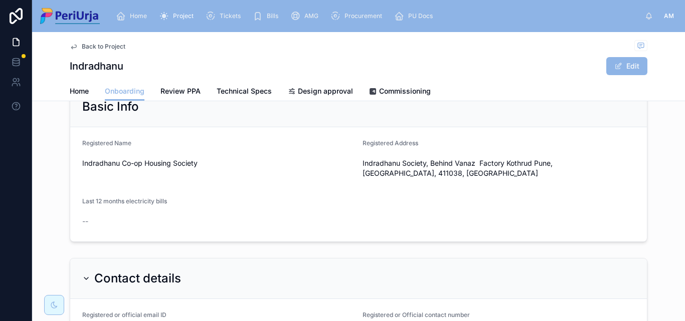
scroll to position [71, 0]
click at [141, 21] on div "Home" at bounding box center [133, 16] width 35 height 16
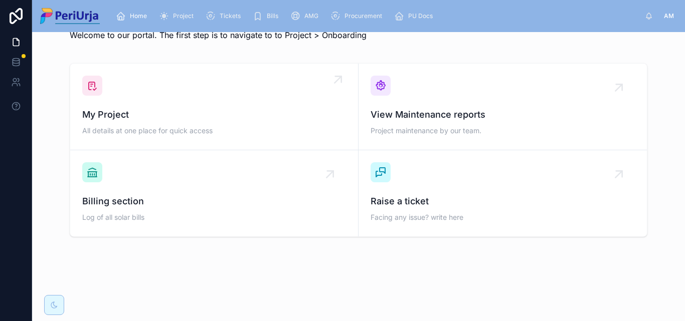
click at [154, 102] on div "My Project All details at one place for quick access" at bounding box center [214, 107] width 264 height 62
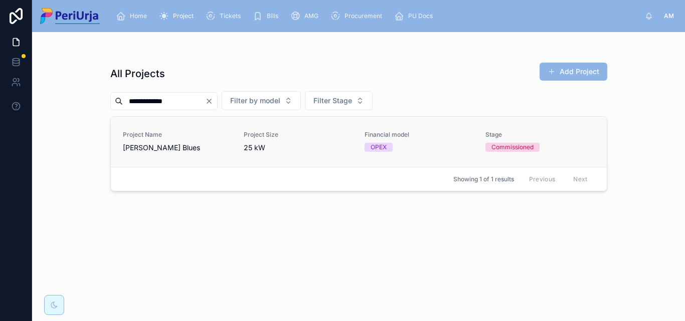
type input "**********"
click at [155, 142] on div "Project Name [PERSON_NAME] Blues" at bounding box center [177, 142] width 109 height 22
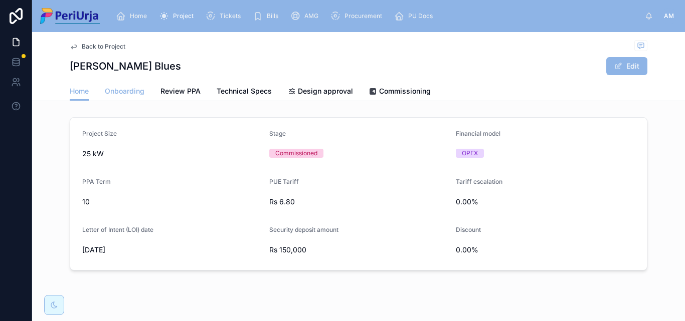
click at [134, 93] on span "Onboarding" at bounding box center [125, 91] width 40 height 10
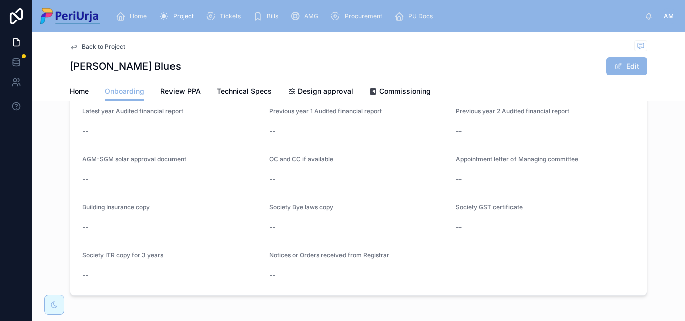
scroll to position [913, 0]
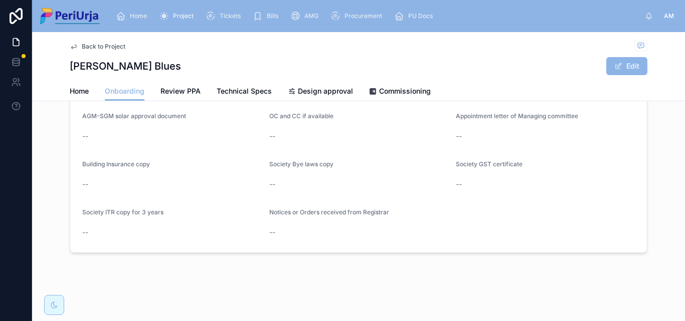
click at [131, 16] on span "Home" at bounding box center [138, 16] width 17 height 8
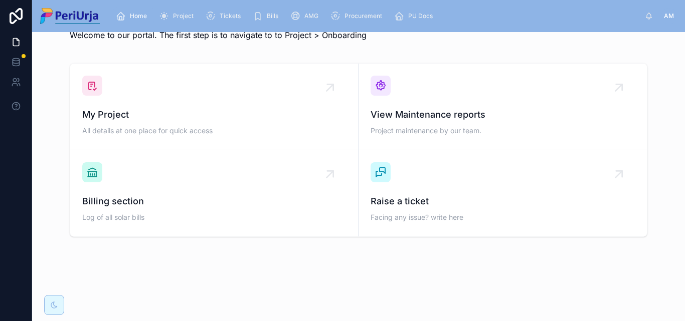
scroll to position [29, 0]
click at [129, 100] on div "My Project All details at one place for quick access" at bounding box center [214, 107] width 264 height 62
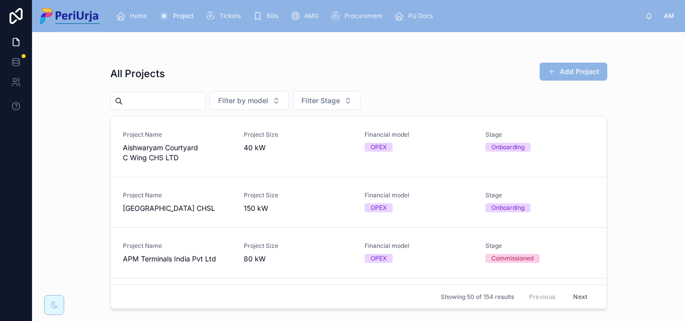
click at [141, 86] on div "All Projects Add Project Filter by model Filter Stage Project Name Aishwaryam C…" at bounding box center [358, 182] width 497 height 253
click at [144, 108] on div at bounding box center [157, 101] width 95 height 18
click at [144, 101] on input "text" at bounding box center [164, 101] width 82 height 14
paste input "**********"
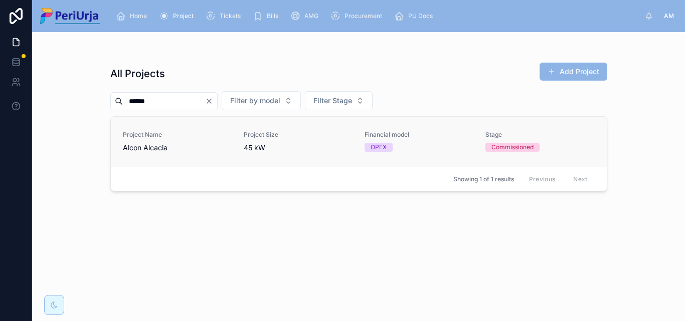
type input "*****"
click at [158, 138] on span "Project Name" at bounding box center [177, 135] width 109 height 8
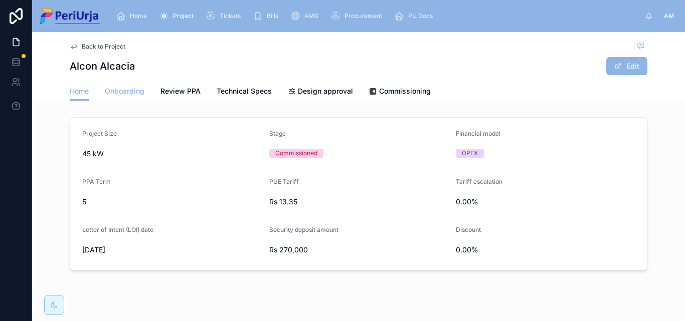
click at [116, 89] on span "Onboarding" at bounding box center [125, 91] width 40 height 10
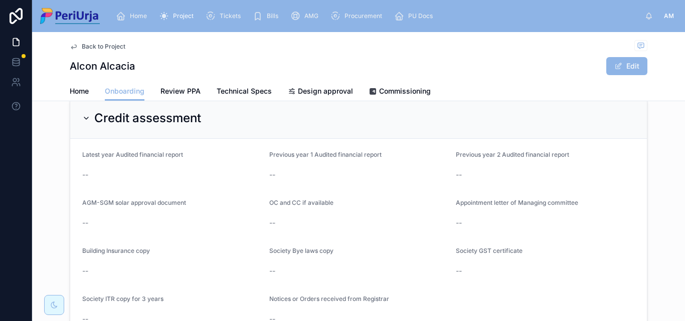
scroll to position [873, 0]
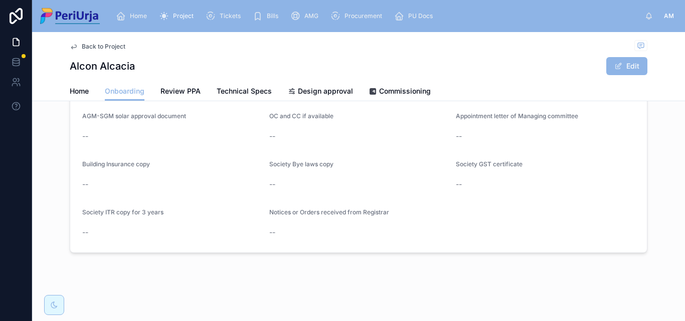
click at [143, 12] on div "Home" at bounding box center [133, 16] width 35 height 16
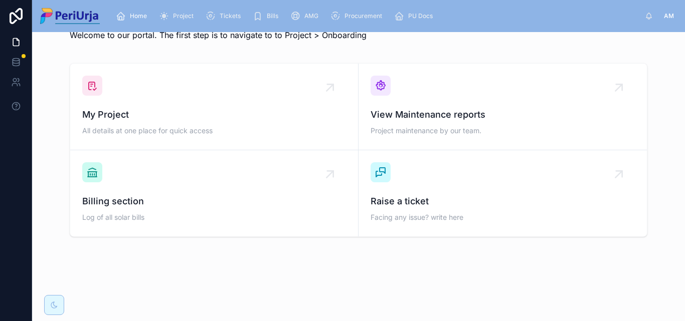
scroll to position [29, 0]
click at [159, 104] on div "My Project All details at one place for quick access" at bounding box center [214, 107] width 264 height 62
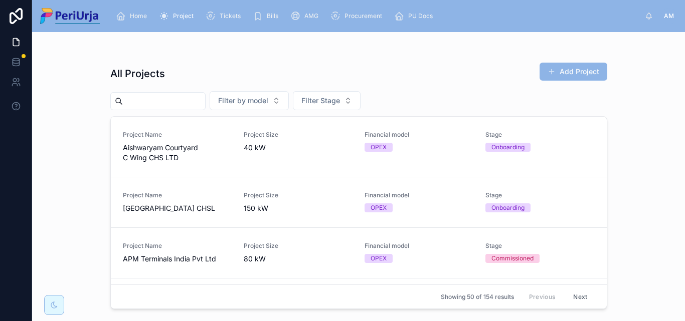
click at [141, 98] on input "text" at bounding box center [164, 101] width 82 height 14
paste input "**********"
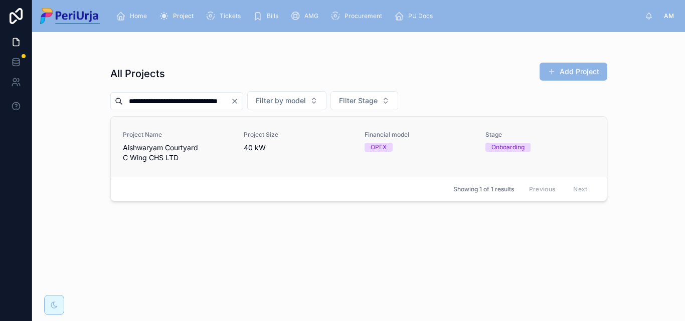
type input "**********"
click at [155, 165] on link "Project Name Aishwaryam Courtyard C Wing CHS LTD Project Size 40 kW Financial m…" at bounding box center [359, 147] width 496 height 60
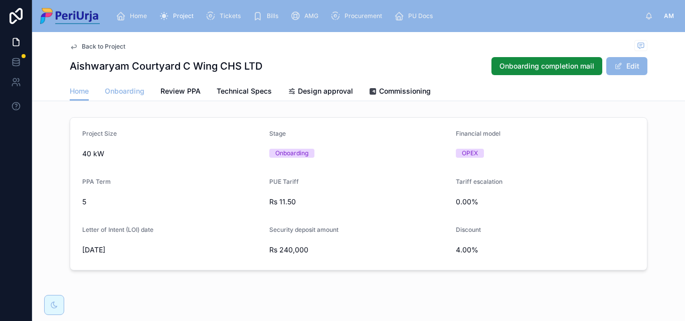
click at [119, 90] on span "Onboarding" at bounding box center [125, 91] width 40 height 10
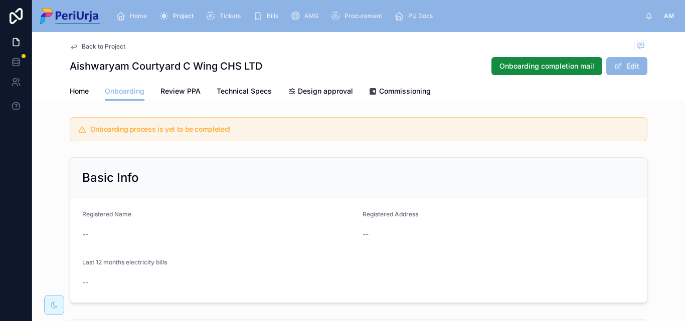
click at [135, 20] on span "Home" at bounding box center [138, 16] width 17 height 8
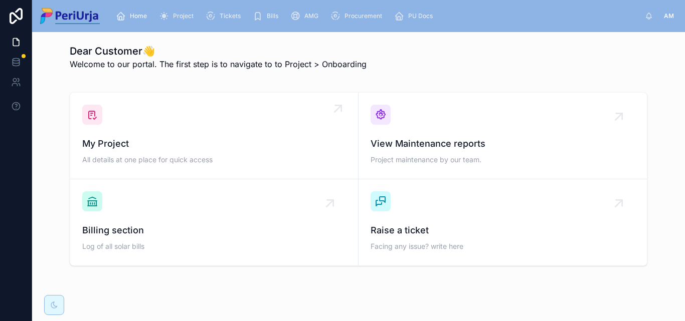
click at [150, 122] on div "My Project All details at one place for quick access" at bounding box center [214, 136] width 264 height 62
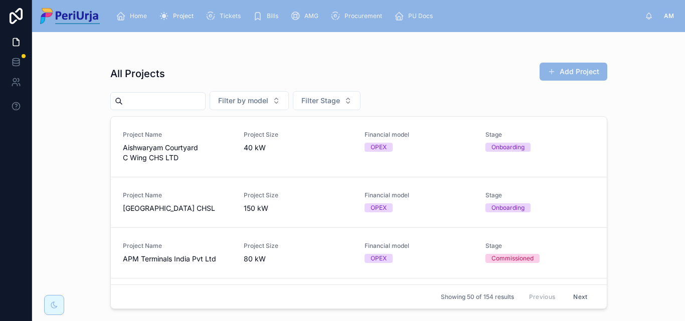
click at [146, 102] on input "text" at bounding box center [164, 101] width 82 height 14
paste input "**********"
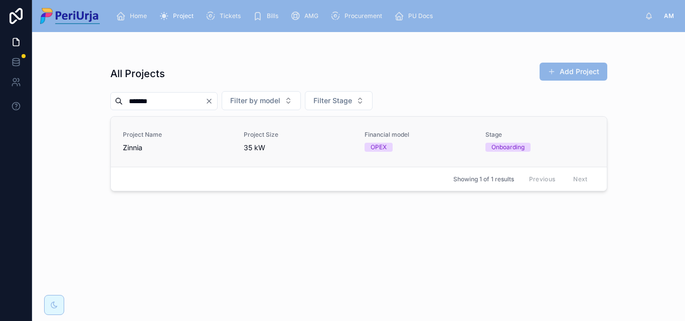
type input "******"
click at [133, 143] on span "Zinnia" at bounding box center [177, 148] width 109 height 10
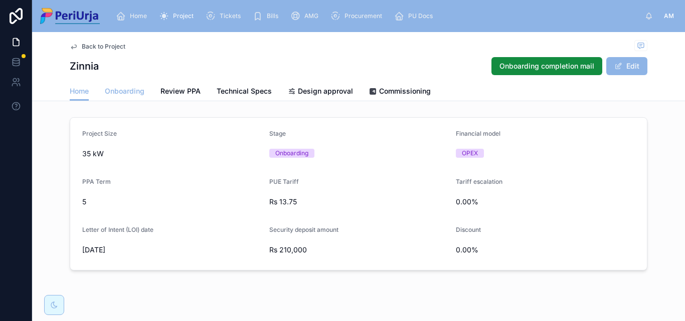
click at [128, 90] on span "Onboarding" at bounding box center [125, 91] width 40 height 10
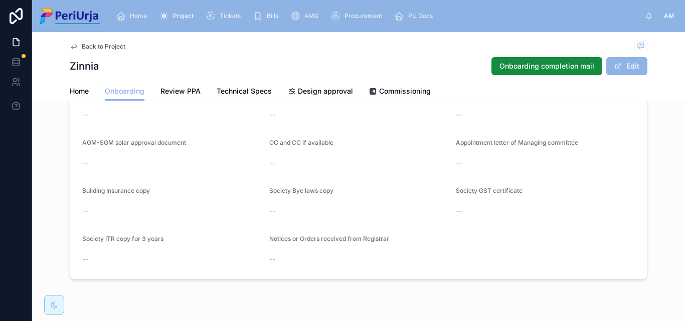
scroll to position [873, 0]
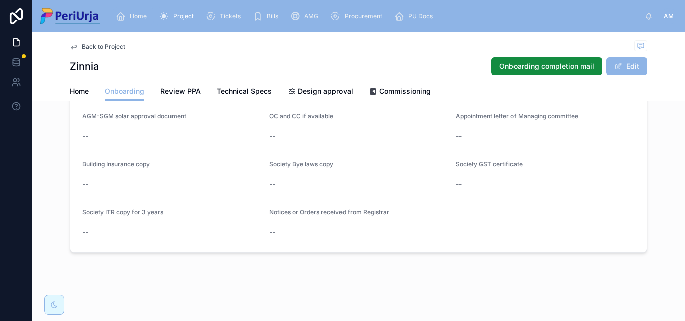
click at [132, 12] on span "Home" at bounding box center [138, 16] width 17 height 8
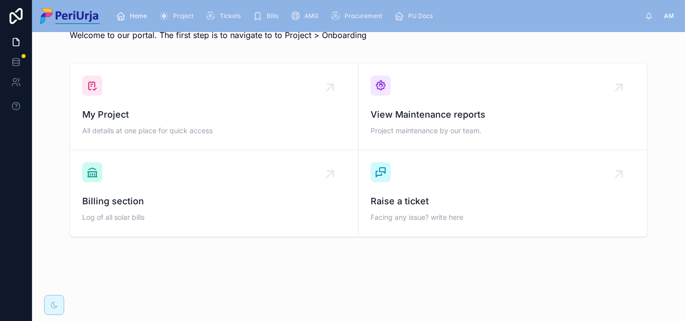
scroll to position [29, 0]
click at [152, 101] on div "My Project All details at one place for quick access" at bounding box center [214, 107] width 264 height 62
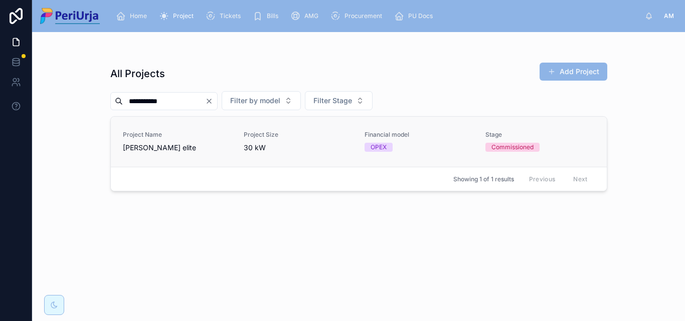
type input "**********"
click at [156, 139] on div "Project Name [PERSON_NAME] elite" at bounding box center [177, 142] width 109 height 22
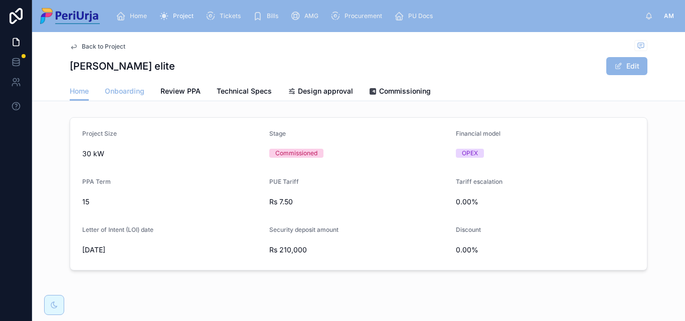
click at [121, 89] on span "Onboarding" at bounding box center [125, 91] width 40 height 10
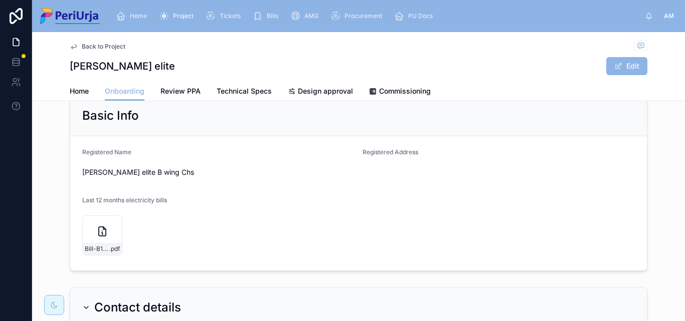
scroll to position [11, 0]
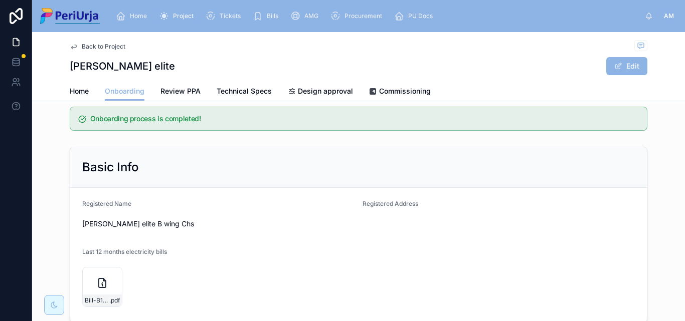
click at [142, 14] on span "Home" at bounding box center [138, 16] width 17 height 8
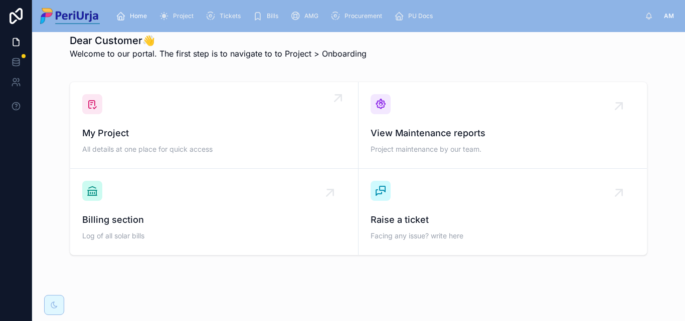
click at [178, 128] on span "My Project" at bounding box center [214, 133] width 264 height 14
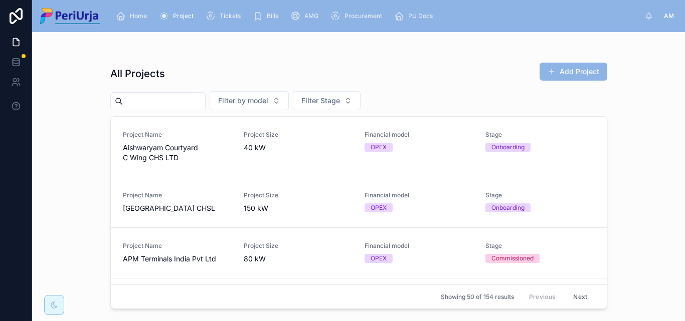
drag, startPoint x: 161, startPoint y: 79, endPoint x: 157, endPoint y: 102, distance: 23.4
click at [157, 100] on input "text" at bounding box center [164, 101] width 82 height 14
paste input "**********"
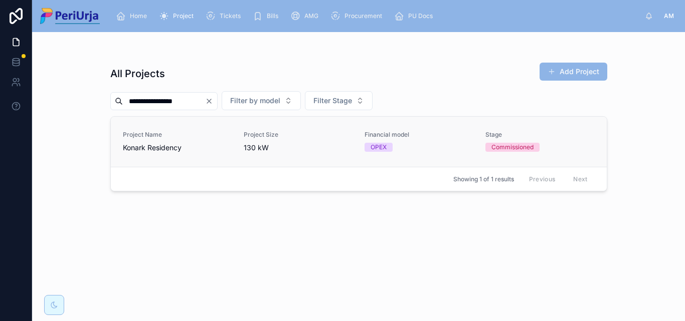
type input "**********"
click at [154, 136] on span "Project Name" at bounding box center [177, 135] width 109 height 8
